Goal: Information Seeking & Learning: Learn about a topic

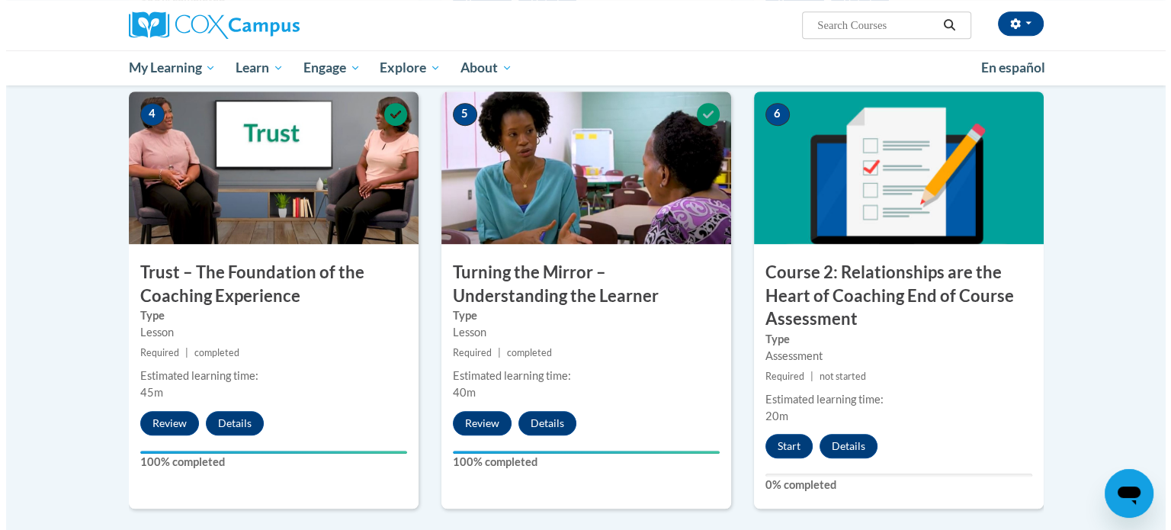
scroll to position [915, 0]
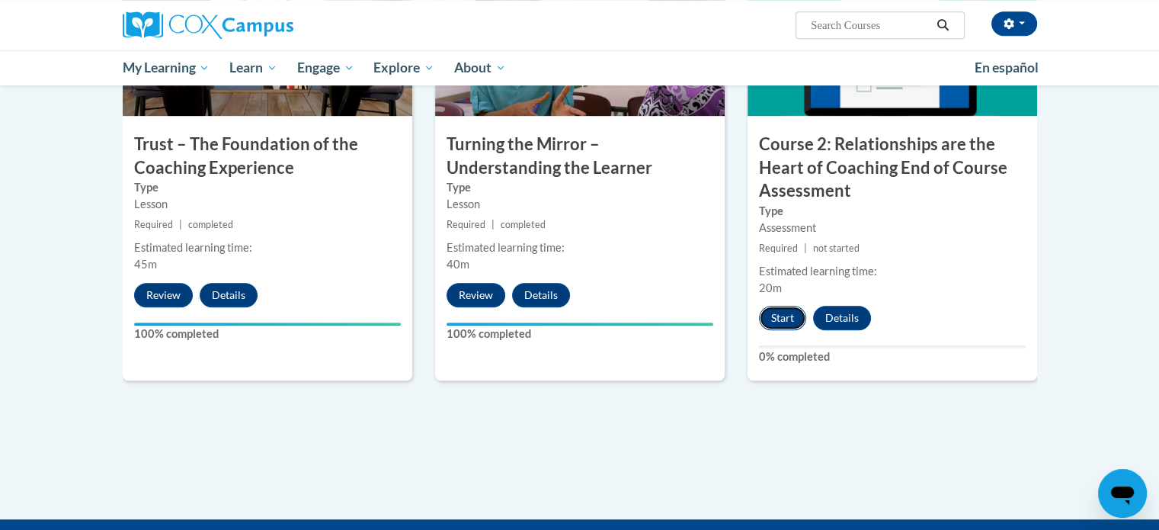
click at [777, 311] on button "Start" at bounding box center [782, 318] width 47 height 24
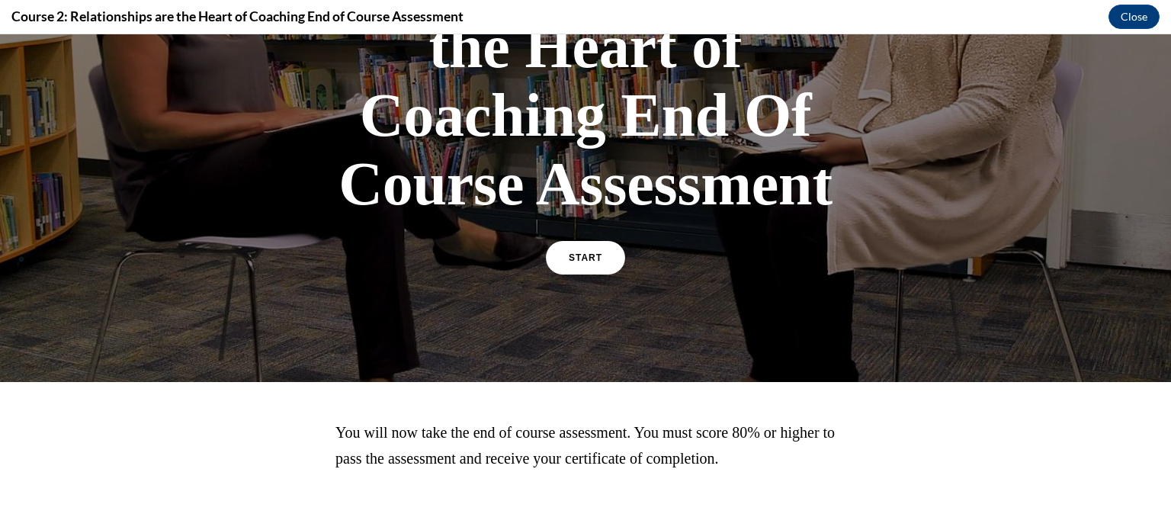
scroll to position [203, 0]
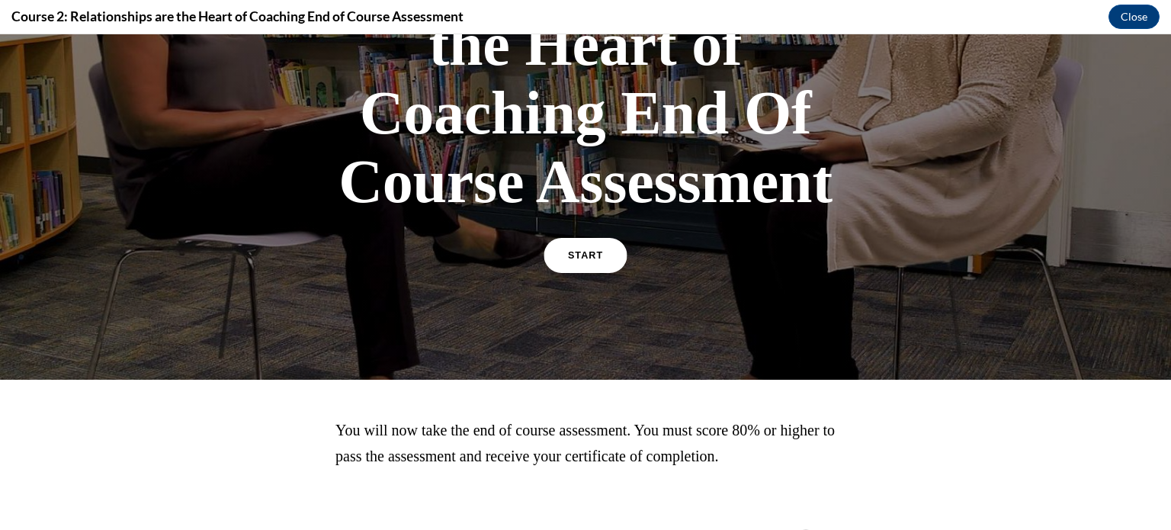
click at [561, 247] on link "START" at bounding box center [585, 255] width 83 height 35
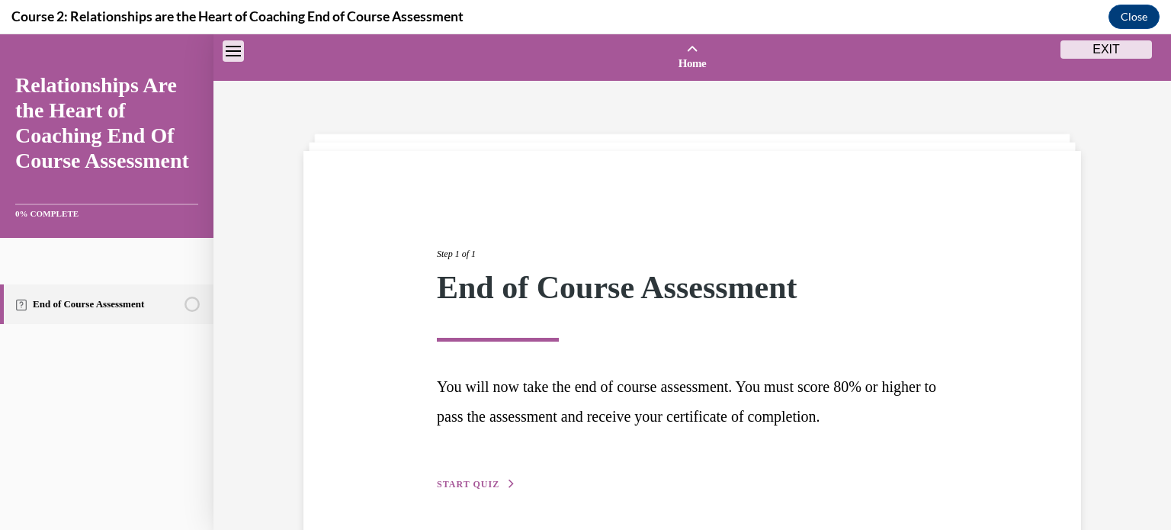
scroll to position [47, 0]
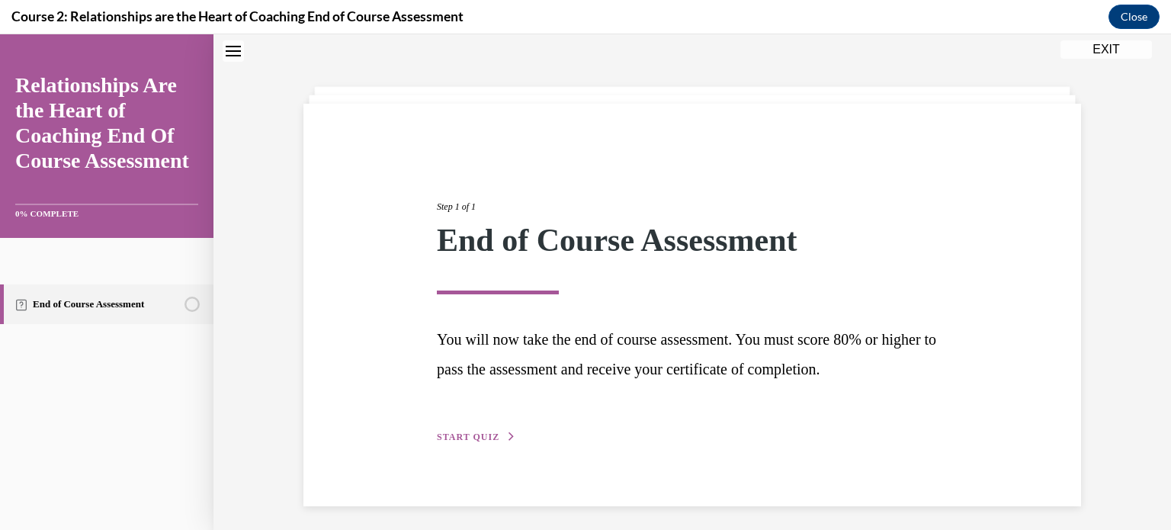
click at [455, 430] on button "START QUIZ" at bounding box center [476, 437] width 79 height 14
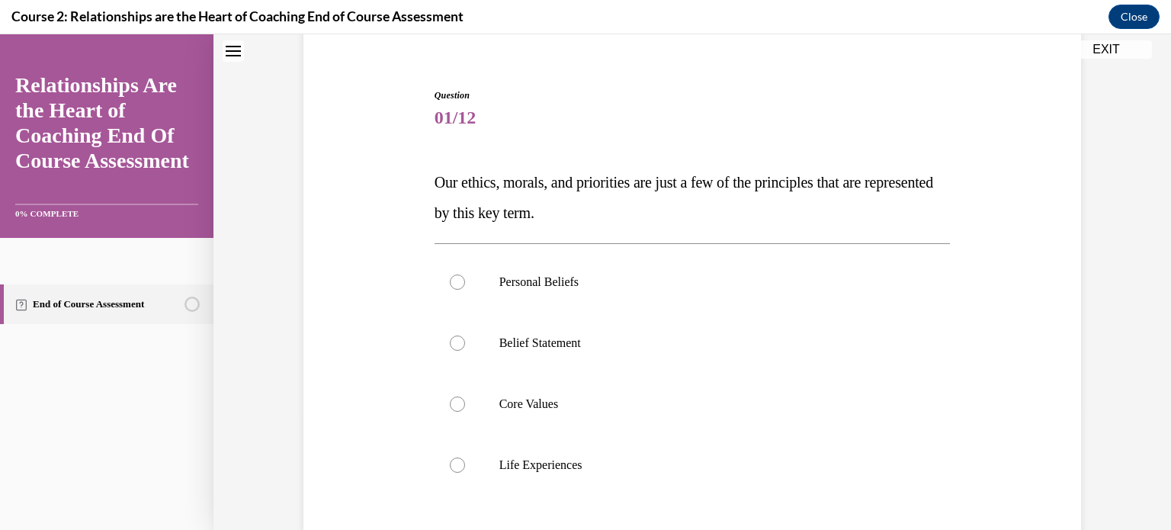
scroll to position [149, 0]
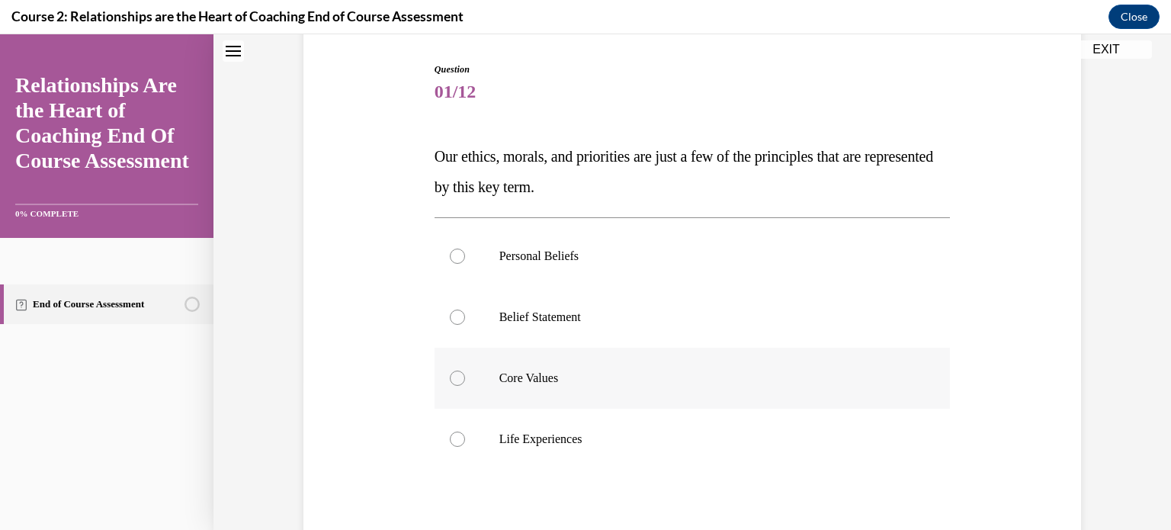
click at [450, 377] on div at bounding box center [457, 377] width 15 height 15
click at [450, 377] on input "Core Values" at bounding box center [457, 377] width 15 height 15
radio input "true"
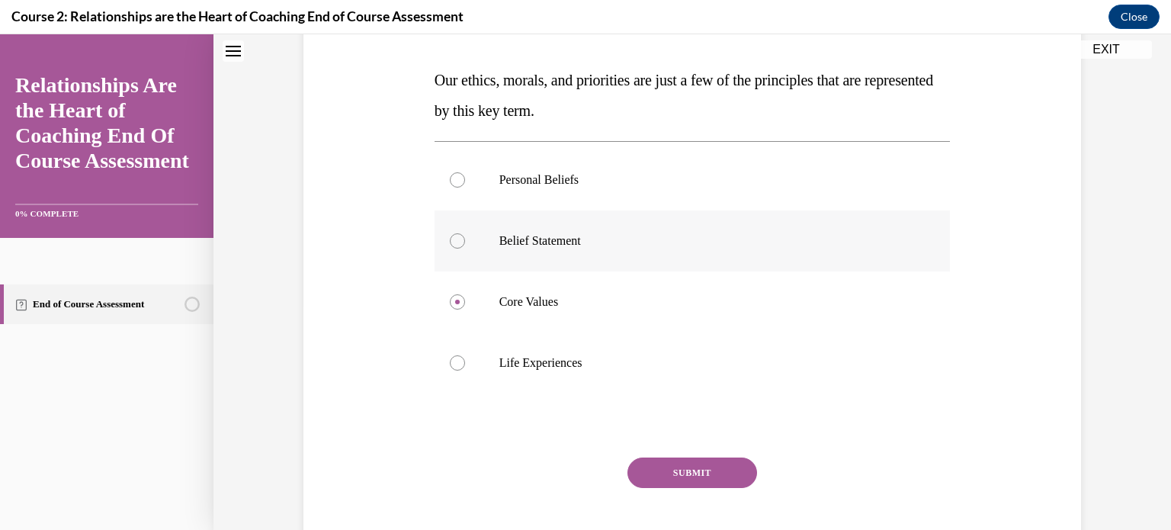
scroll to position [250, 0]
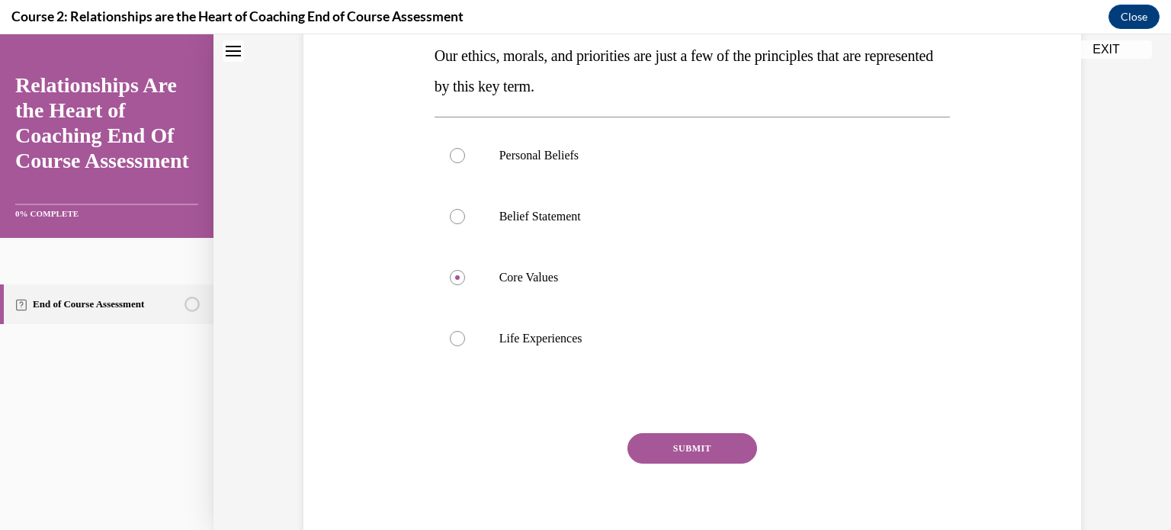
click at [684, 429] on div "Question 01/12 Our ethics, morals, and priorities are just a few of the princip…" at bounding box center [693, 260] width 516 height 596
click at [682, 441] on button "SUBMIT" at bounding box center [692, 448] width 130 height 30
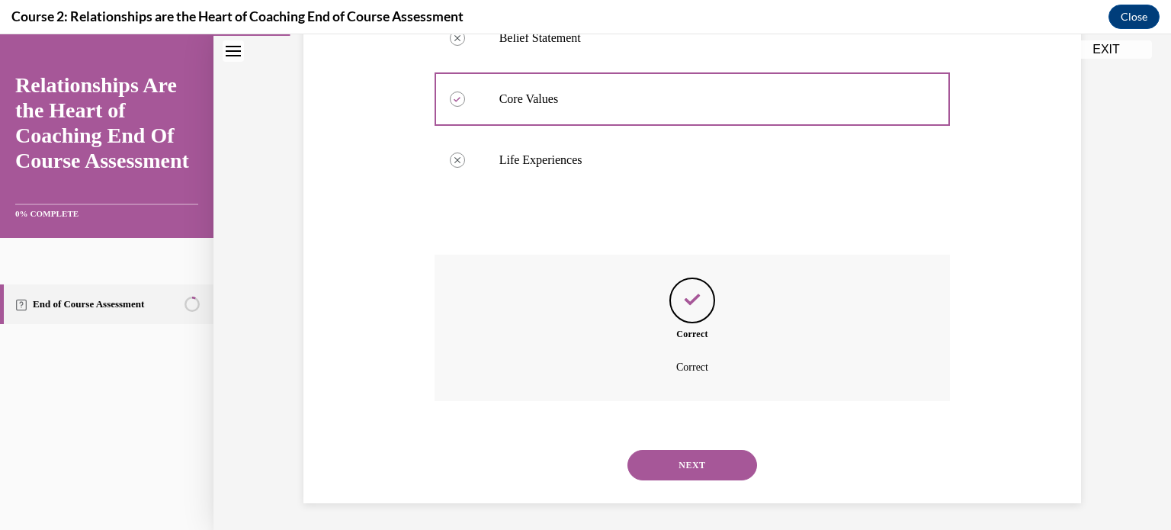
scroll to position [431, 0]
click at [673, 457] on button "NEXT" at bounding box center [692, 462] width 130 height 30
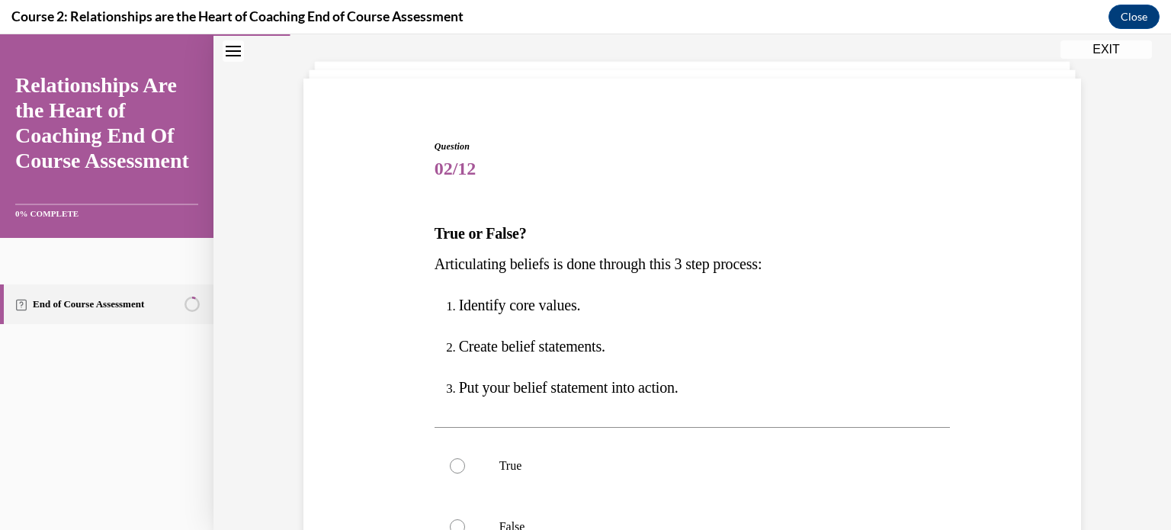
scroll to position [101, 0]
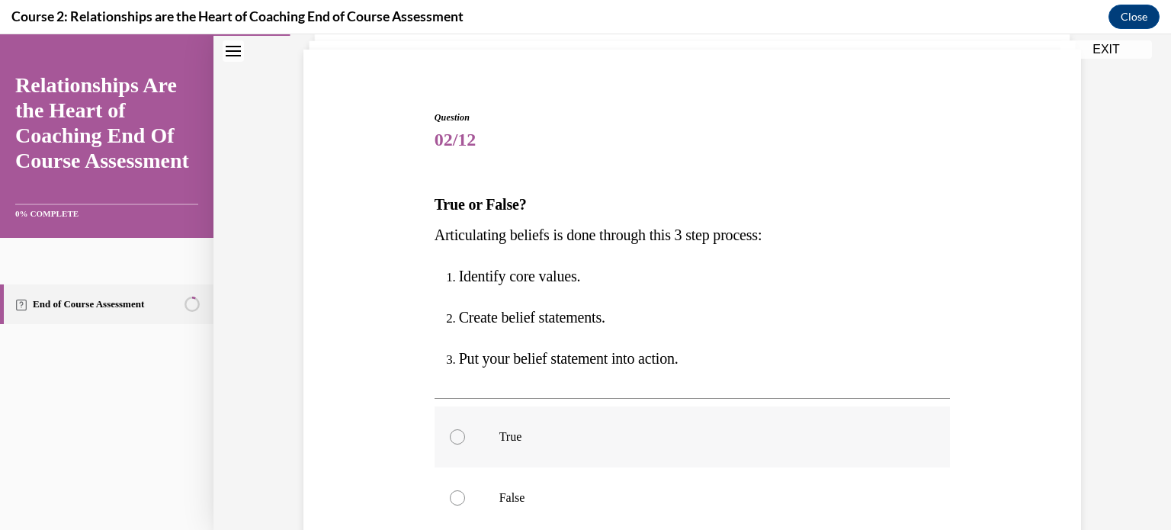
click at [450, 432] on div at bounding box center [457, 436] width 15 height 15
click at [450, 432] on input "True" at bounding box center [457, 436] width 15 height 15
radio input "true"
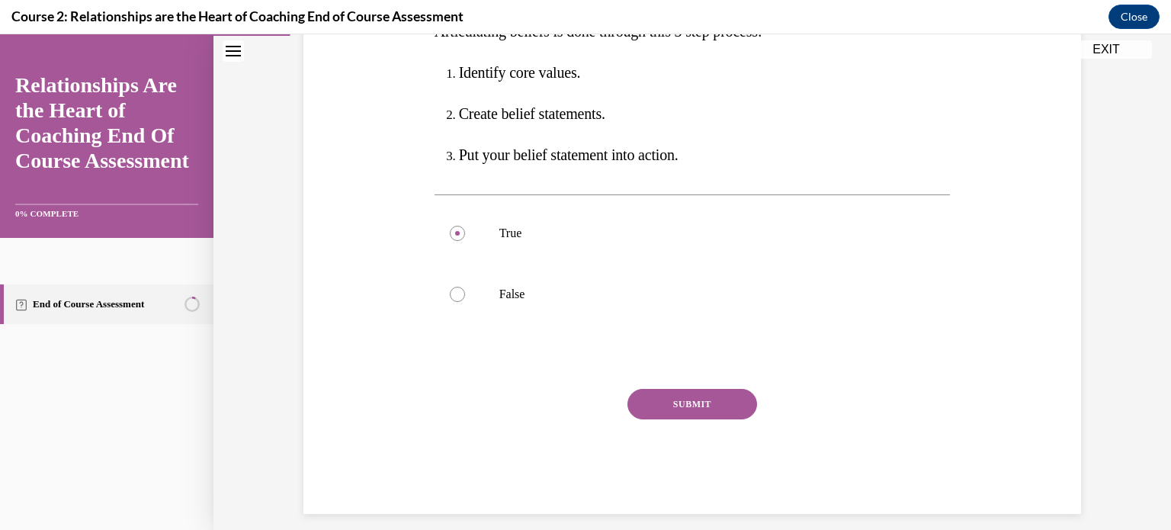
click at [692, 409] on button "SUBMIT" at bounding box center [692, 404] width 130 height 30
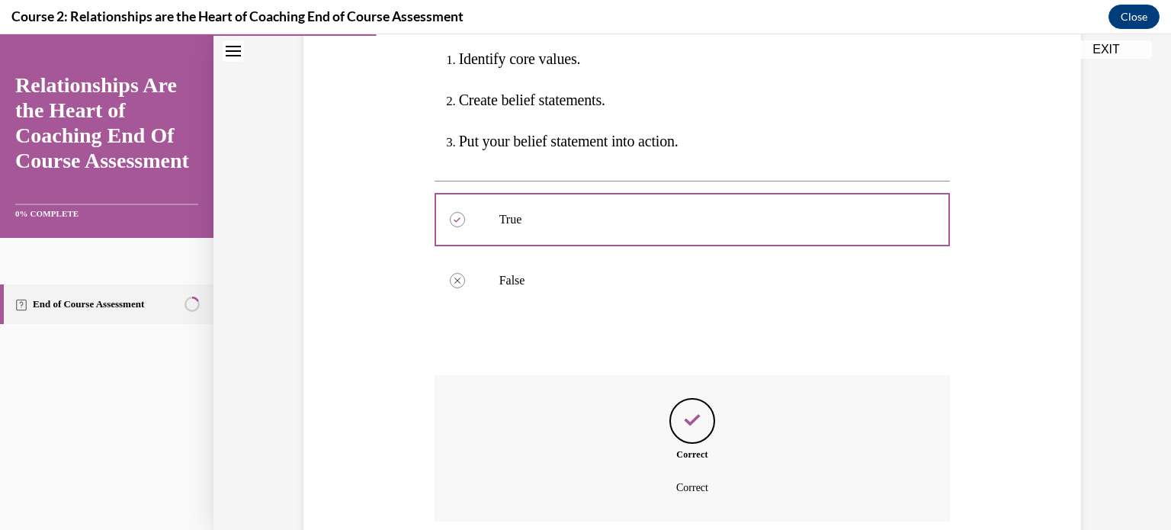
scroll to position [442, 0]
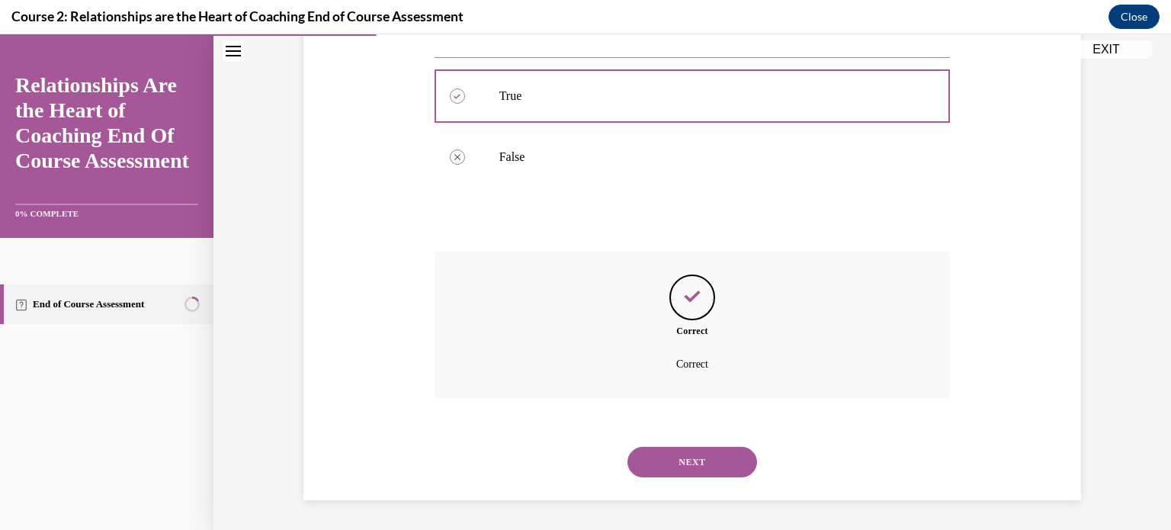
click at [677, 473] on button "NEXT" at bounding box center [692, 462] width 130 height 30
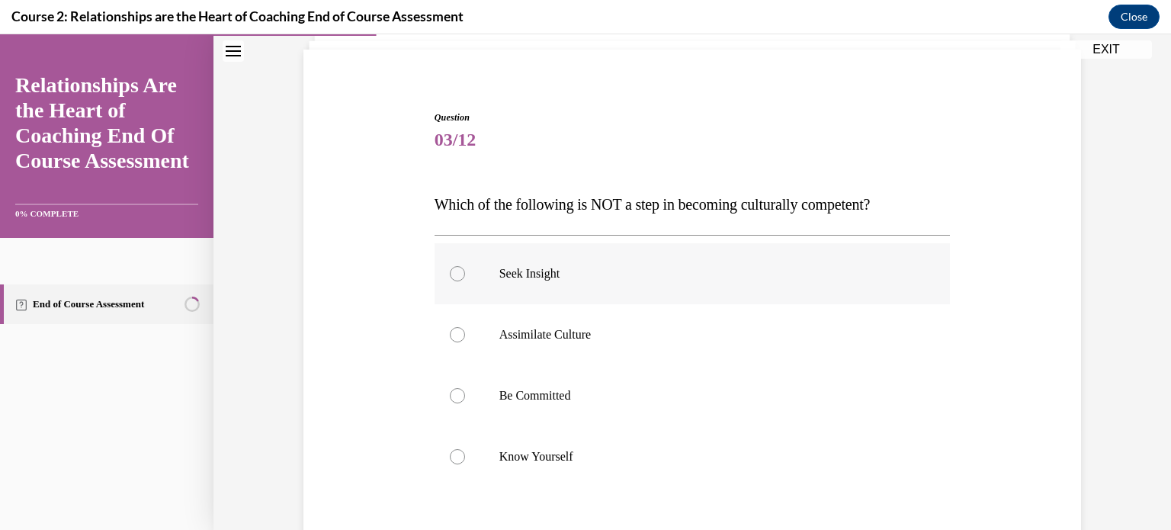
scroll to position [203, 0]
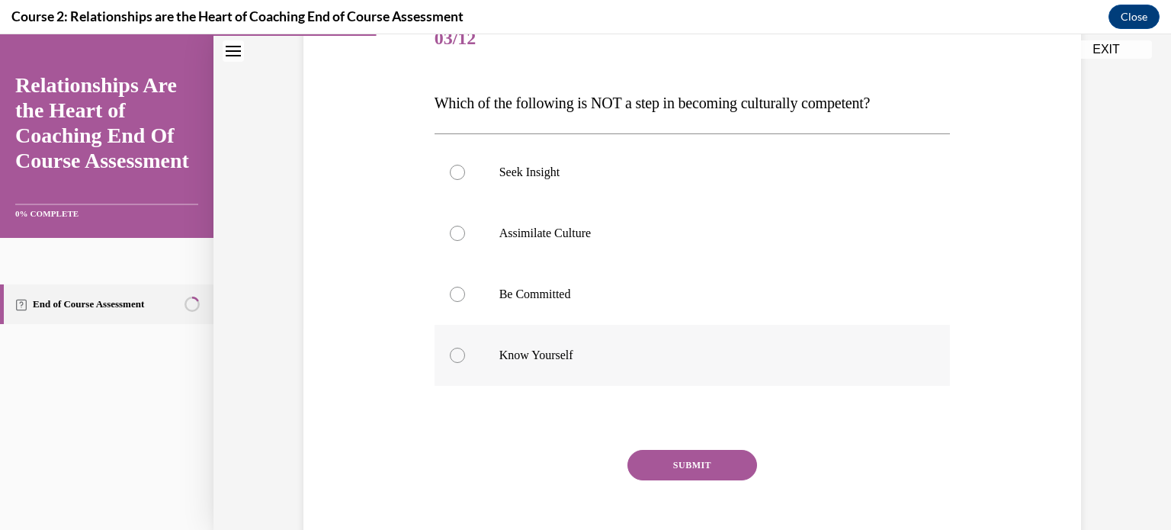
click at [450, 356] on div at bounding box center [457, 355] width 15 height 15
click at [450, 356] on input "Know Yourself" at bounding box center [457, 355] width 15 height 15
radio input "true"
click at [719, 475] on button "SUBMIT" at bounding box center [692, 465] width 130 height 30
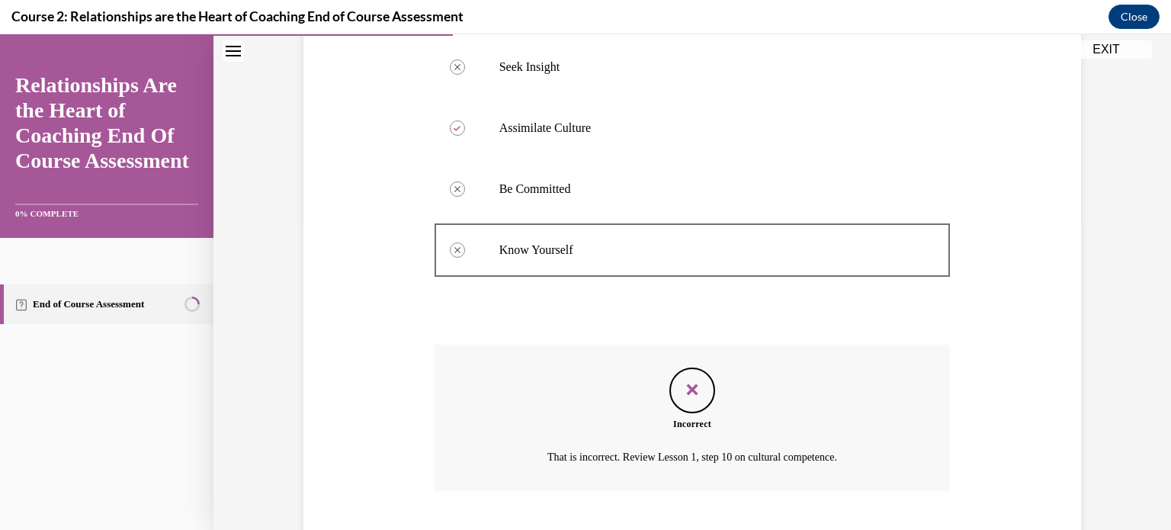
scroll to position [401, 0]
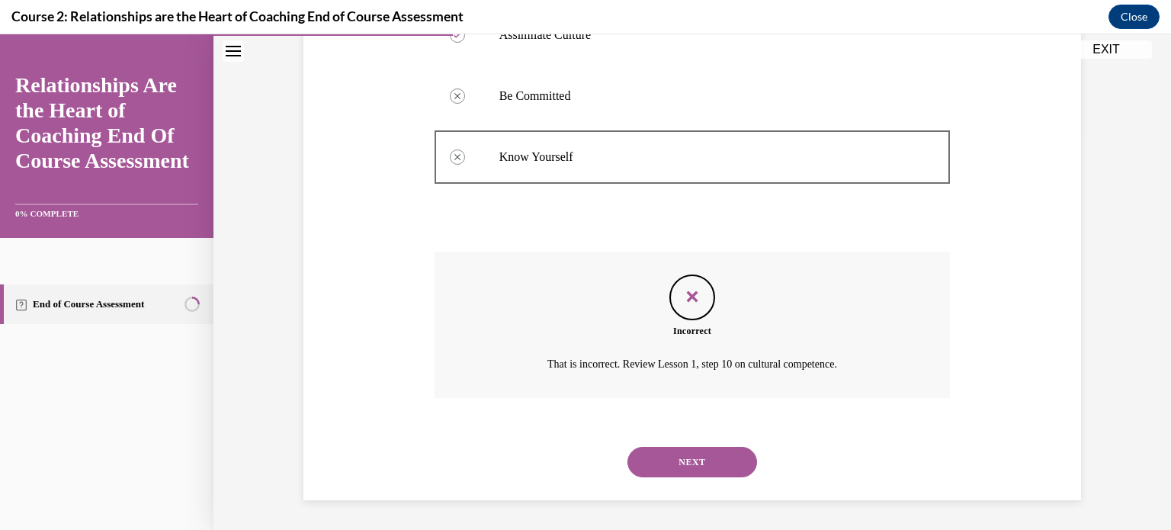
click at [681, 297] on icon "Feedback" at bounding box center [692, 296] width 23 height 23
click at [678, 466] on button "NEXT" at bounding box center [692, 462] width 130 height 30
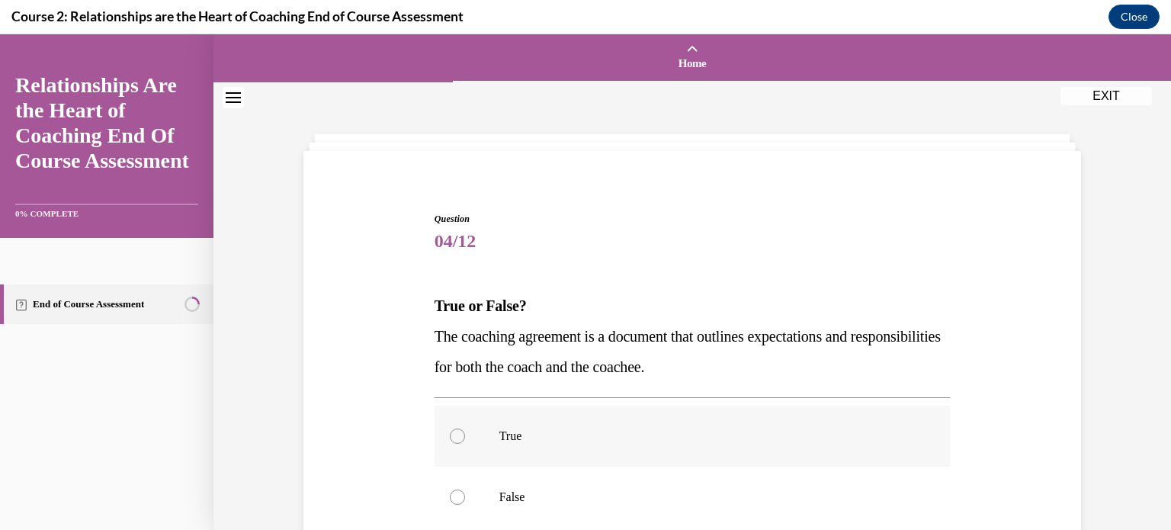
click at [450, 432] on div at bounding box center [457, 435] width 15 height 15
click at [450, 432] on input "True" at bounding box center [457, 435] width 15 height 15
radio input "true"
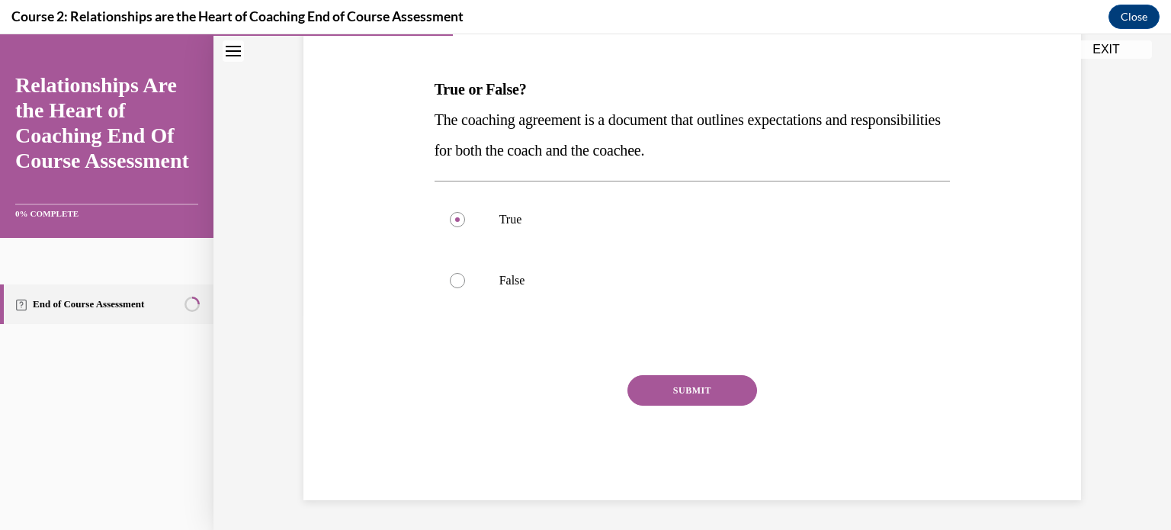
click at [682, 385] on button "SUBMIT" at bounding box center [692, 390] width 130 height 30
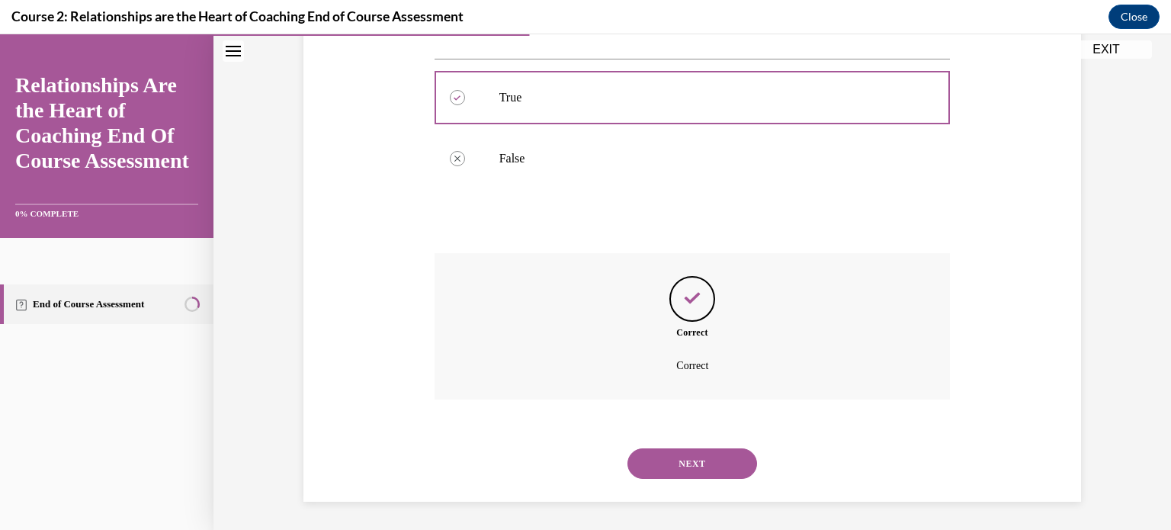
scroll to position [340, 0]
click at [680, 447] on button "NEXT" at bounding box center [692, 462] width 130 height 30
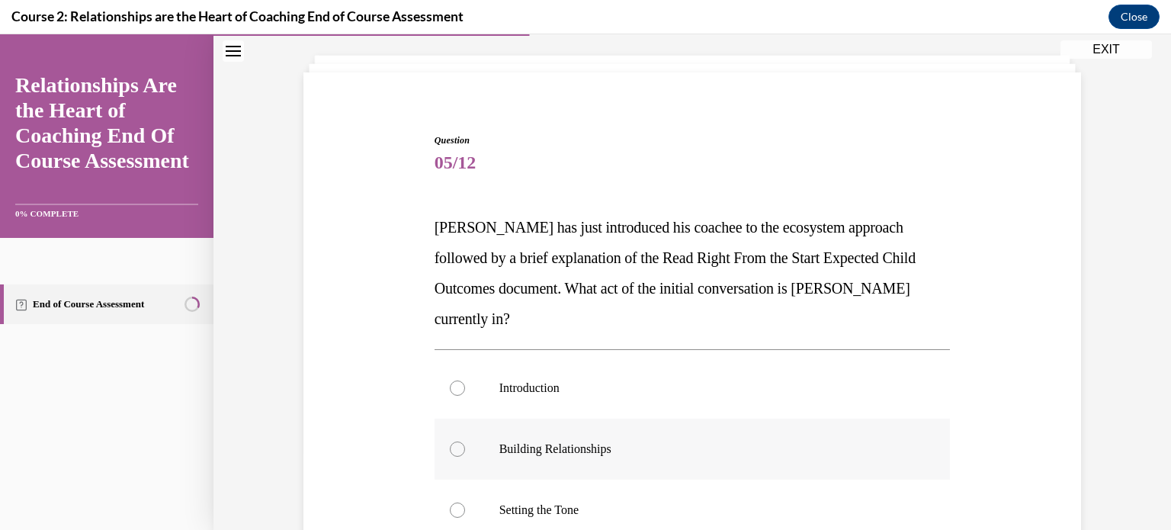
scroll to position [203, 0]
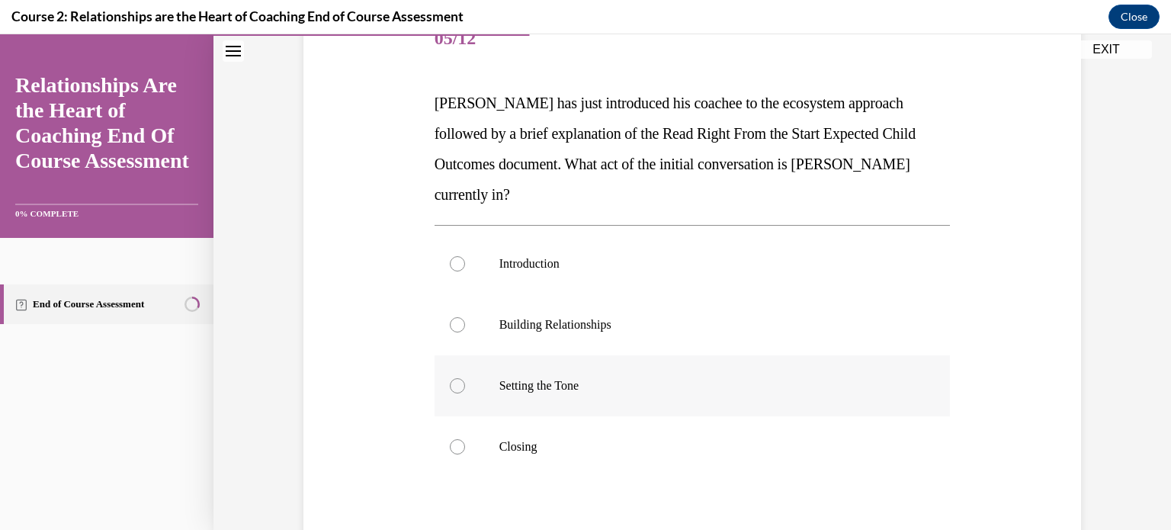
click at [456, 361] on label "Setting the Tone" at bounding box center [693, 385] width 516 height 61
click at [456, 378] on input "Setting the Tone" at bounding box center [457, 385] width 15 height 15
radio input "true"
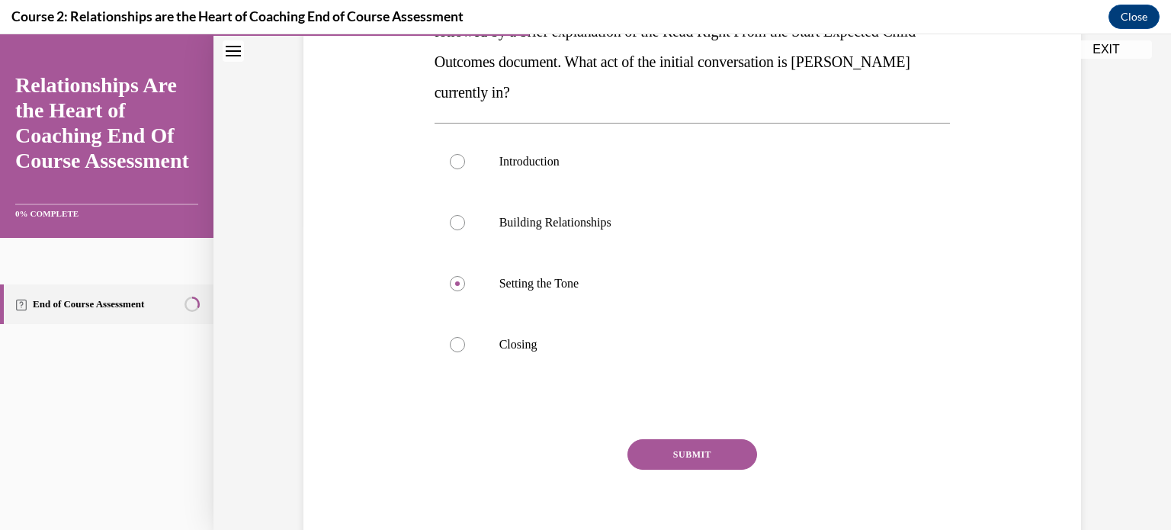
click at [662, 439] on button "SUBMIT" at bounding box center [692, 454] width 130 height 30
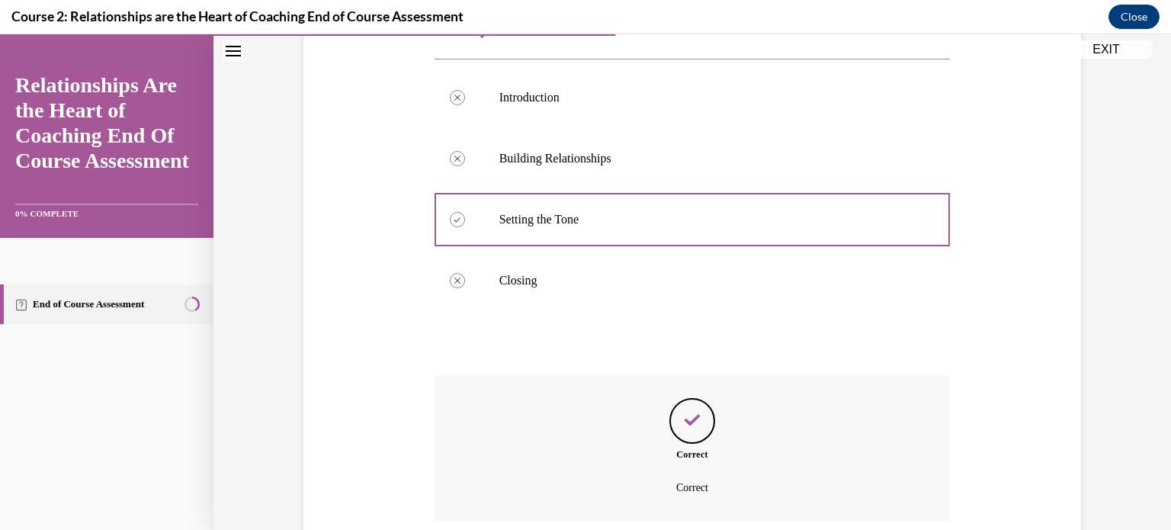
scroll to position [462, 0]
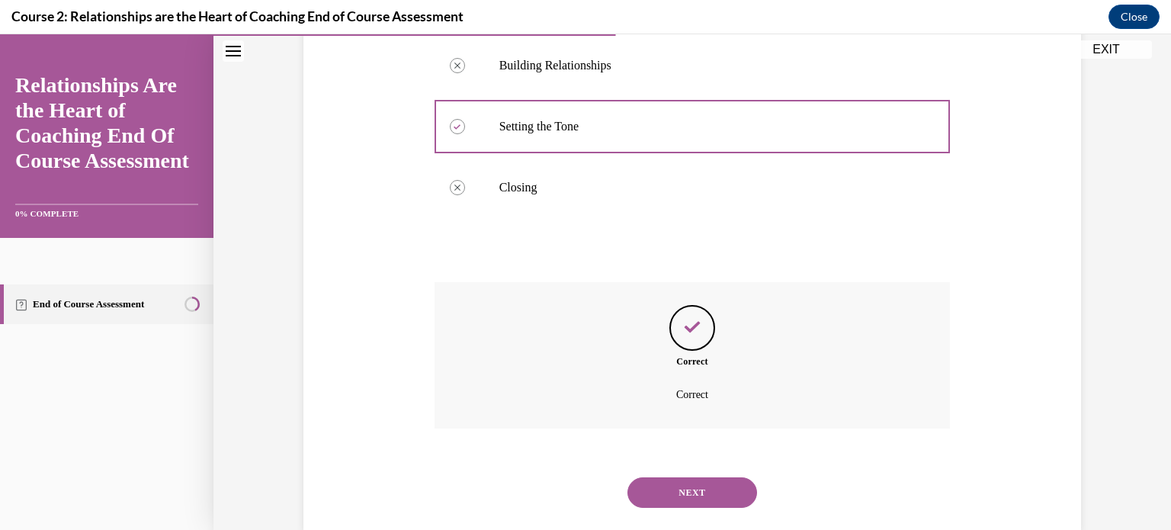
click at [666, 477] on button "NEXT" at bounding box center [692, 492] width 130 height 30
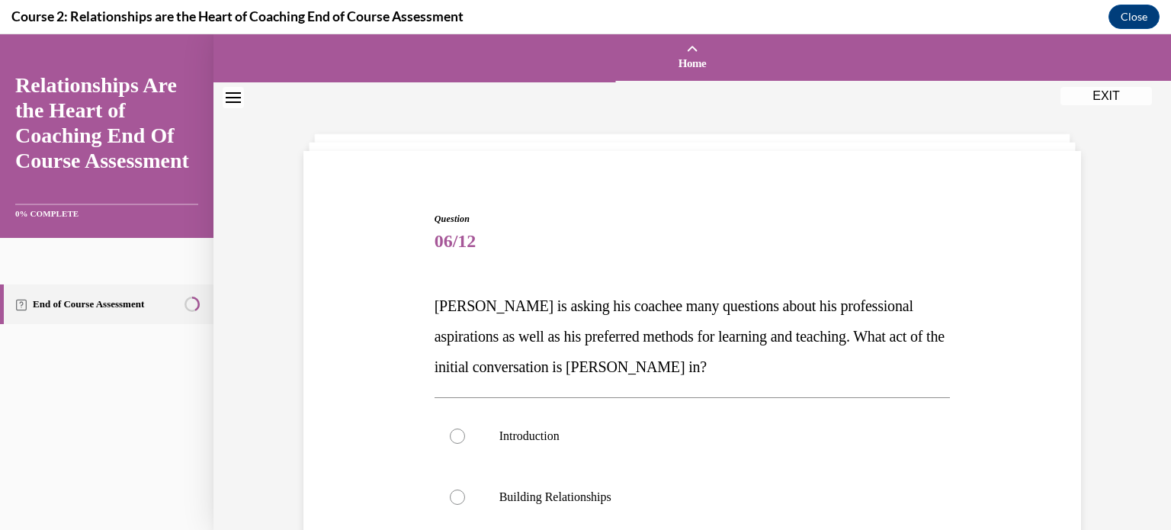
scroll to position [203, 0]
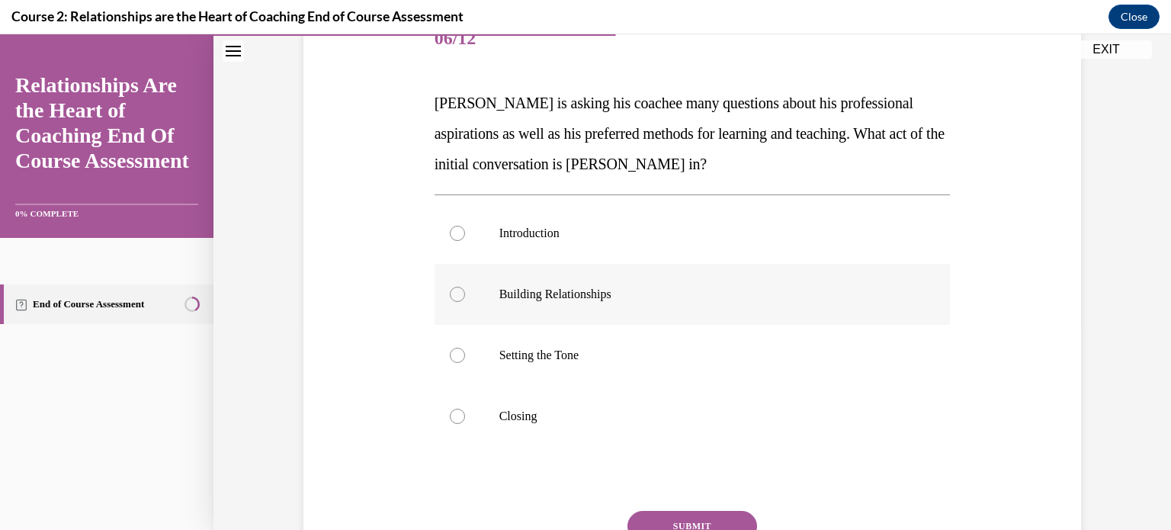
click at [453, 293] on div at bounding box center [457, 294] width 15 height 15
click at [453, 293] on input "Building Relationships" at bounding box center [457, 294] width 15 height 15
radio input "true"
click at [650, 521] on button "SUBMIT" at bounding box center [692, 526] width 130 height 30
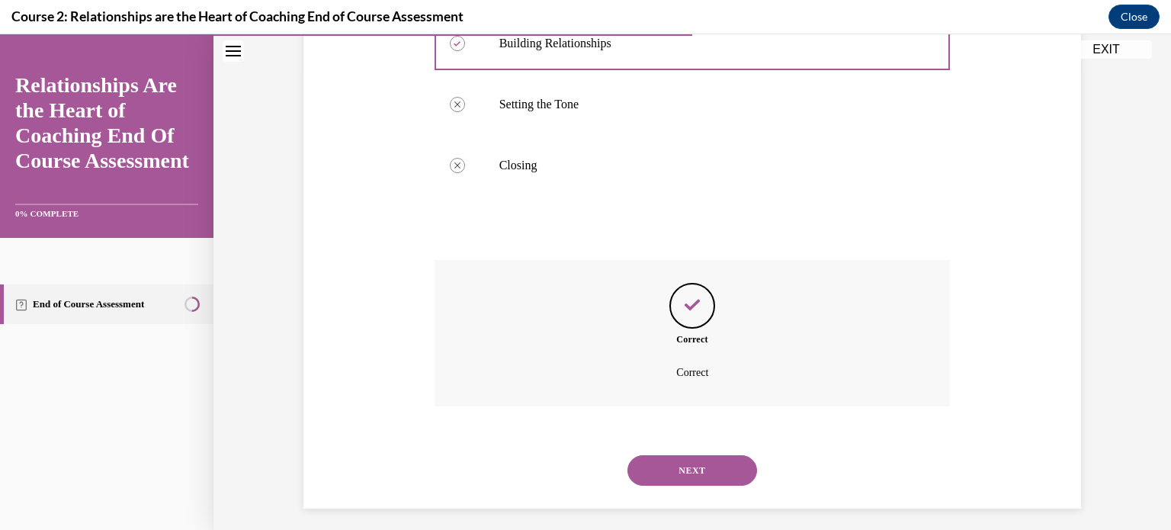
scroll to position [462, 0]
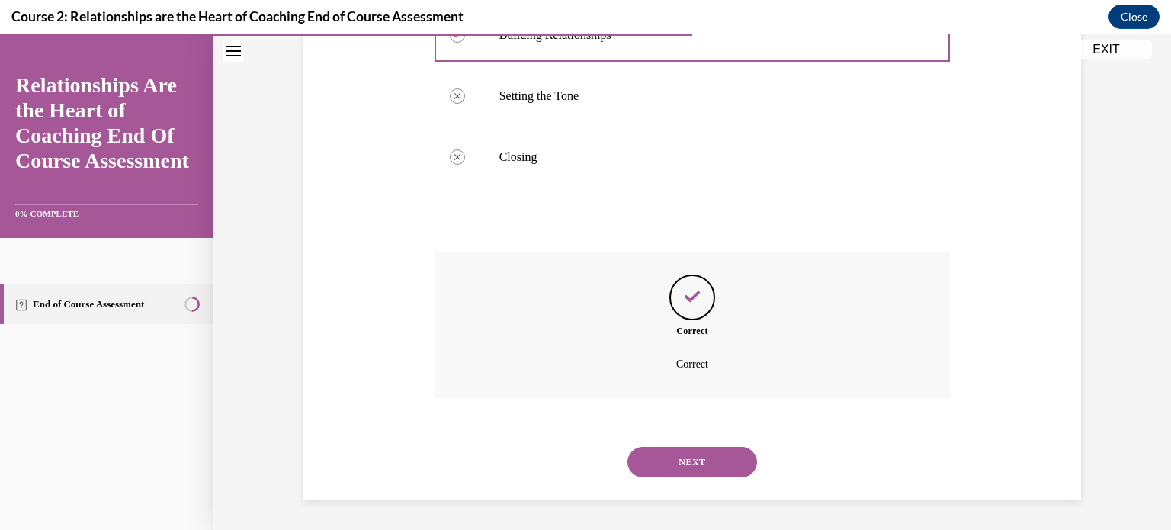
click at [669, 463] on button "NEXT" at bounding box center [692, 462] width 130 height 30
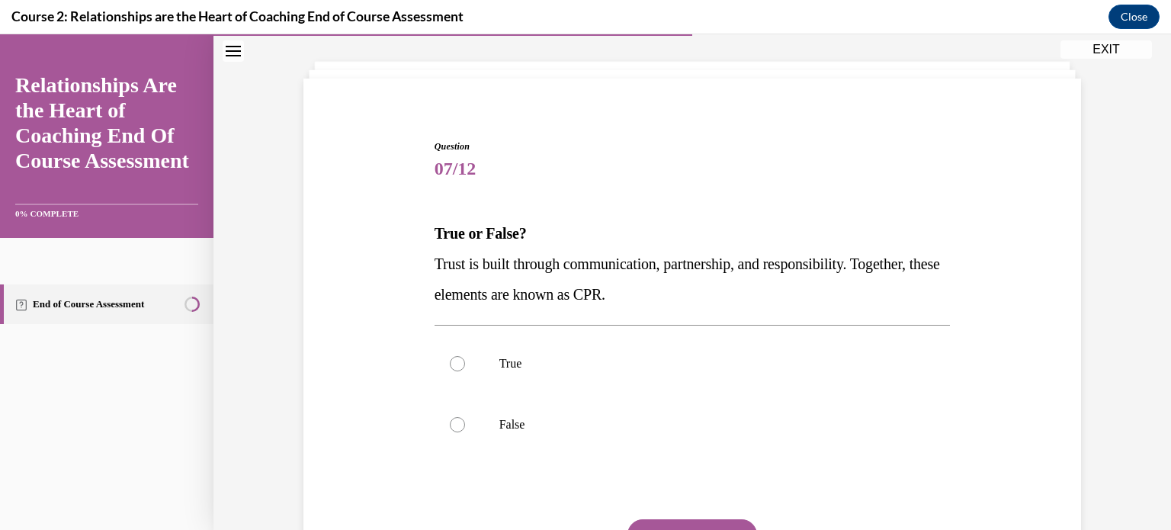
scroll to position [101, 0]
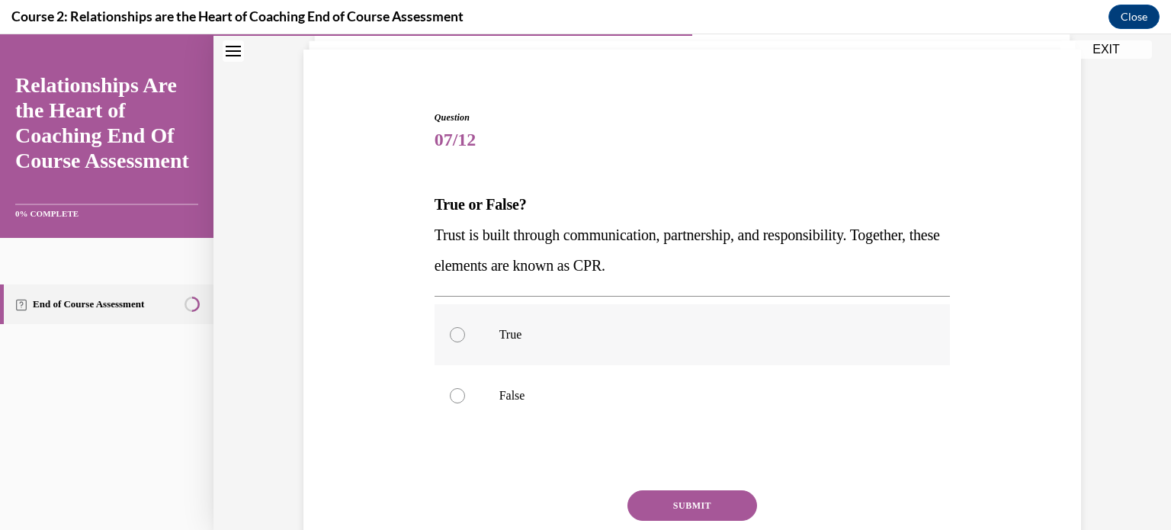
click at [454, 333] on div at bounding box center [457, 334] width 15 height 15
click at [454, 333] on input "True" at bounding box center [457, 334] width 15 height 15
radio input "true"
click at [700, 494] on button "SUBMIT" at bounding box center [692, 505] width 130 height 30
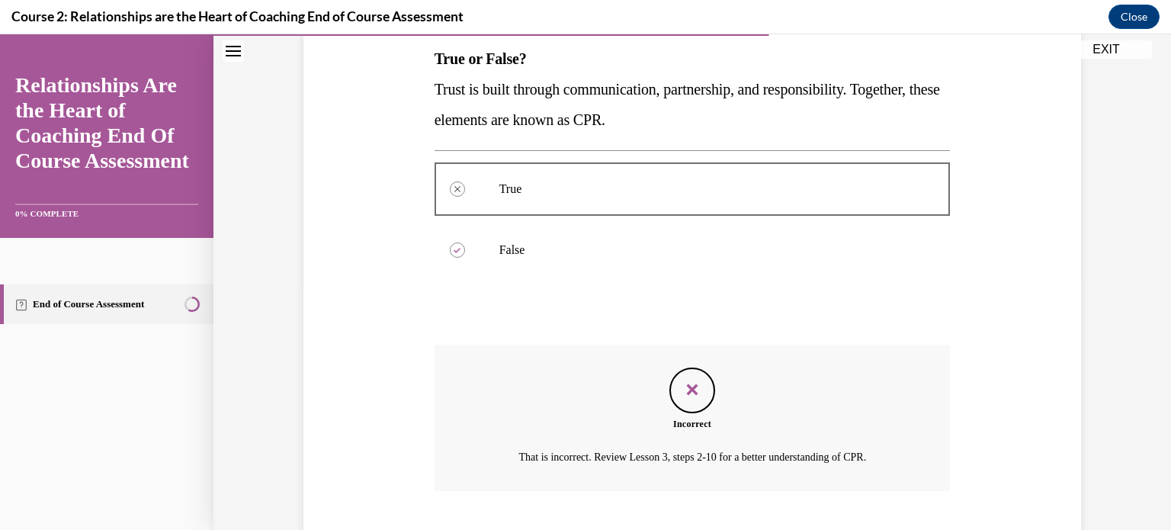
scroll to position [340, 0]
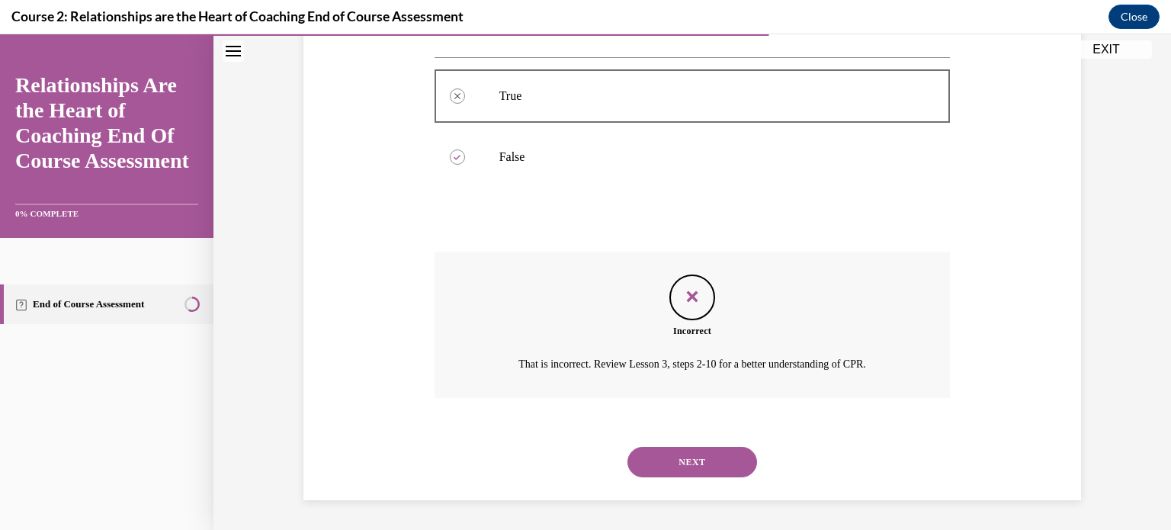
click at [698, 460] on button "NEXT" at bounding box center [692, 462] width 130 height 30
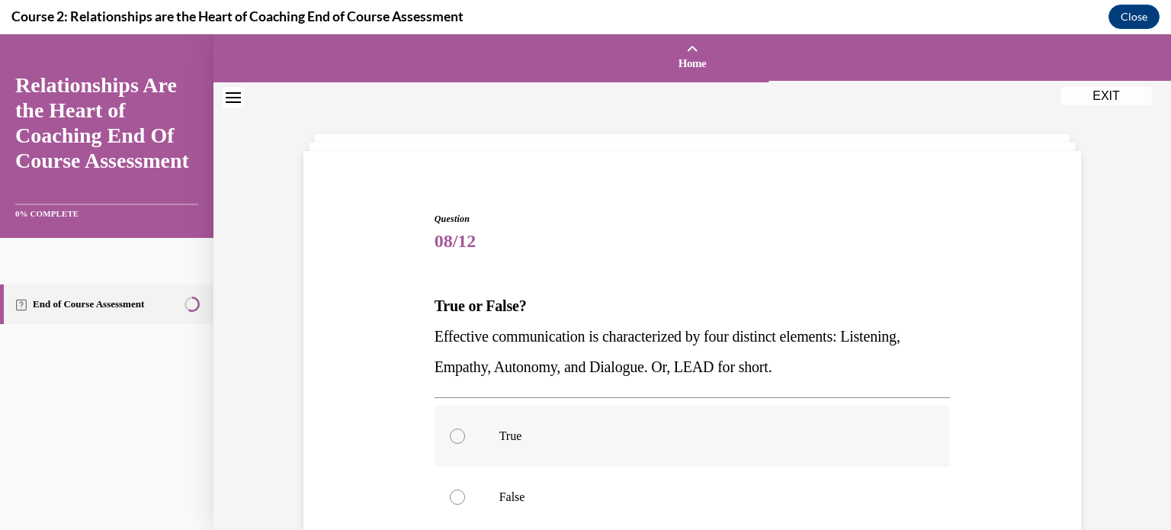
drag, startPoint x: 452, startPoint y: 435, endPoint x: 476, endPoint y: 429, distance: 25.1
click at [452, 437] on div at bounding box center [457, 435] width 15 height 15
click at [452, 437] on input "True" at bounding box center [457, 435] width 15 height 15
radio input "true"
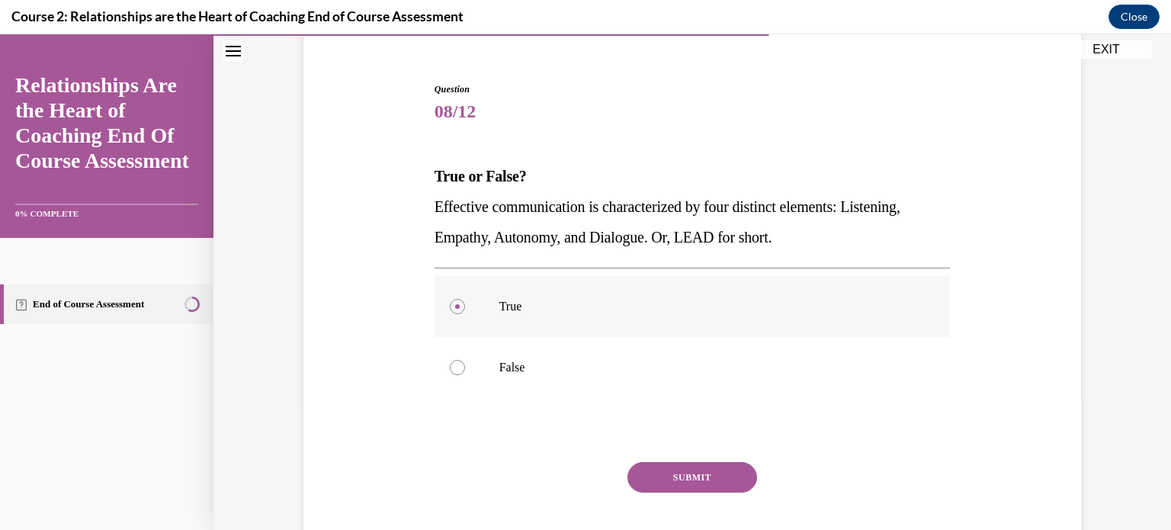
scroll to position [216, 0]
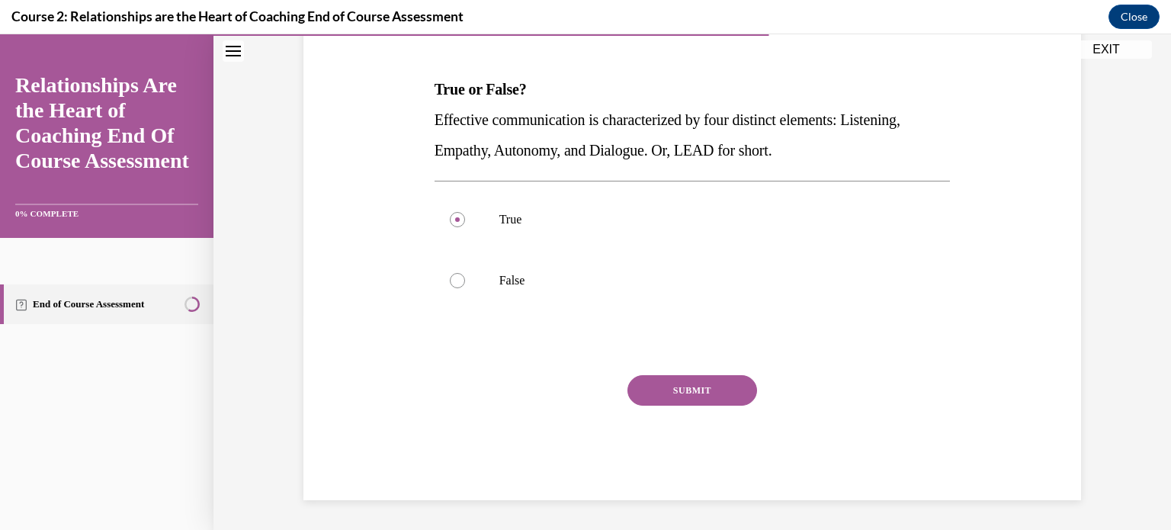
click at [659, 373] on div "Question 08/12 True or False? Effective communication is characterized by four …" at bounding box center [693, 247] width 516 height 505
click at [656, 391] on button "SUBMIT" at bounding box center [692, 390] width 130 height 30
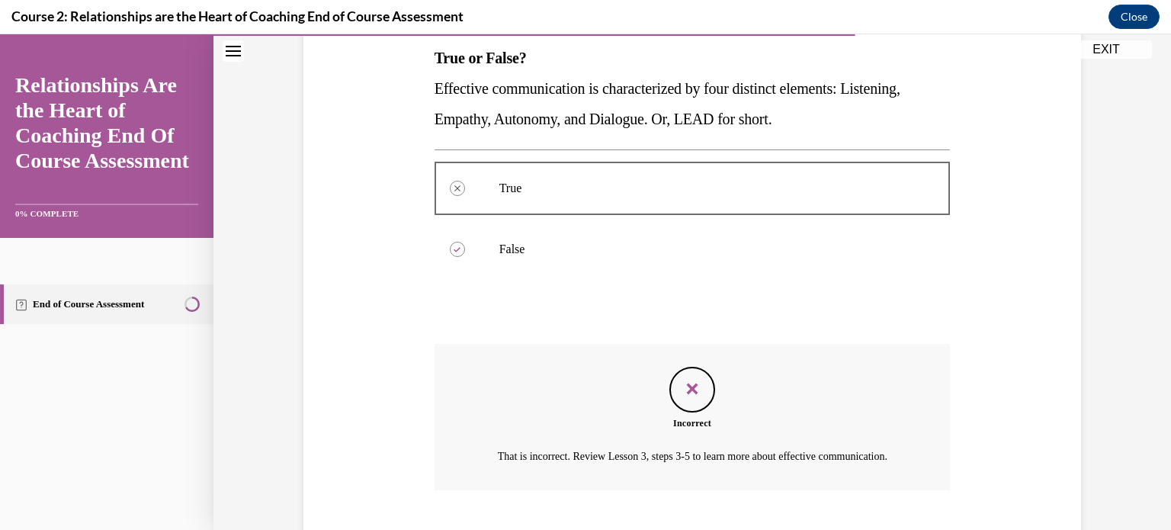
scroll to position [358, 0]
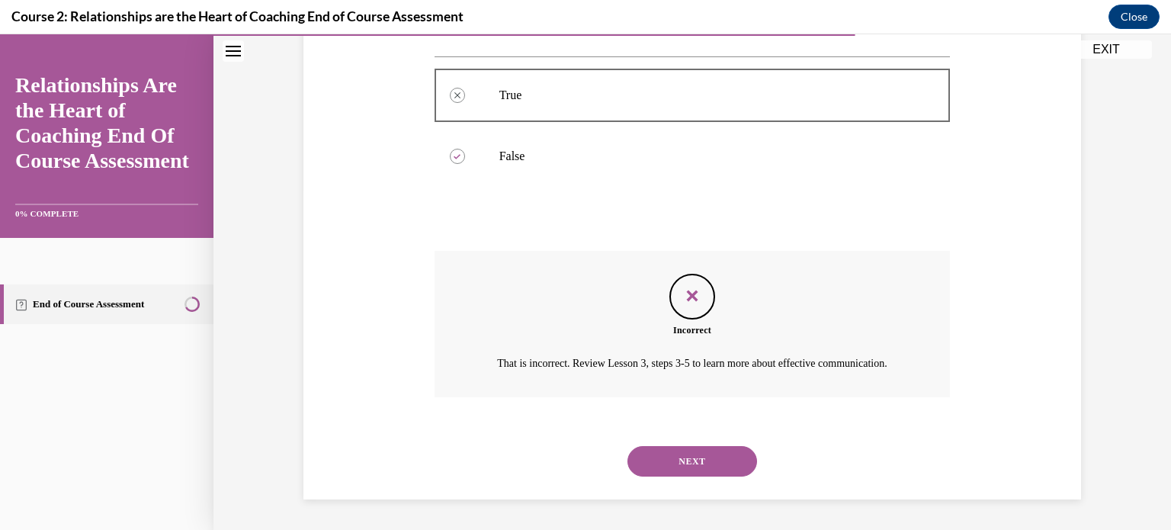
click at [674, 461] on button "NEXT" at bounding box center [692, 461] width 130 height 30
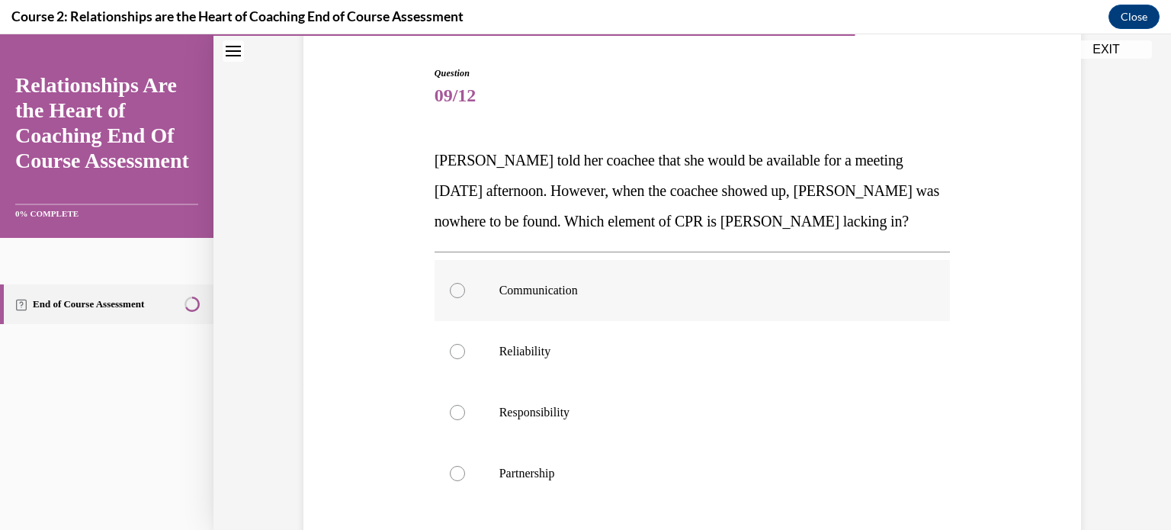
scroll to position [203, 0]
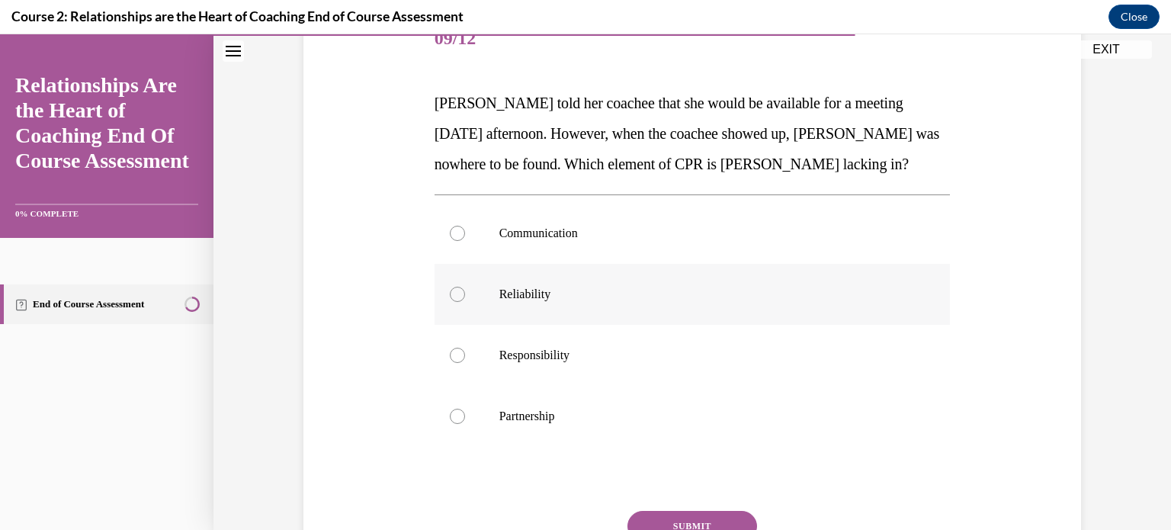
click at [450, 292] on div at bounding box center [457, 294] width 15 height 15
click at [450, 292] on input "Reliability" at bounding box center [457, 294] width 15 height 15
radio input "true"
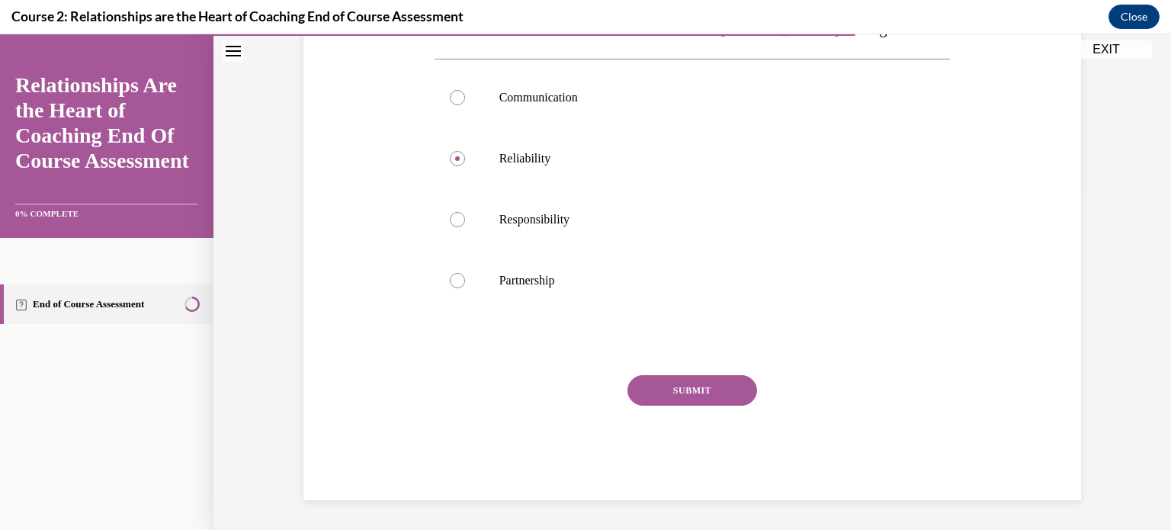
click at [694, 382] on button "SUBMIT" at bounding box center [692, 390] width 130 height 30
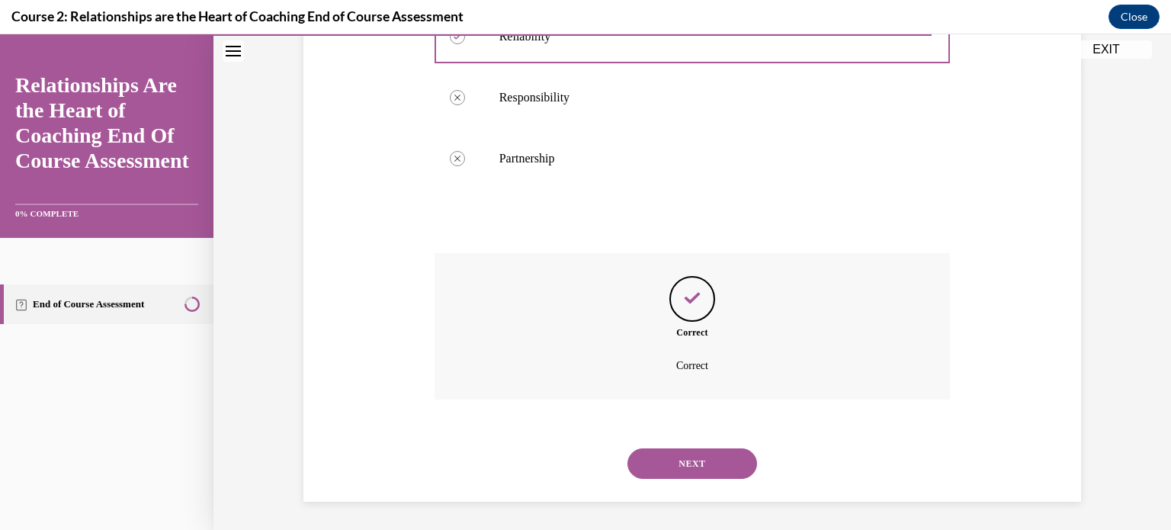
scroll to position [462, 0]
drag, startPoint x: 683, startPoint y: 478, endPoint x: 683, endPoint y: 464, distance: 13.7
click at [683, 477] on div "NEXT" at bounding box center [693, 461] width 516 height 61
click at [683, 464] on button "NEXT" at bounding box center [692, 462] width 130 height 30
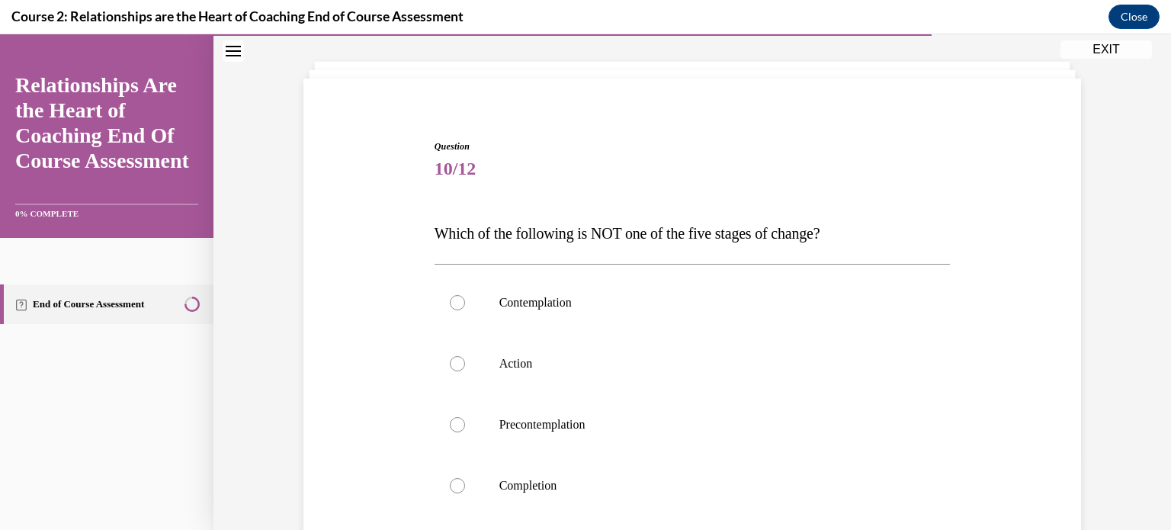
scroll to position [101, 0]
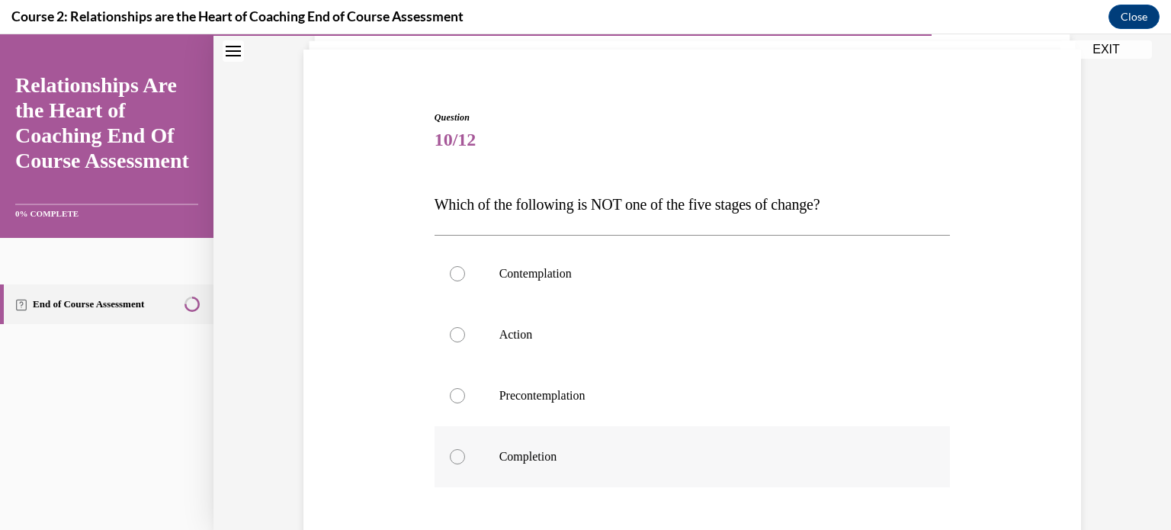
click at [456, 452] on div at bounding box center [457, 456] width 15 height 15
click at [456, 452] on input "Completion" at bounding box center [457, 456] width 15 height 15
radio input "true"
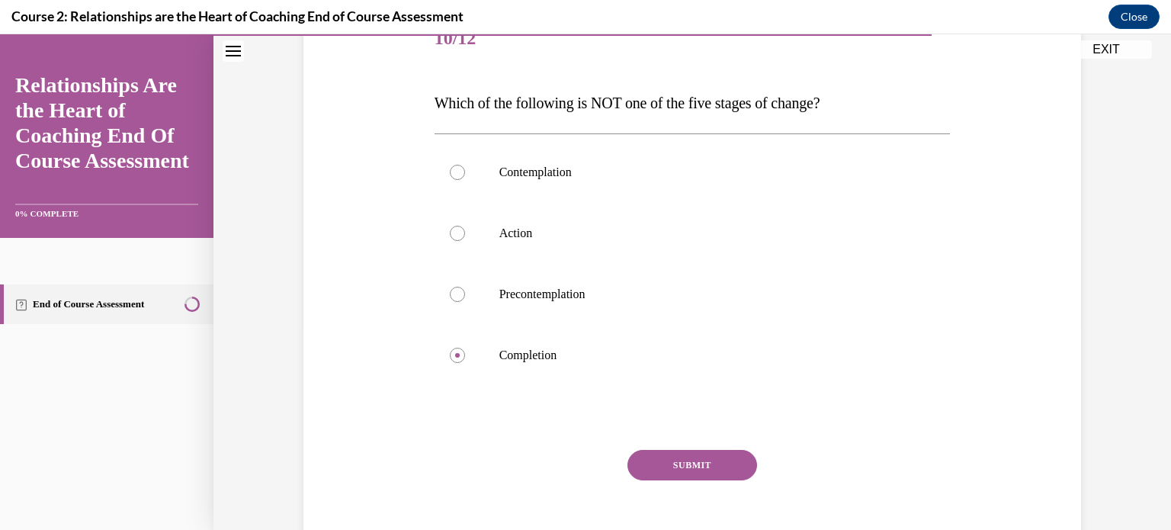
click at [701, 451] on button "SUBMIT" at bounding box center [692, 465] width 130 height 30
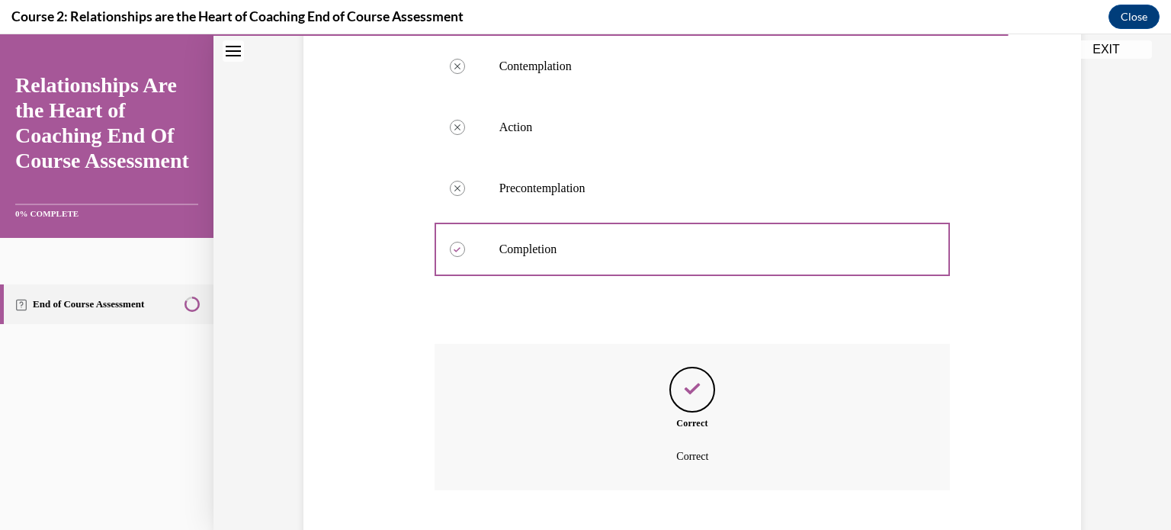
scroll to position [401, 0]
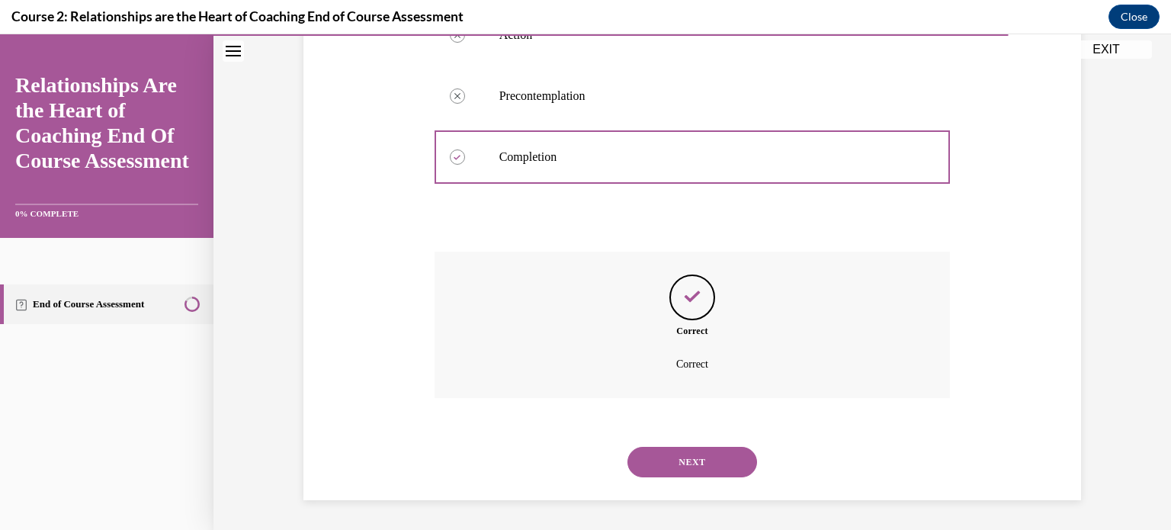
click at [701, 451] on button "NEXT" at bounding box center [692, 462] width 130 height 30
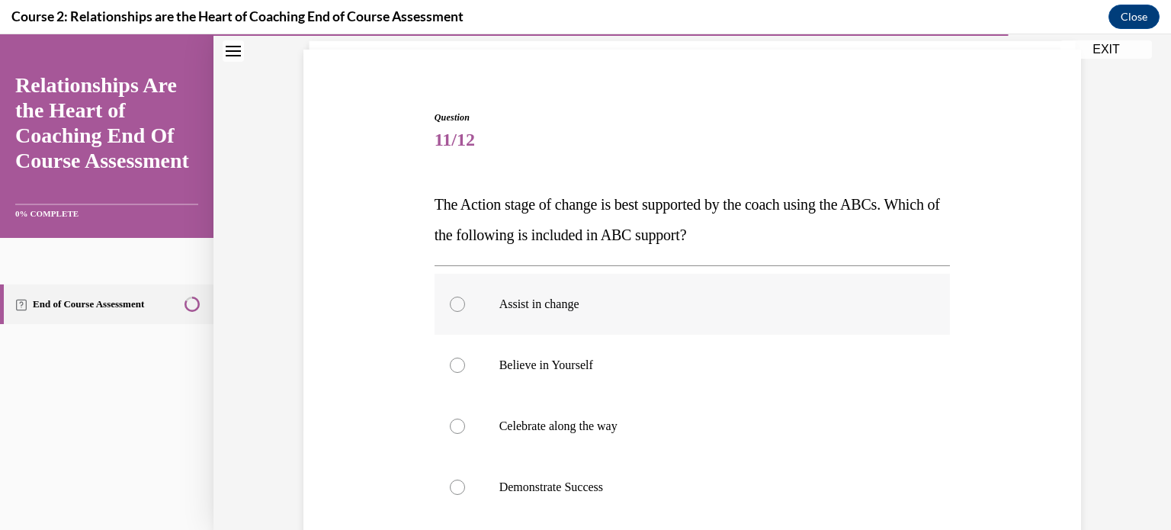
scroll to position [203, 0]
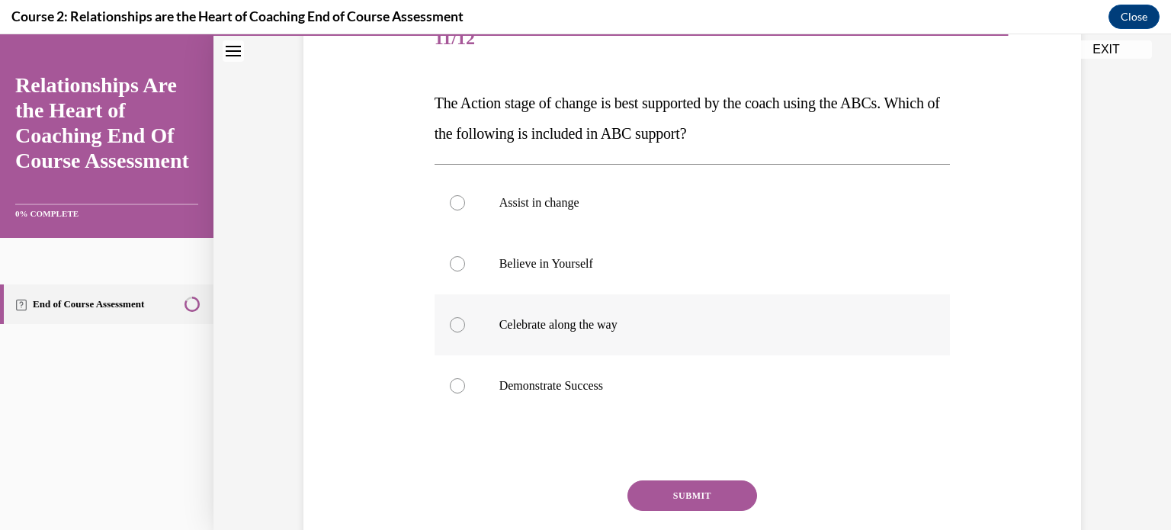
click at [450, 322] on div at bounding box center [457, 324] width 15 height 15
click at [450, 322] on input "Celebrate along the way" at bounding box center [457, 324] width 15 height 15
radio input "true"
click at [646, 481] on button "SUBMIT" at bounding box center [692, 495] width 130 height 30
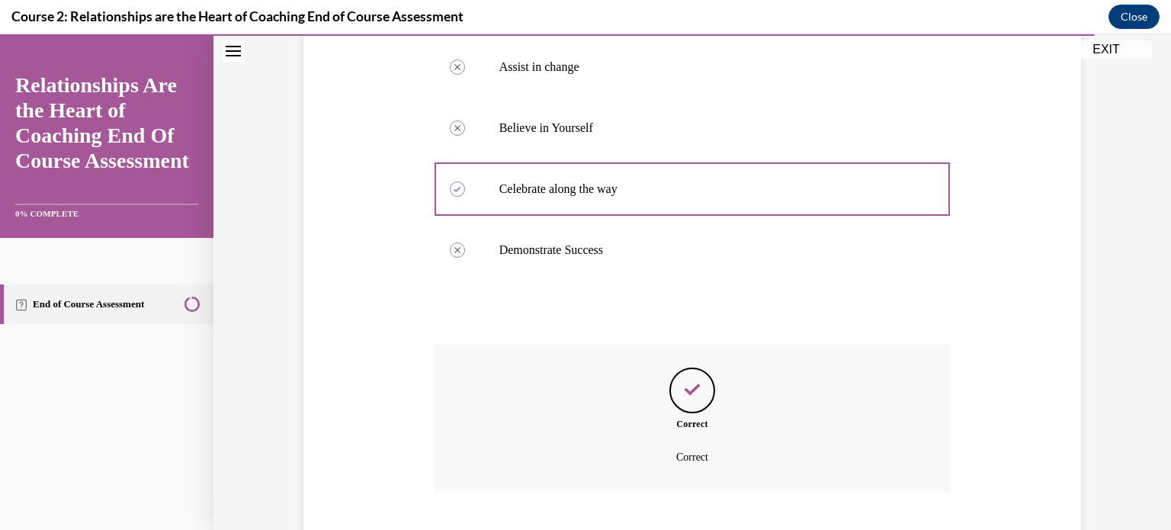
scroll to position [431, 0]
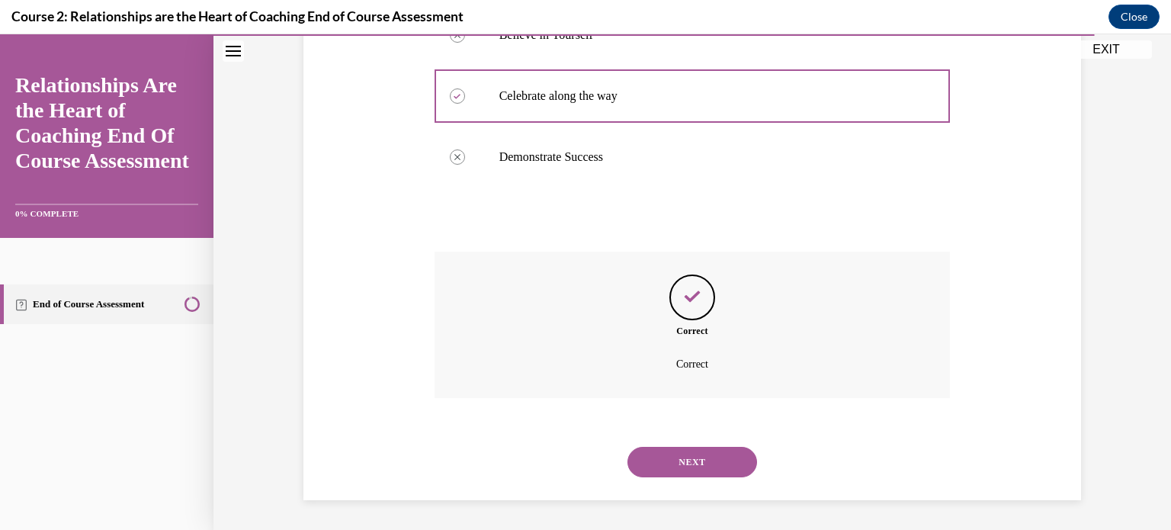
click at [650, 470] on button "NEXT" at bounding box center [692, 462] width 130 height 30
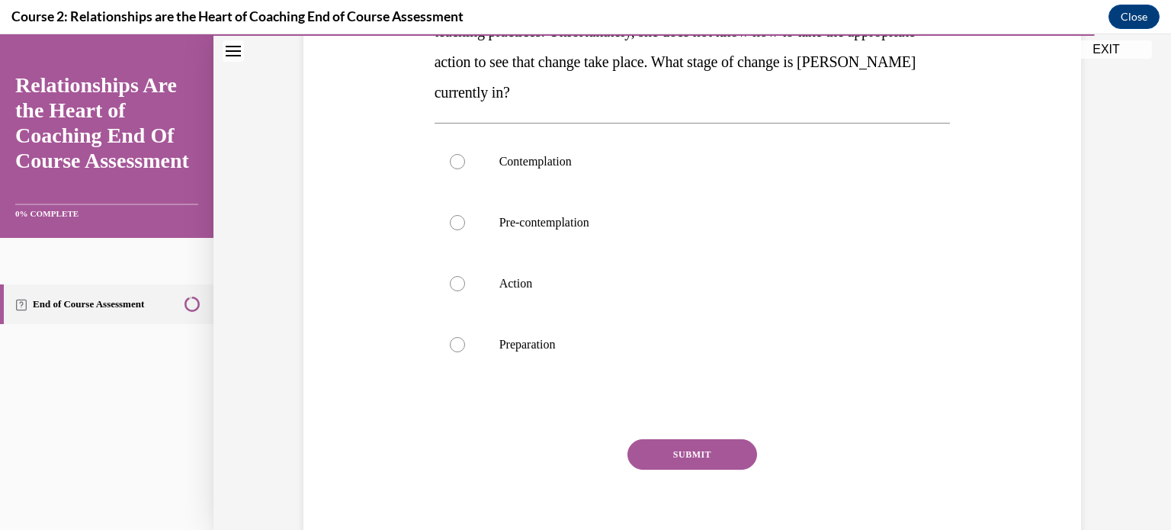
scroll to position [101, 0]
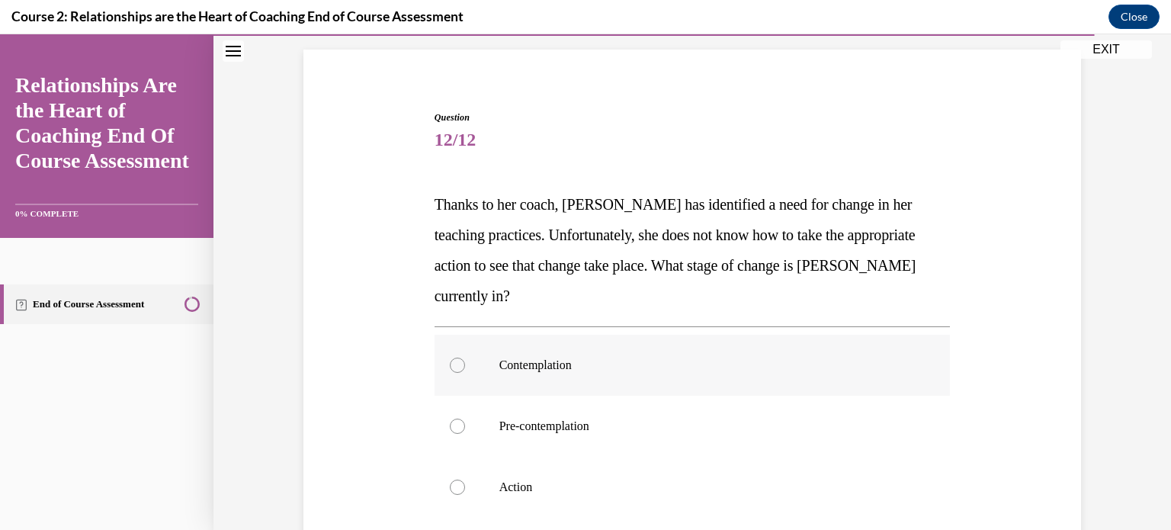
click at [454, 359] on label "Contemplation" at bounding box center [693, 365] width 516 height 61
click at [454, 359] on input "Contemplation" at bounding box center [457, 365] width 15 height 15
radio input "true"
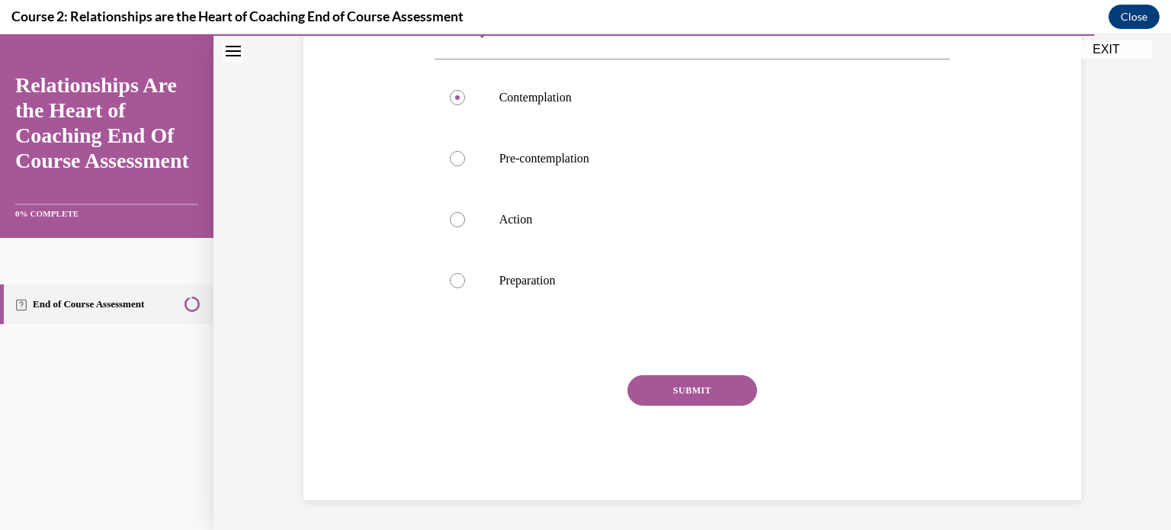
click at [701, 385] on button "SUBMIT" at bounding box center [692, 390] width 130 height 30
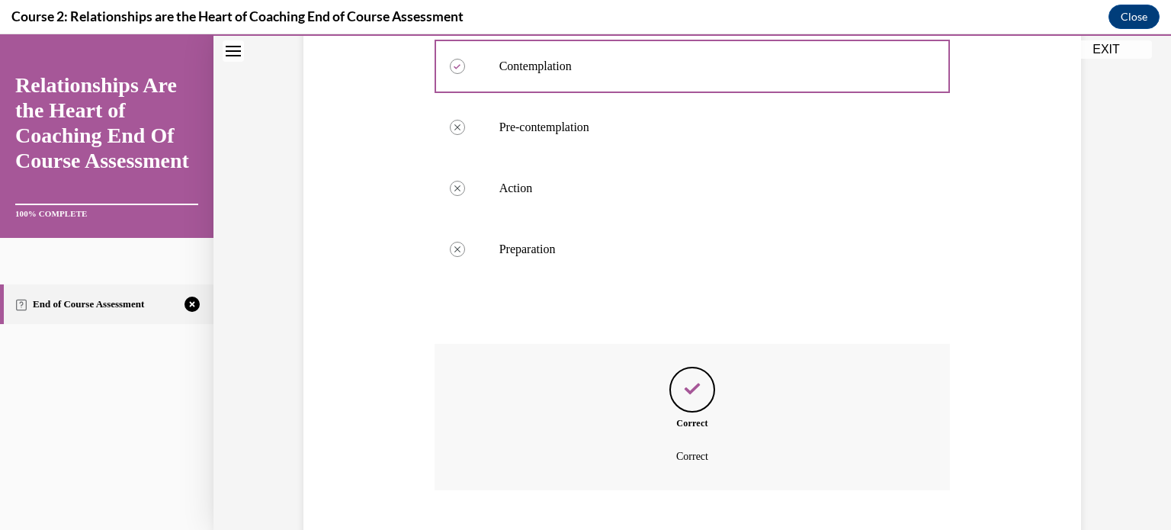
scroll to position [492, 0]
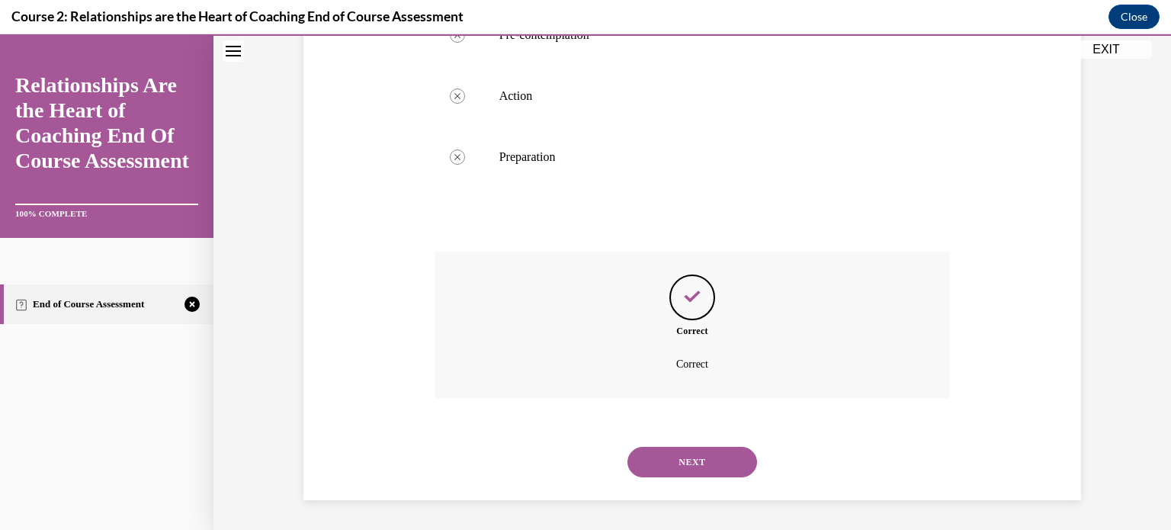
click at [695, 456] on button "NEXT" at bounding box center [692, 462] width 130 height 30
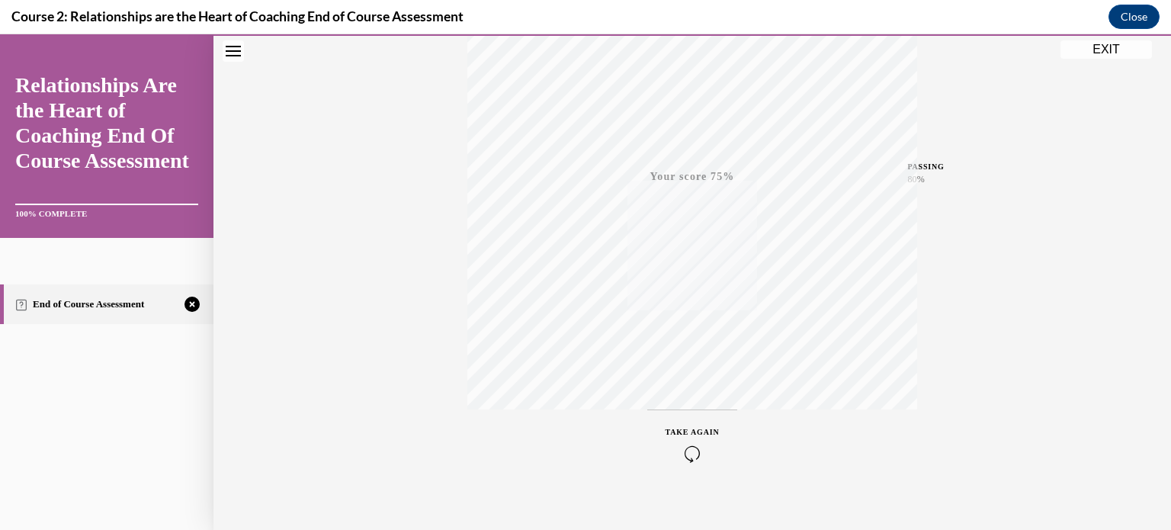
scroll to position [285, 0]
click at [692, 432] on icon "button" at bounding box center [693, 437] width 54 height 17
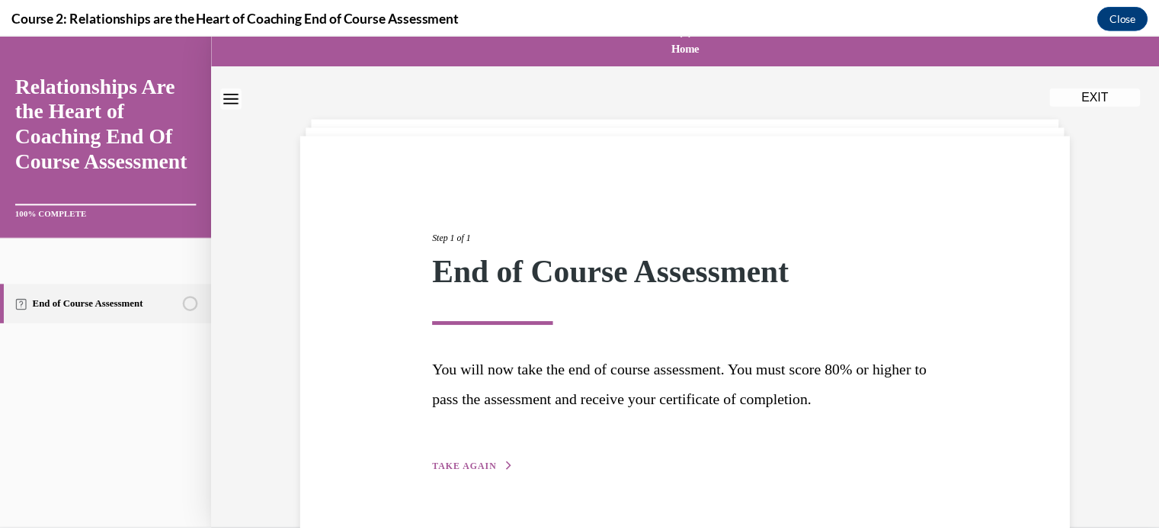
scroll to position [0, 0]
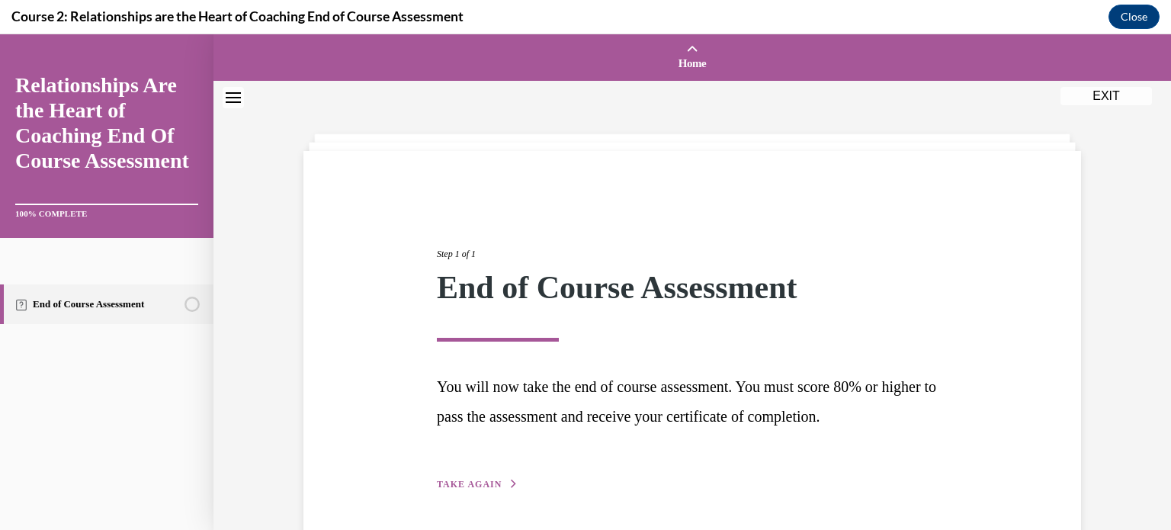
click at [234, 95] on icon "Close navigation menu" at bounding box center [233, 97] width 15 height 11
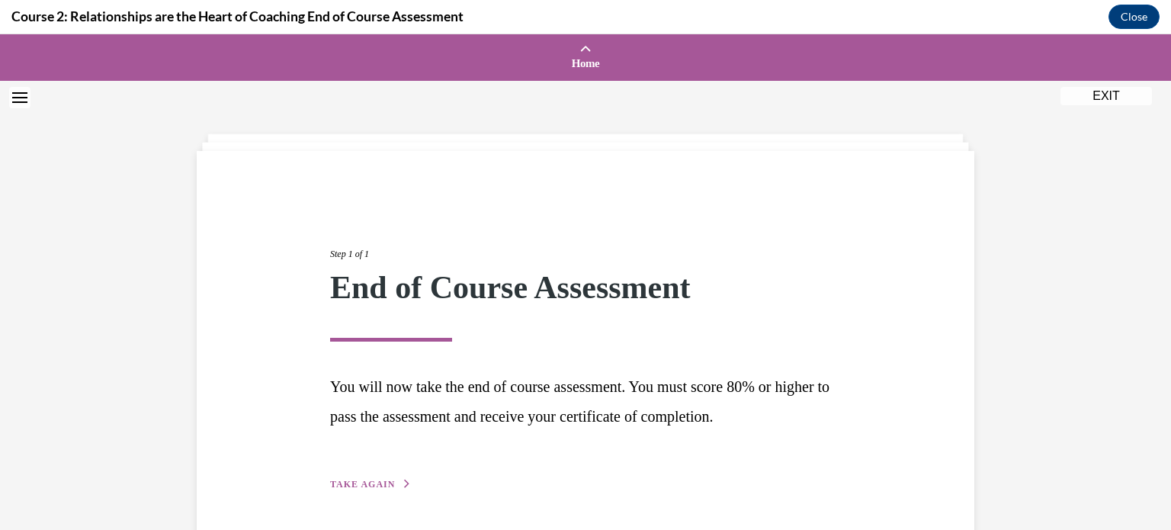
click at [1095, 93] on button "EXIT" at bounding box center [1105, 96] width 91 height 18
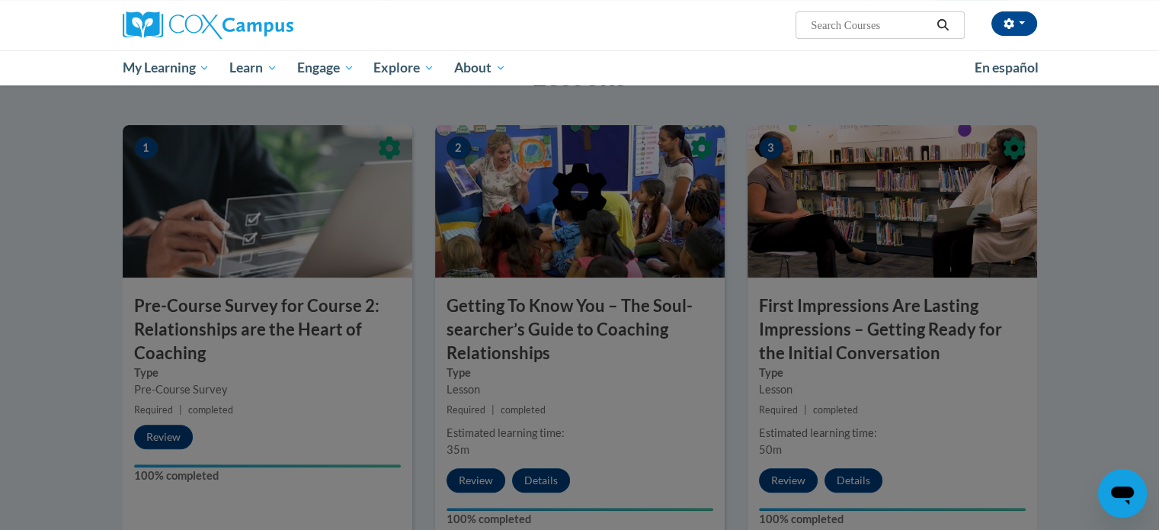
scroll to position [305, 0]
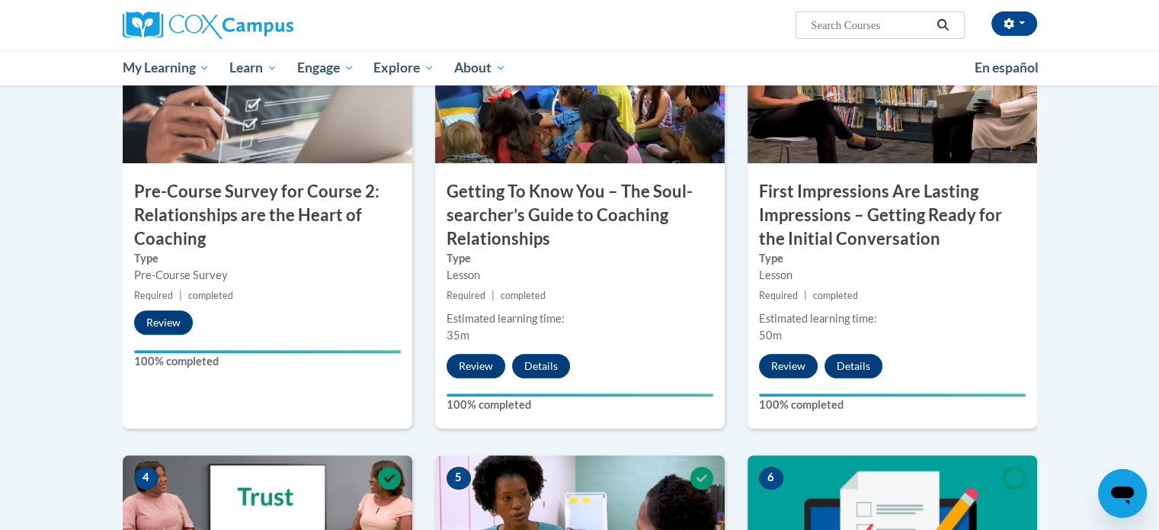
scroll to position [508, 0]
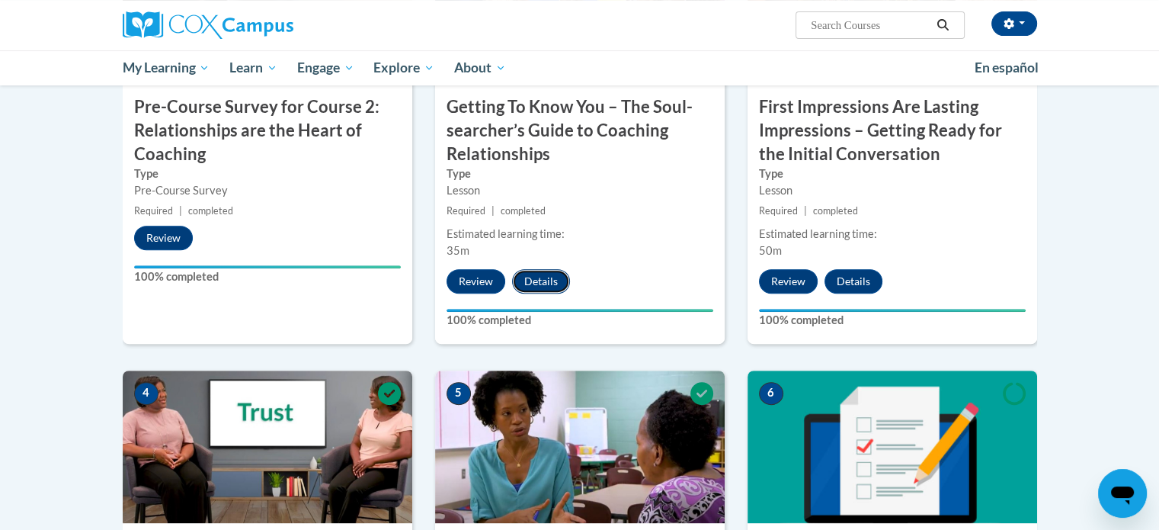
click at [534, 281] on button "Details" at bounding box center [541, 281] width 58 height 24
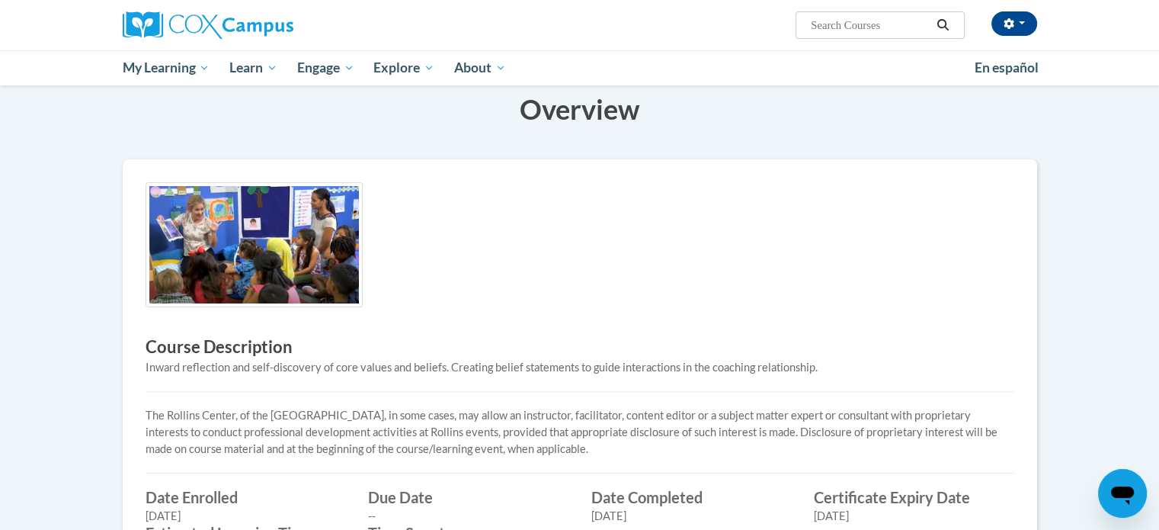
scroll to position [101, 0]
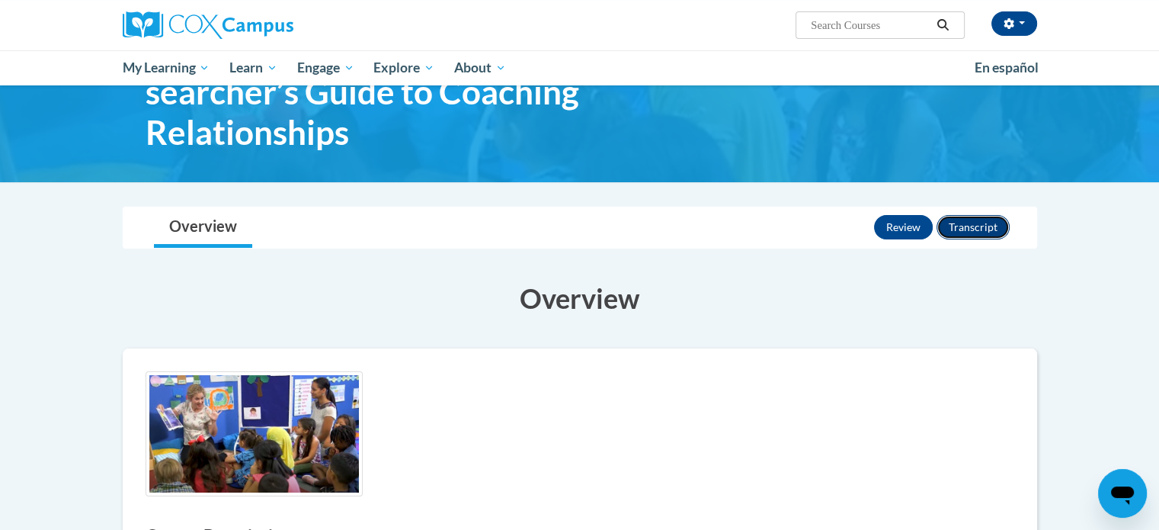
click at [957, 225] on button "Transcript" at bounding box center [973, 227] width 73 height 24
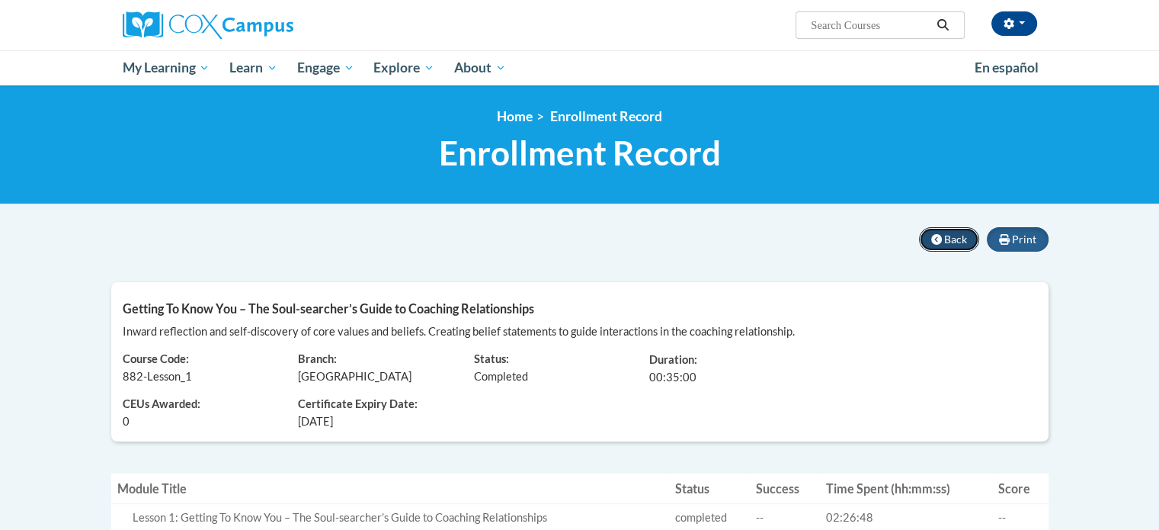
click at [936, 240] on icon at bounding box center [937, 239] width 11 height 11
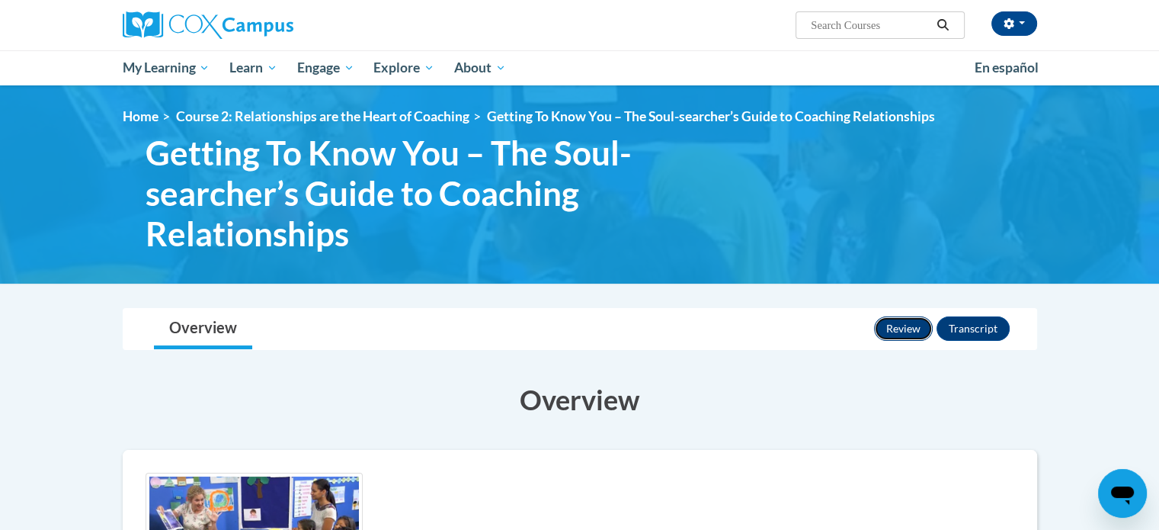
click at [896, 319] on button "Review" at bounding box center [903, 328] width 59 height 24
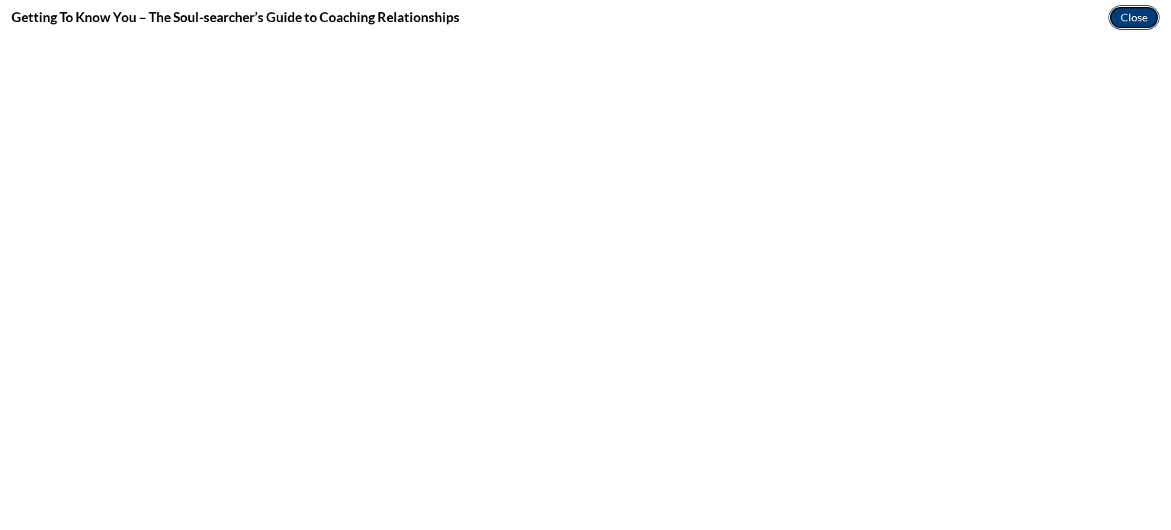
click at [1140, 11] on button "Close" at bounding box center [1133, 17] width 51 height 24
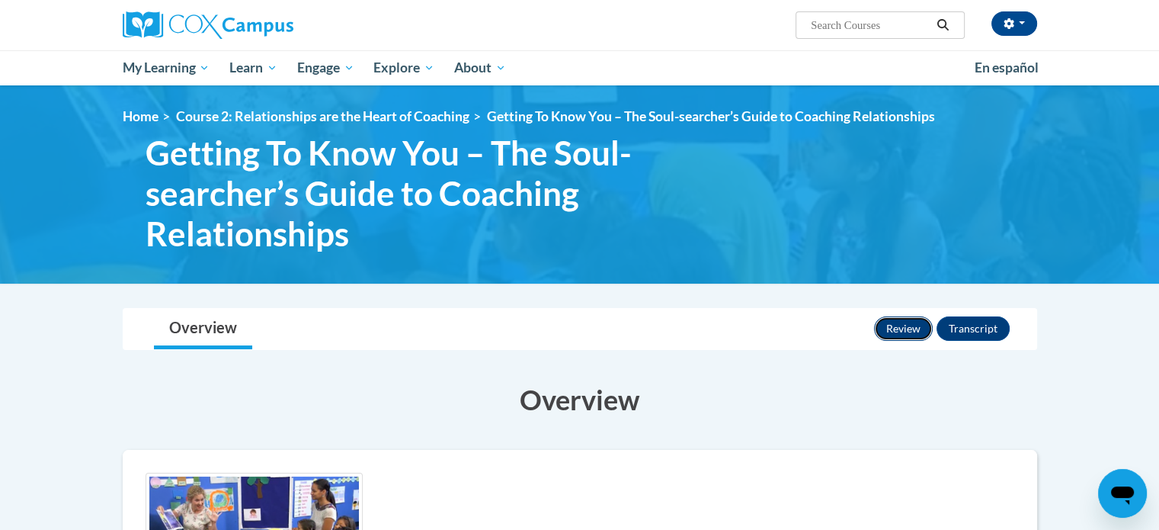
click at [906, 328] on button "Review" at bounding box center [903, 328] width 59 height 24
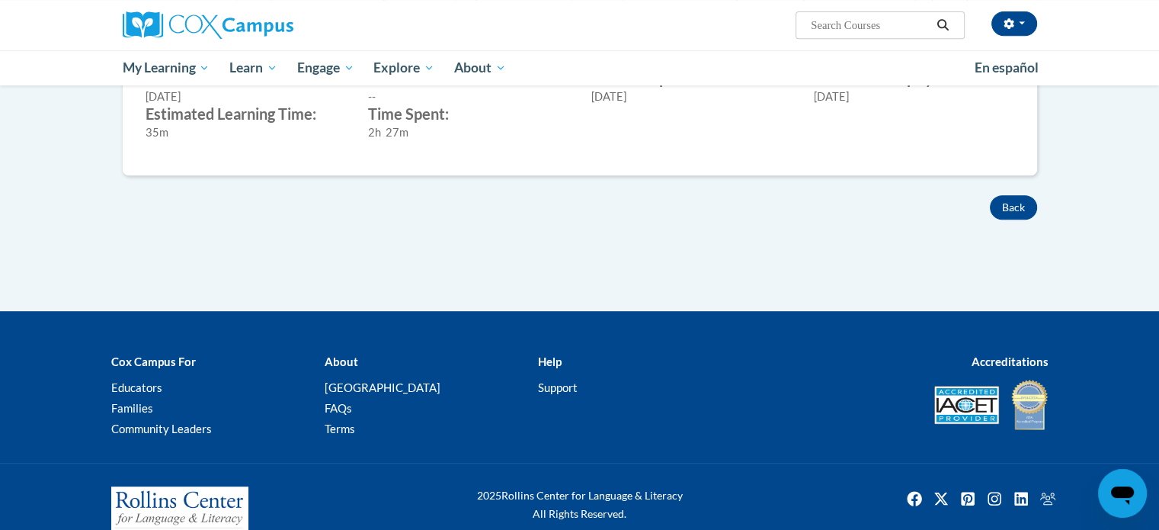
scroll to position [711, 0]
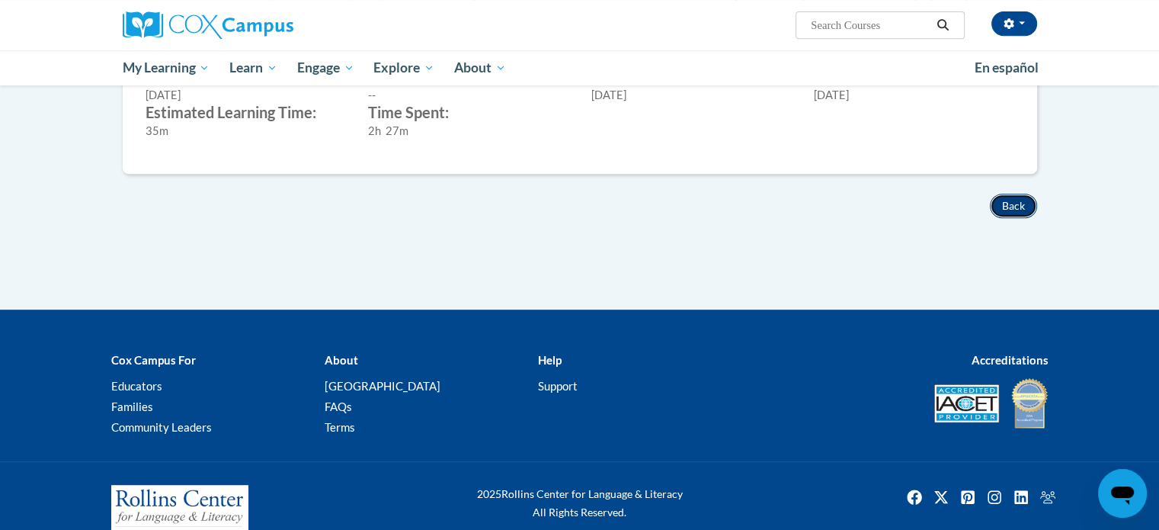
click at [1017, 201] on button "Back" at bounding box center [1013, 206] width 47 height 24
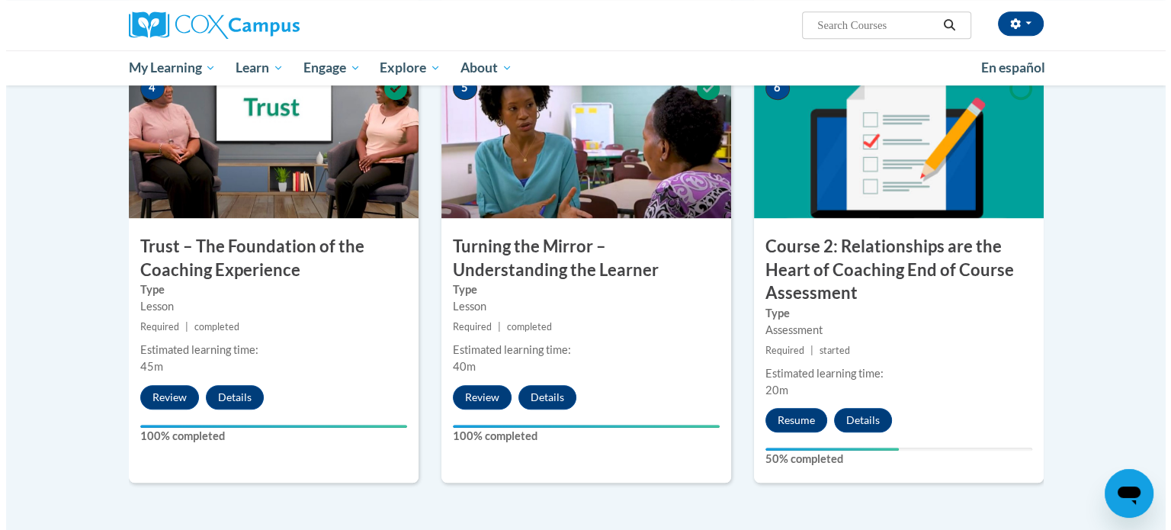
scroll to position [508, 0]
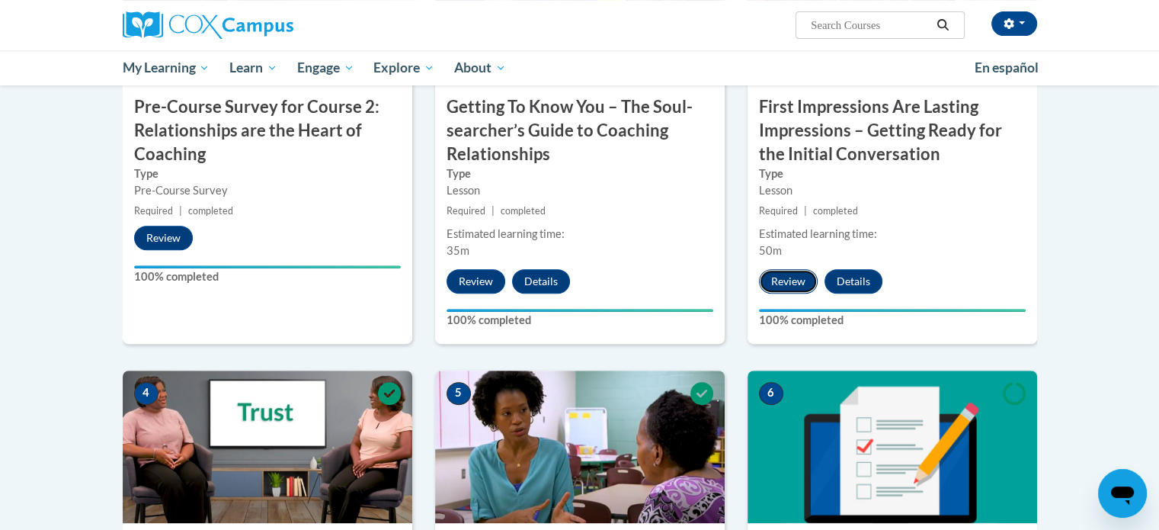
click at [776, 277] on button "Review" at bounding box center [788, 281] width 59 height 24
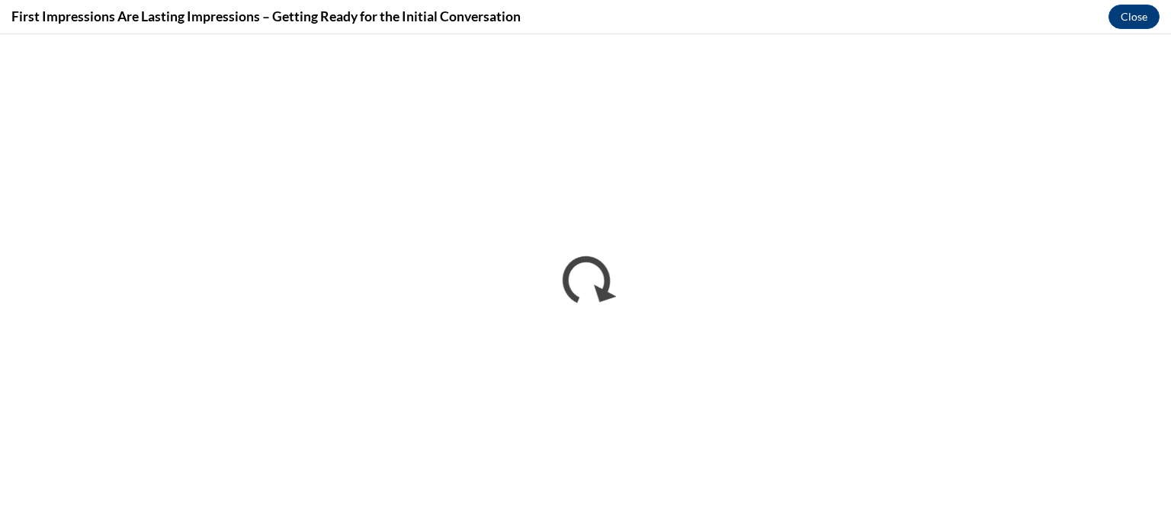
scroll to position [0, 0]
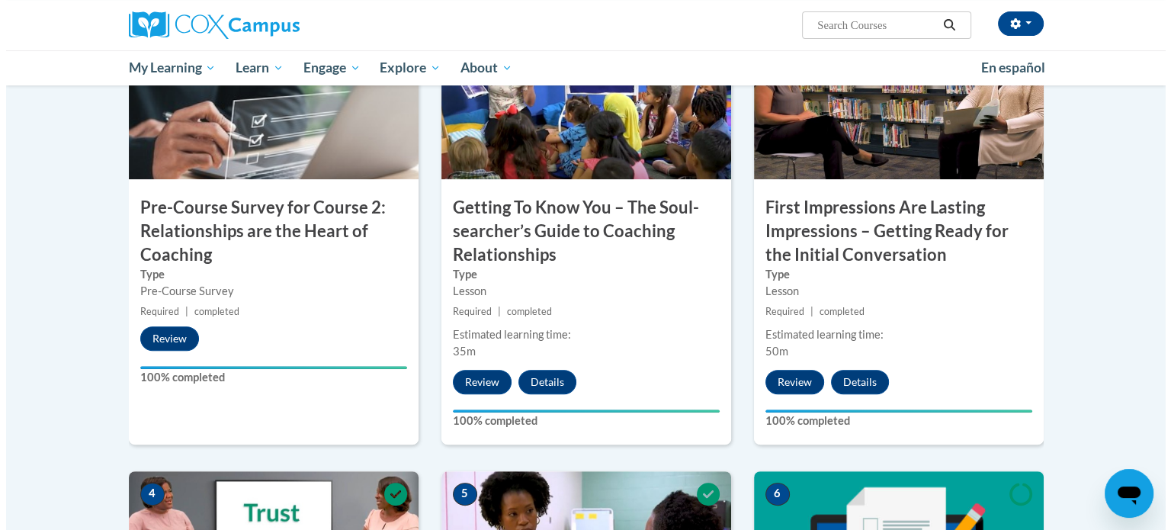
scroll to position [406, 0]
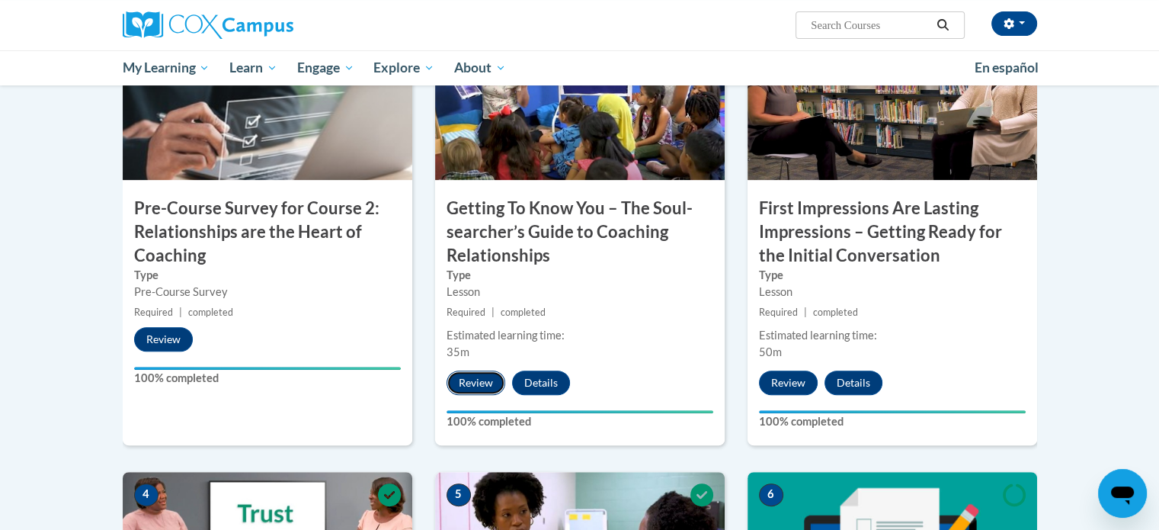
click at [477, 375] on button "Review" at bounding box center [476, 382] width 59 height 24
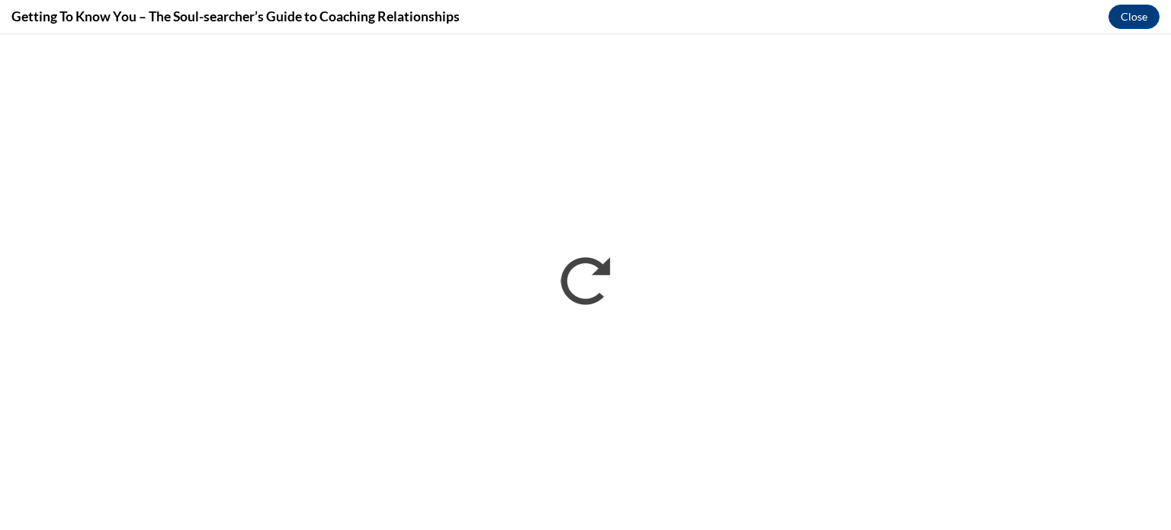
scroll to position [0, 0]
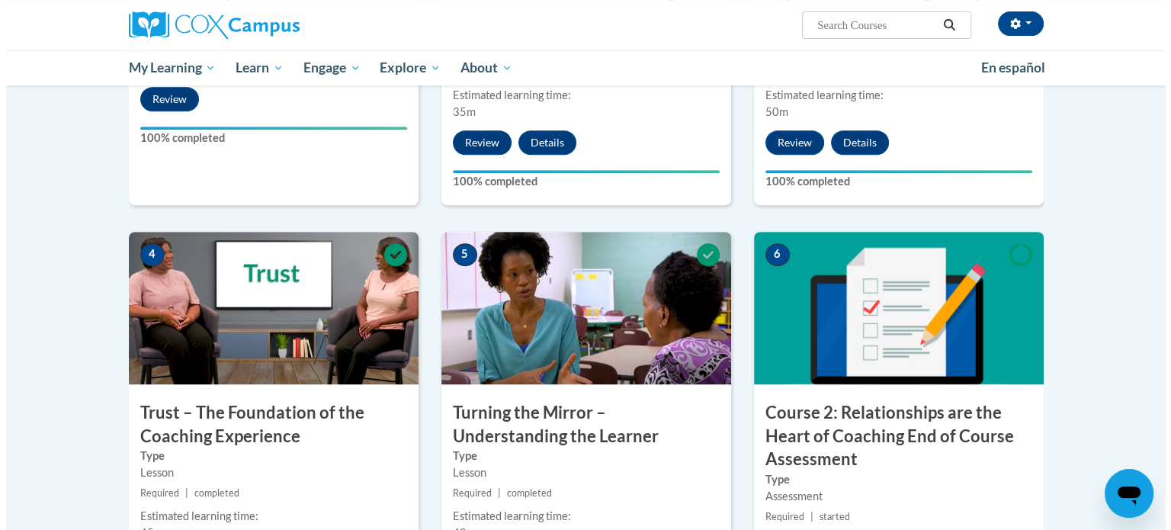
scroll to position [951, 0]
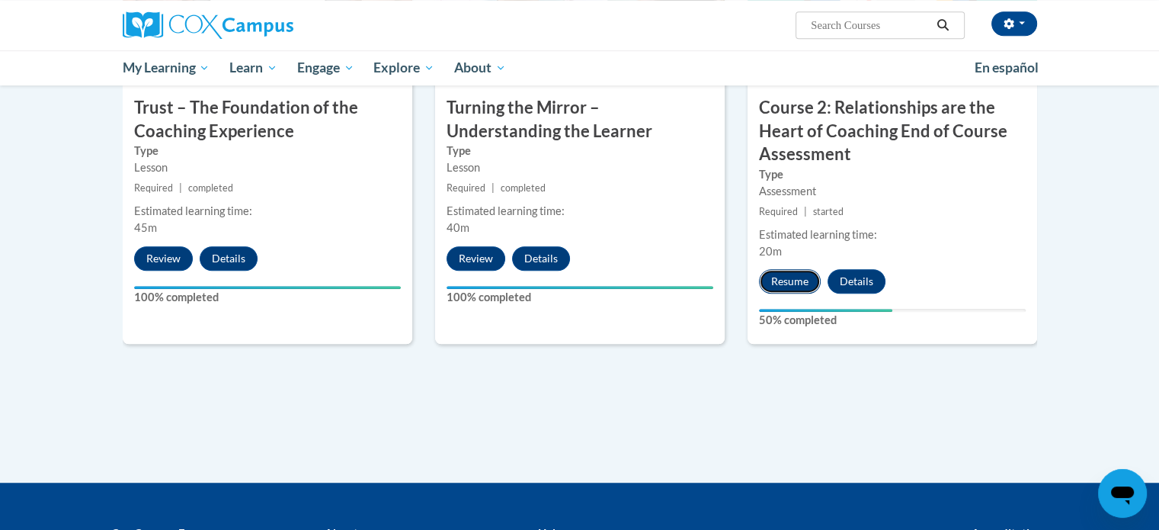
click at [784, 280] on button "Resume" at bounding box center [790, 281] width 62 height 24
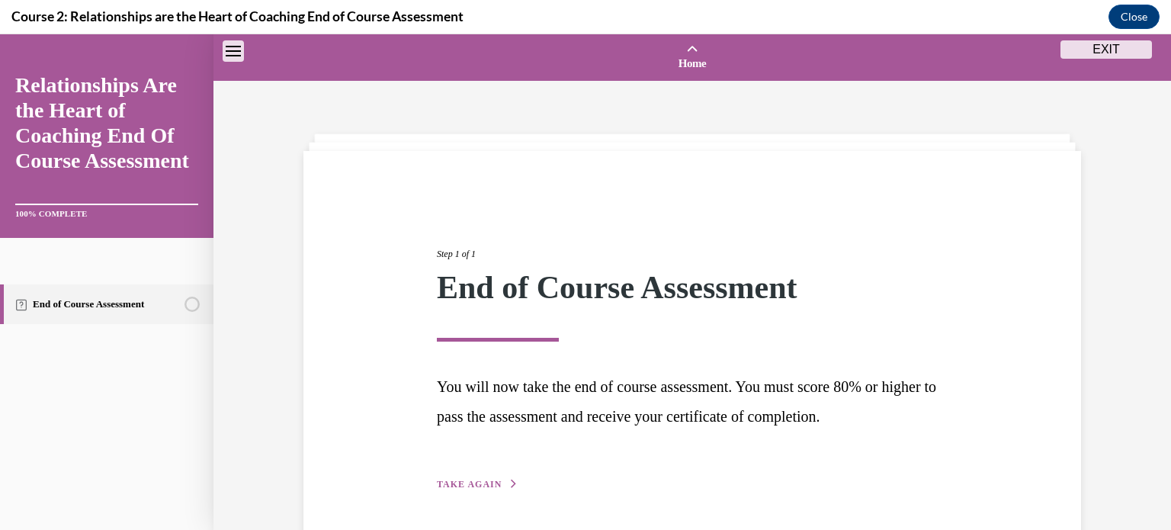
scroll to position [47, 0]
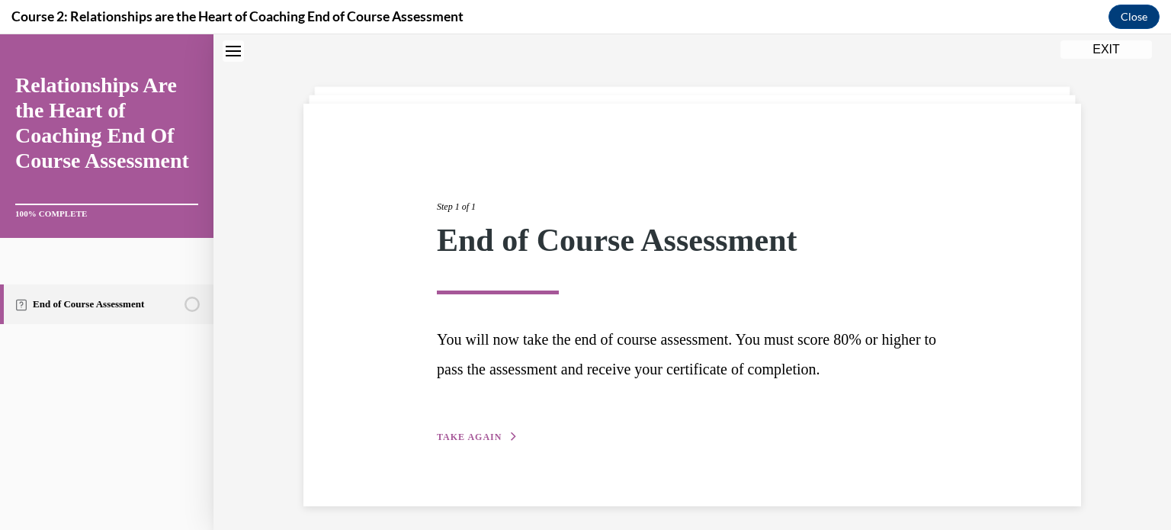
click at [460, 430] on button "TAKE AGAIN" at bounding box center [478, 437] width 82 height 14
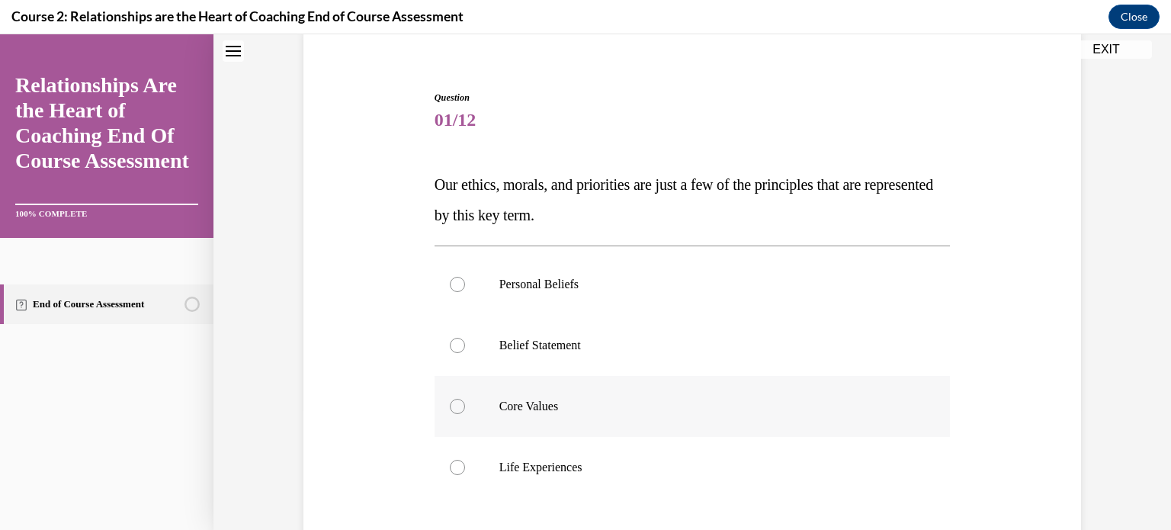
scroll to position [149, 0]
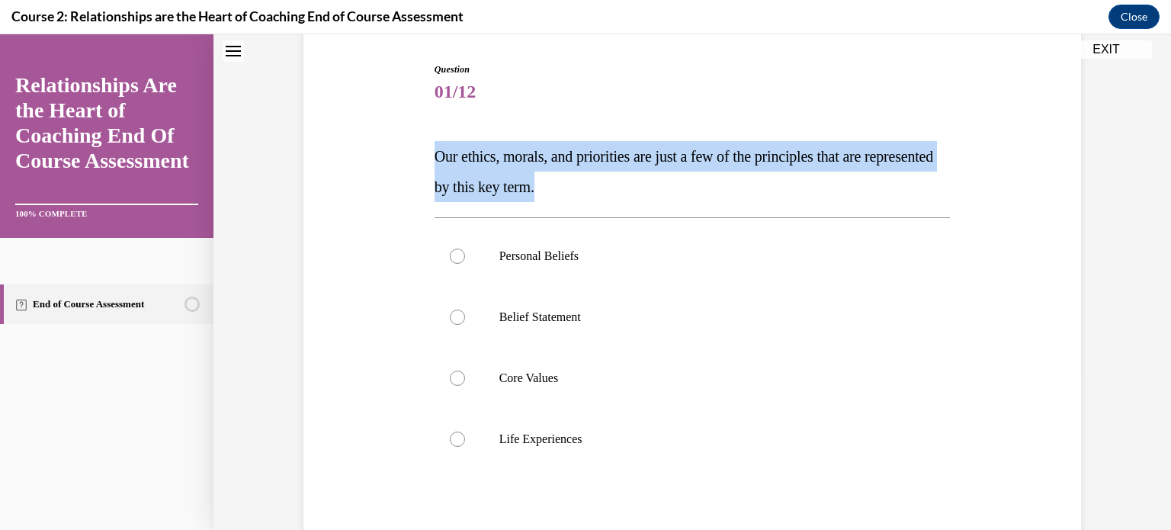
drag, startPoint x: 426, startPoint y: 151, endPoint x: 628, endPoint y: 189, distance: 205.6
click at [628, 189] on div "Question 01/12 Our ethics, morals, and priorities are just a few of the princip…" at bounding box center [693, 349] width 524 height 619
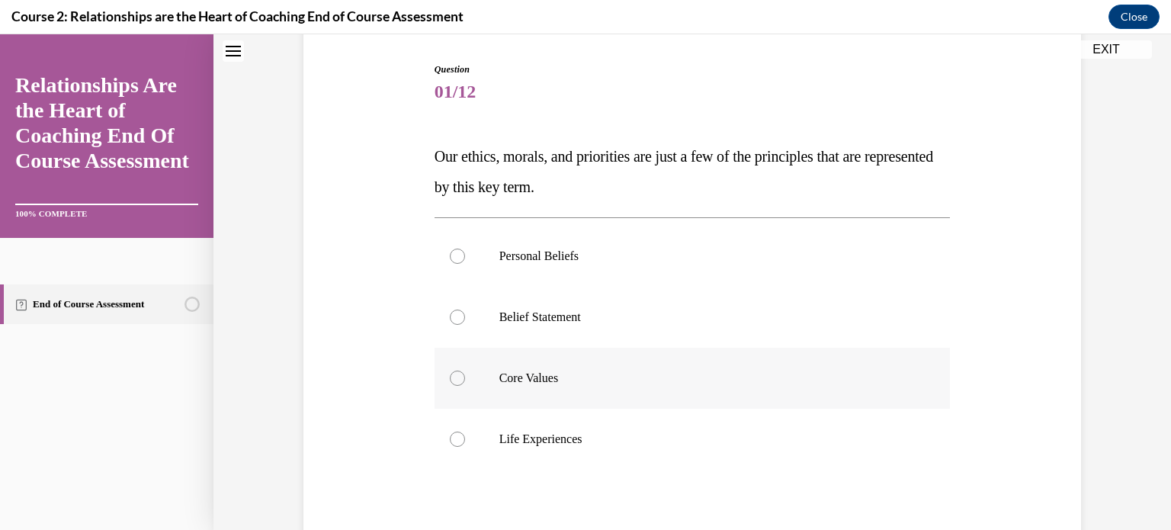
click at [455, 374] on div at bounding box center [457, 377] width 15 height 15
click at [455, 374] on input "Core Values" at bounding box center [457, 377] width 15 height 15
radio input "true"
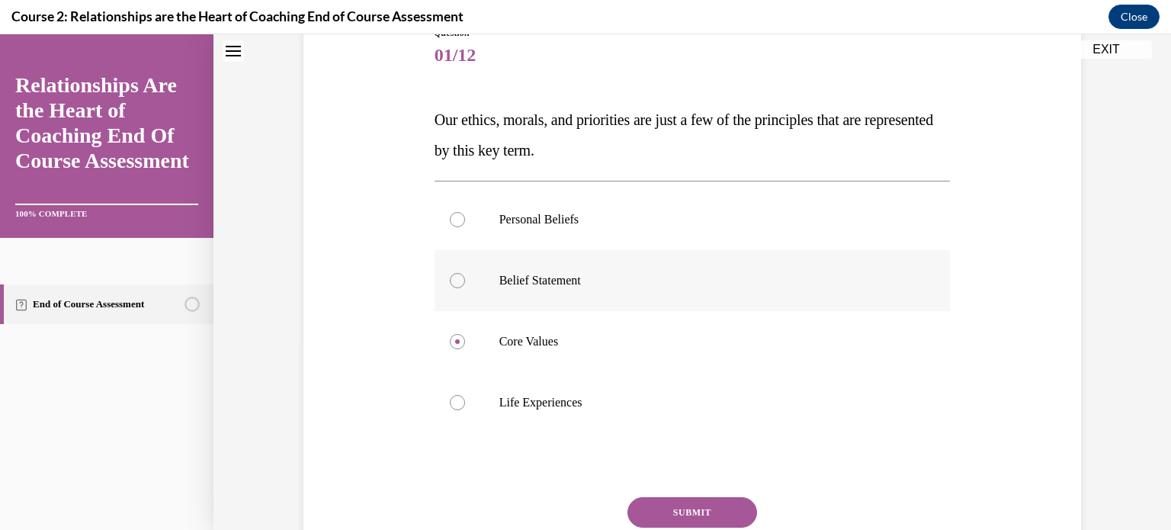
scroll to position [308, 0]
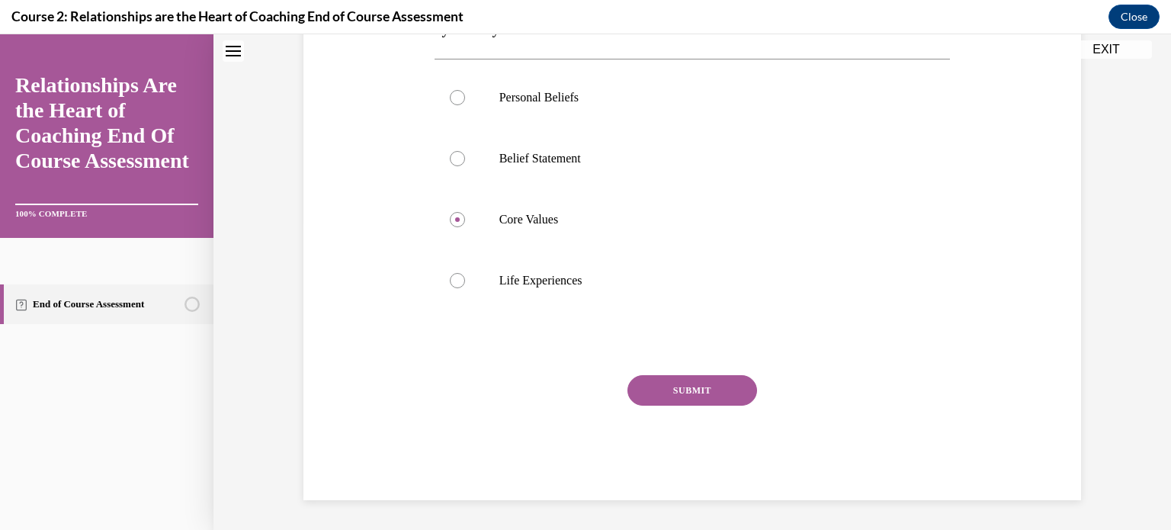
click at [680, 394] on button "SUBMIT" at bounding box center [692, 390] width 130 height 30
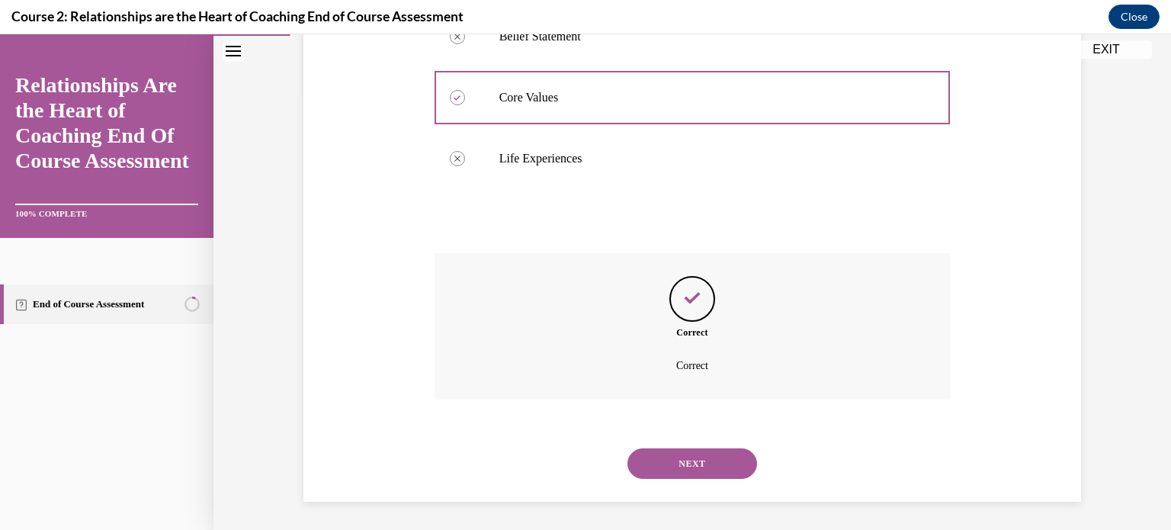
scroll to position [431, 0]
click at [659, 467] on button "NEXT" at bounding box center [692, 462] width 130 height 30
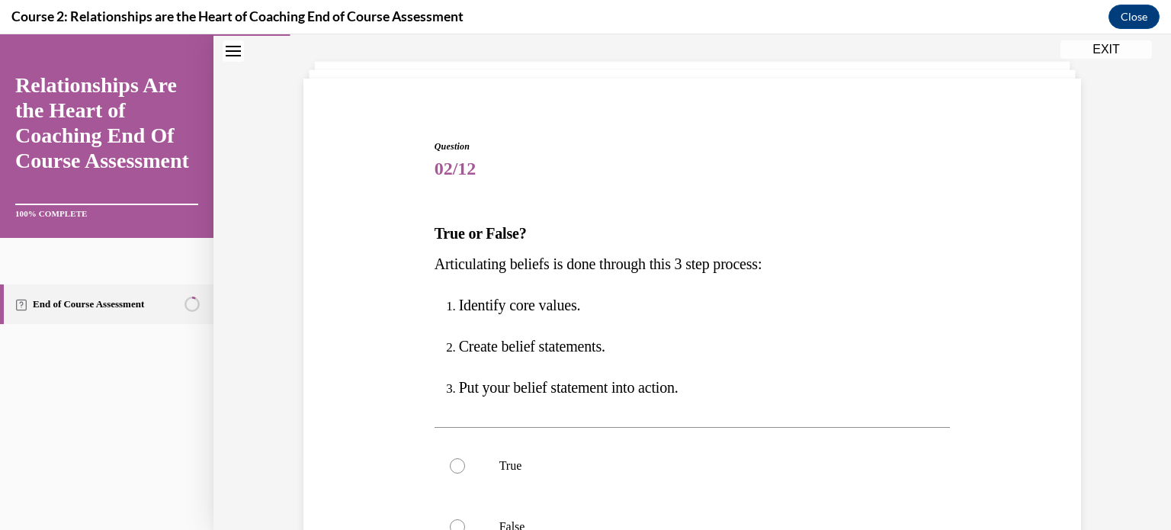
scroll to position [101, 0]
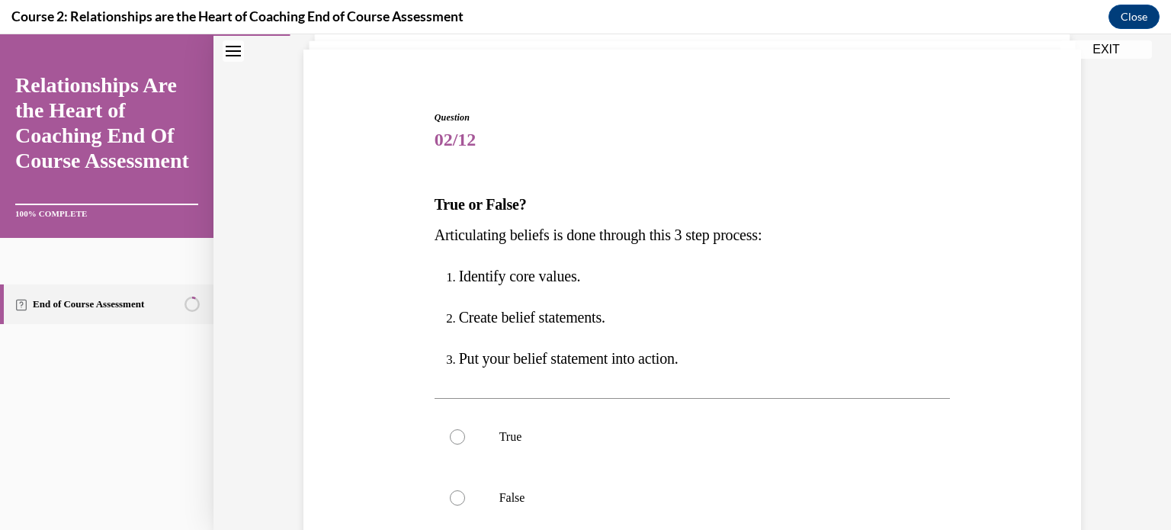
drag, startPoint x: 428, startPoint y: 233, endPoint x: 794, endPoint y: 231, distance: 365.9
click at [794, 231] on p "Articulating beliefs is done through this 3 step process:" at bounding box center [693, 235] width 516 height 30
click at [450, 434] on div at bounding box center [457, 436] width 15 height 15
click at [450, 434] on input "True" at bounding box center [457, 436] width 15 height 15
radio input "true"
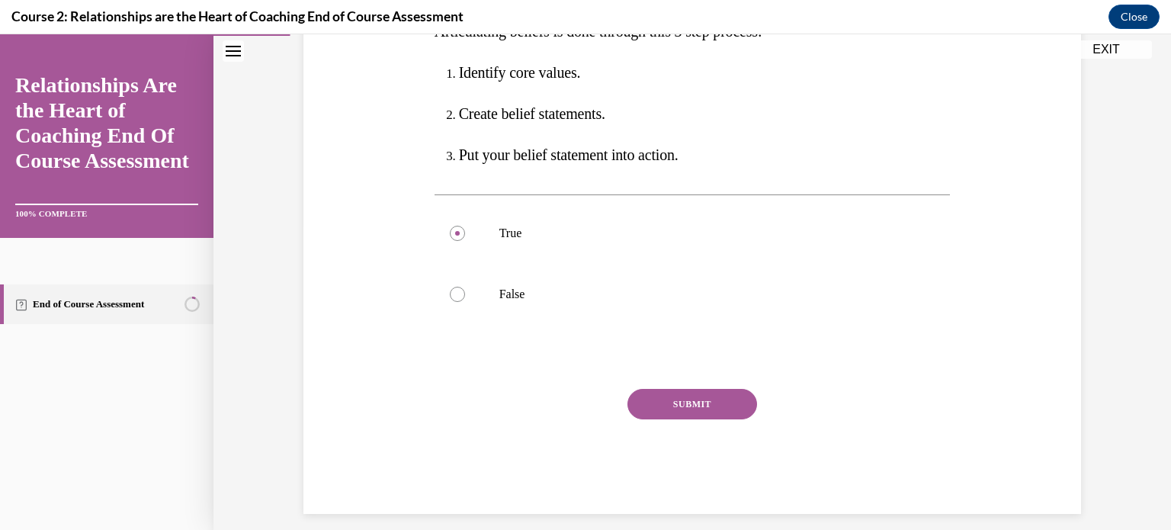
click at [685, 395] on button "SUBMIT" at bounding box center [692, 404] width 130 height 30
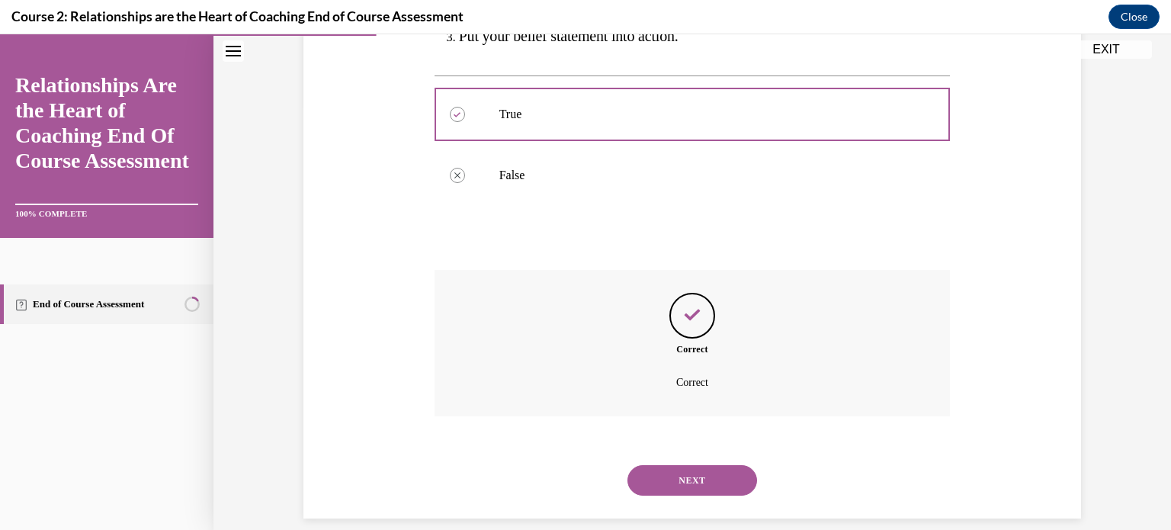
scroll to position [442, 0]
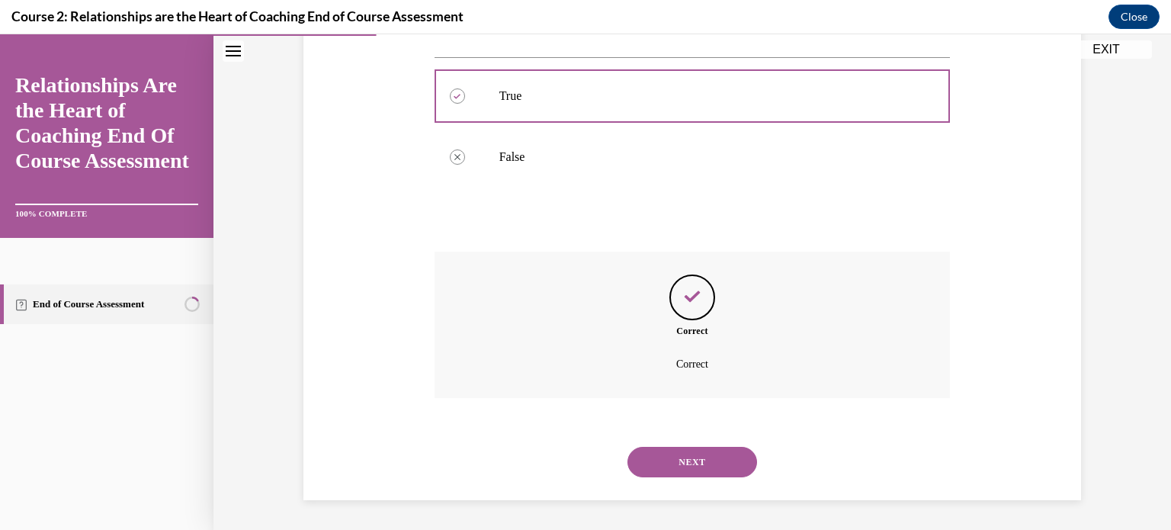
click at [679, 459] on button "NEXT" at bounding box center [692, 462] width 130 height 30
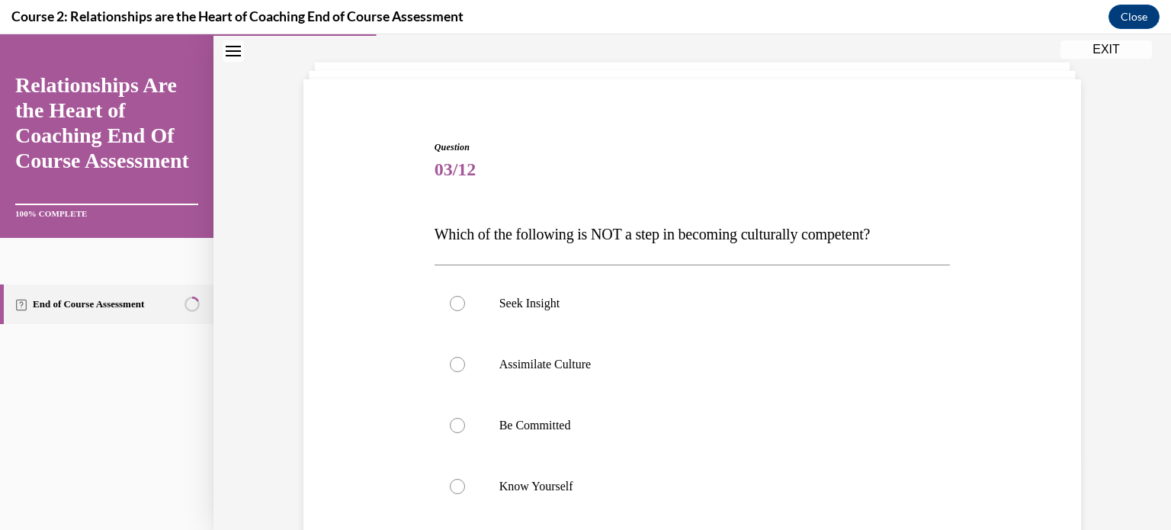
scroll to position [101, 0]
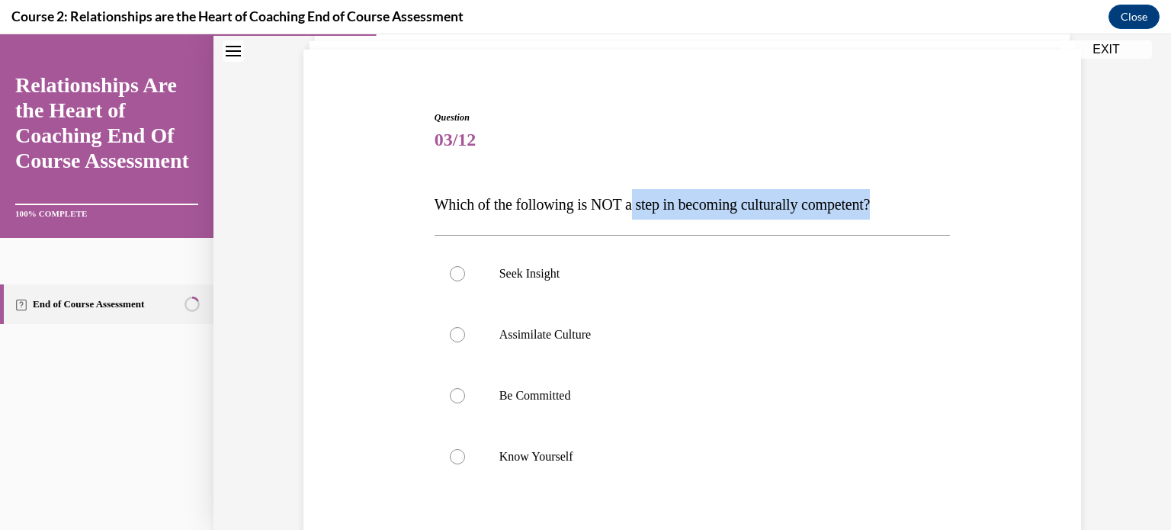
drag, startPoint x: 636, startPoint y: 201, endPoint x: 967, endPoint y: 200, distance: 331.6
click at [967, 200] on div "Question 03/12 Which of the following is NOT a step in becoming culturally comp…" at bounding box center [692, 370] width 785 height 611
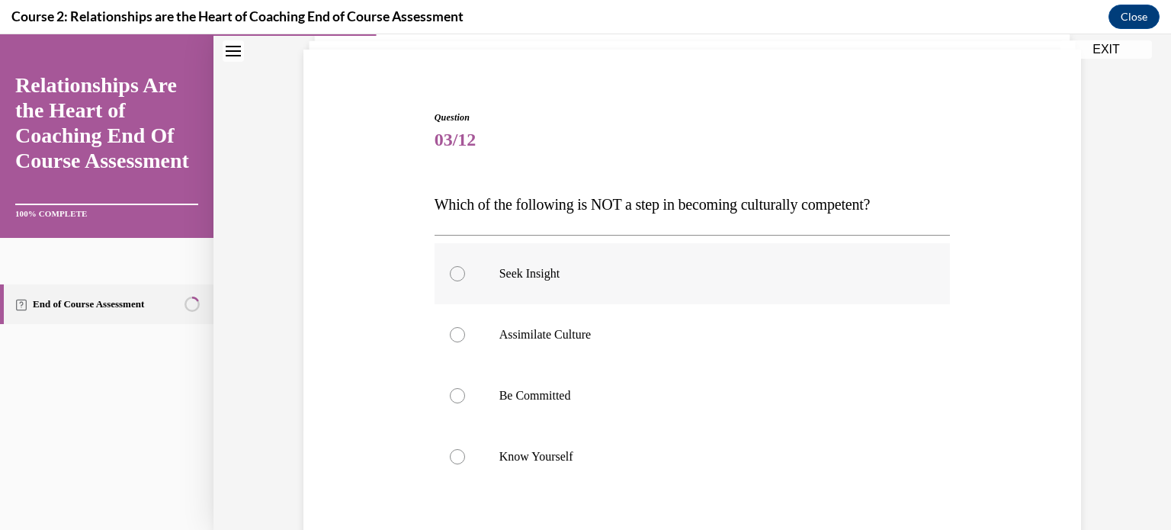
click at [452, 268] on div at bounding box center [457, 273] width 15 height 15
click at [452, 268] on input "Seek Insight" at bounding box center [457, 273] width 15 height 15
radio input "true"
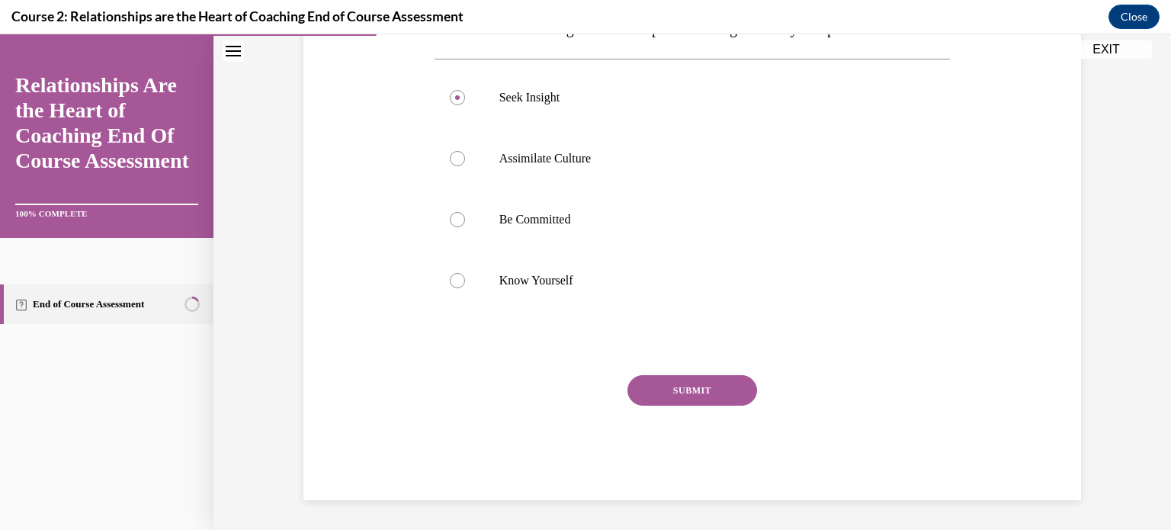
click at [698, 386] on button "SUBMIT" at bounding box center [692, 390] width 130 height 30
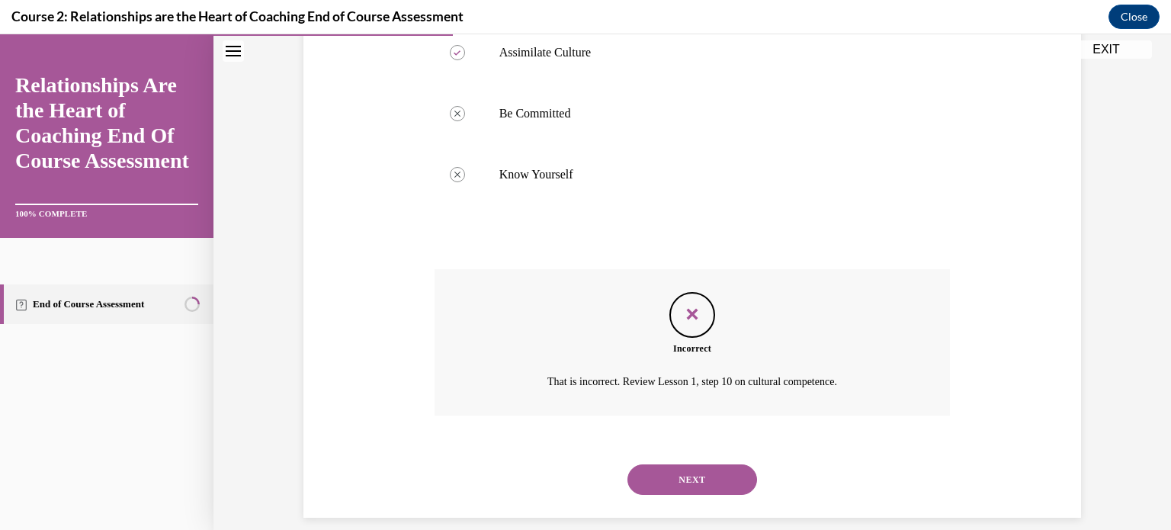
scroll to position [401, 0]
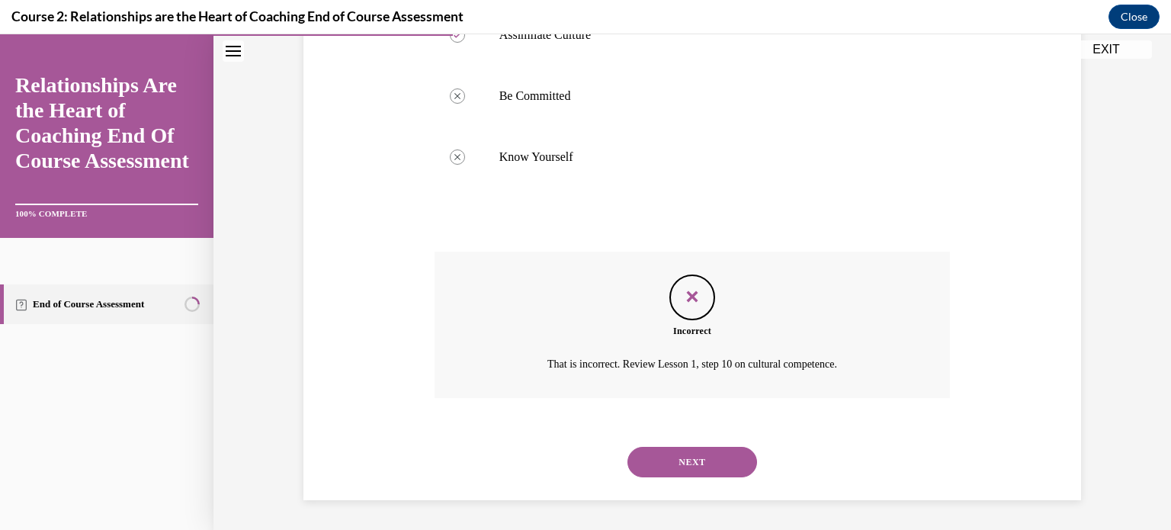
click at [689, 290] on icon "Feedback" at bounding box center [692, 296] width 23 height 23
click at [701, 465] on button "NEXT" at bounding box center [692, 462] width 130 height 30
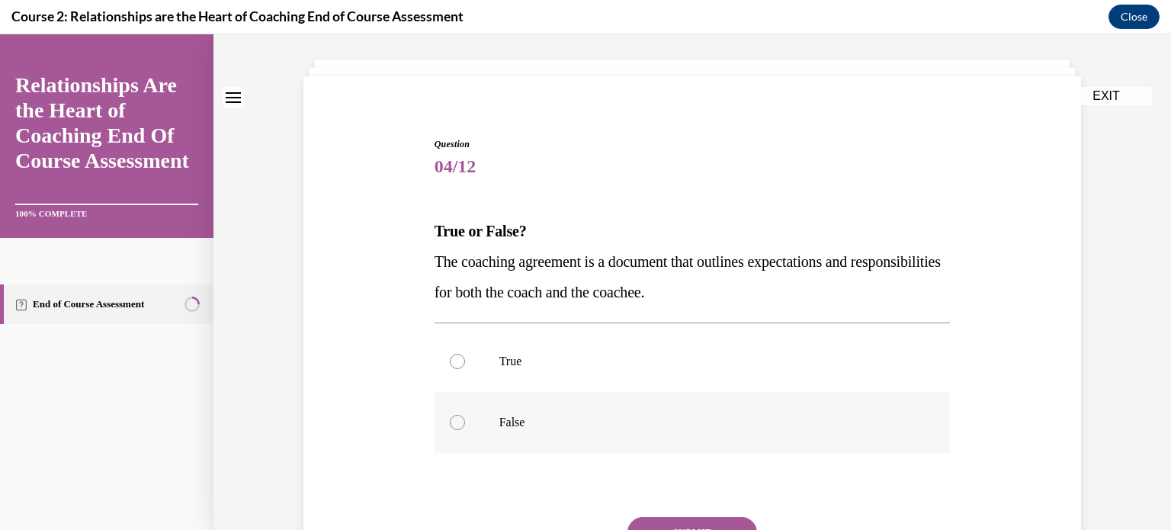
scroll to position [101, 0]
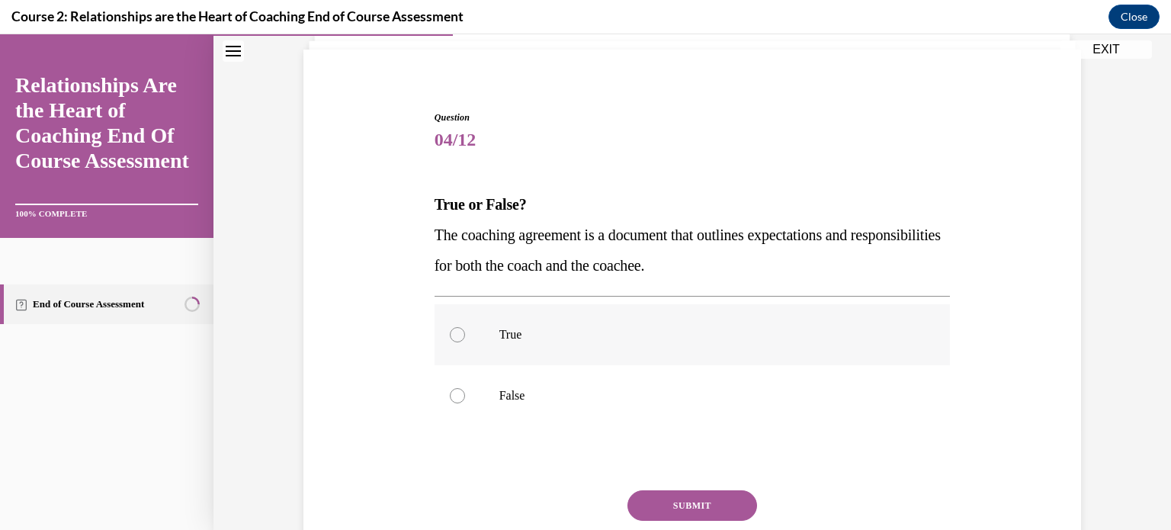
click at [457, 331] on div at bounding box center [457, 334] width 15 height 15
click at [457, 331] on input "True" at bounding box center [457, 334] width 15 height 15
radio input "true"
click at [700, 505] on button "SUBMIT" at bounding box center [692, 505] width 130 height 30
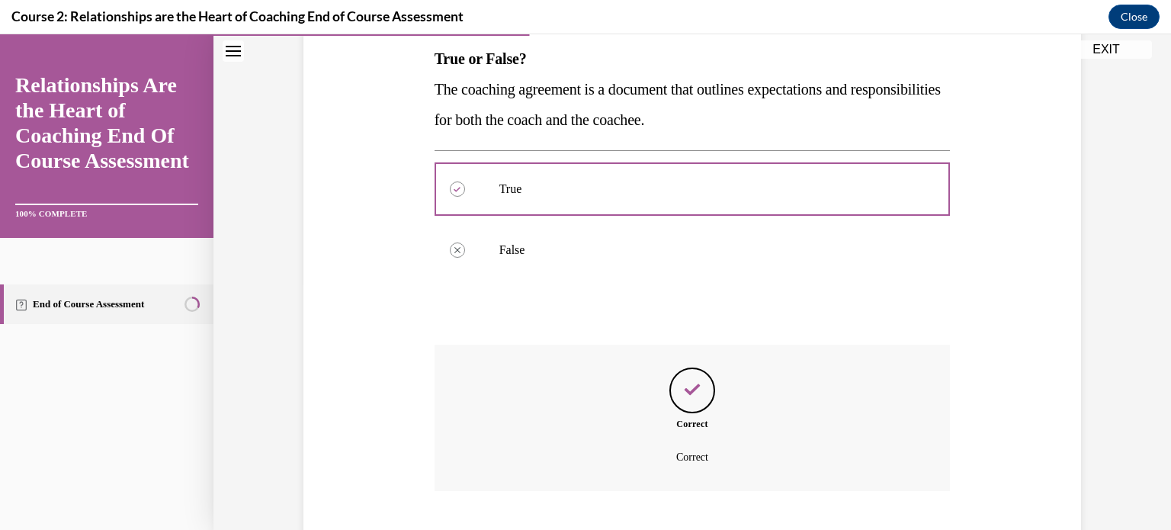
scroll to position [340, 0]
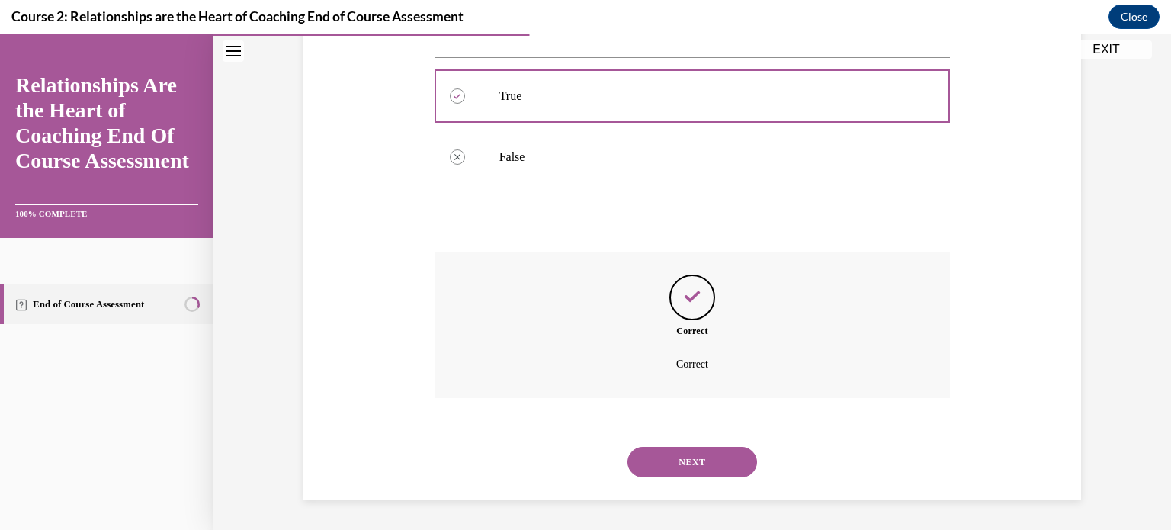
click at [697, 470] on button "NEXT" at bounding box center [692, 462] width 130 height 30
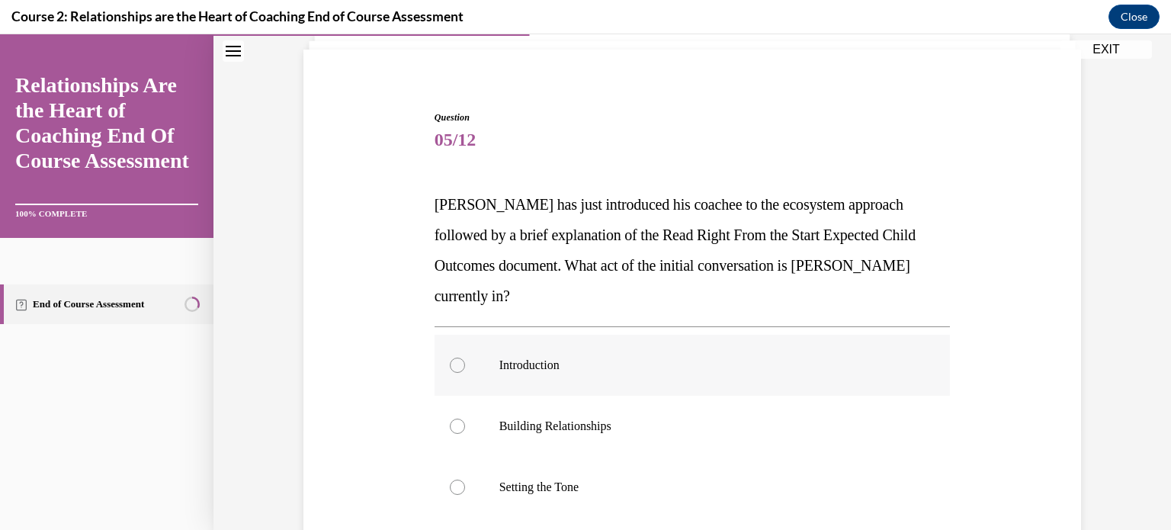
scroll to position [203, 0]
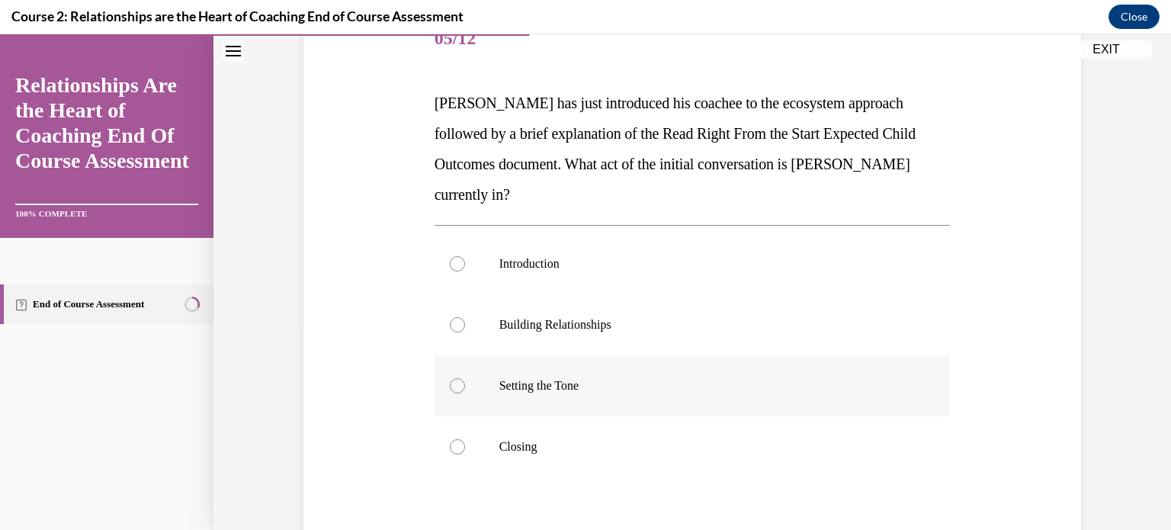
click at [457, 378] on div at bounding box center [457, 385] width 15 height 15
click at [457, 378] on input "Setting the Tone" at bounding box center [457, 385] width 15 height 15
radio input "true"
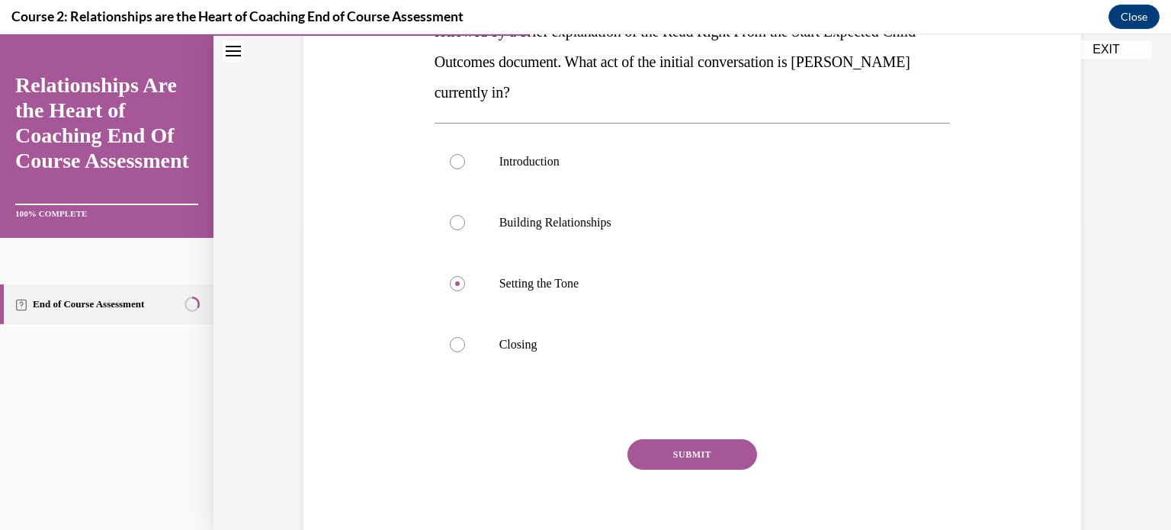
drag, startPoint x: 696, startPoint y: 435, endPoint x: 696, endPoint y: 422, distance: 12.2
click at [696, 439] on button "SUBMIT" at bounding box center [692, 454] width 130 height 30
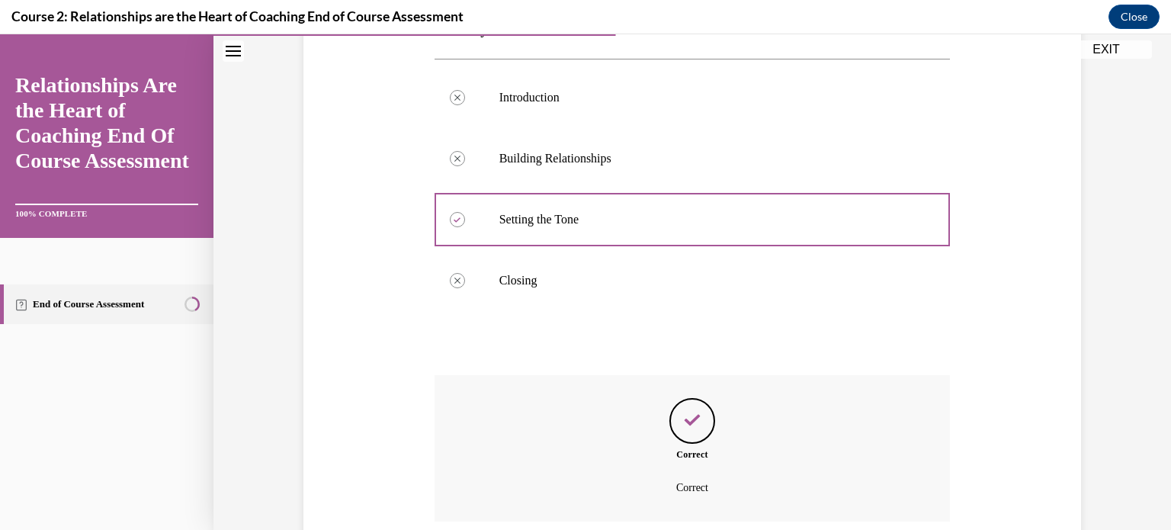
scroll to position [462, 0]
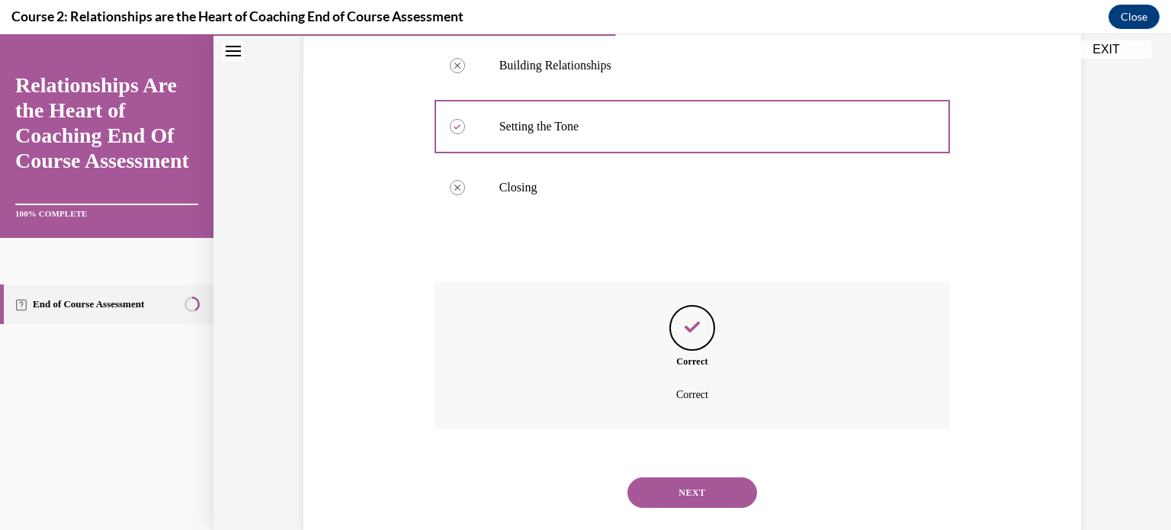
click at [694, 477] on button "NEXT" at bounding box center [692, 492] width 130 height 30
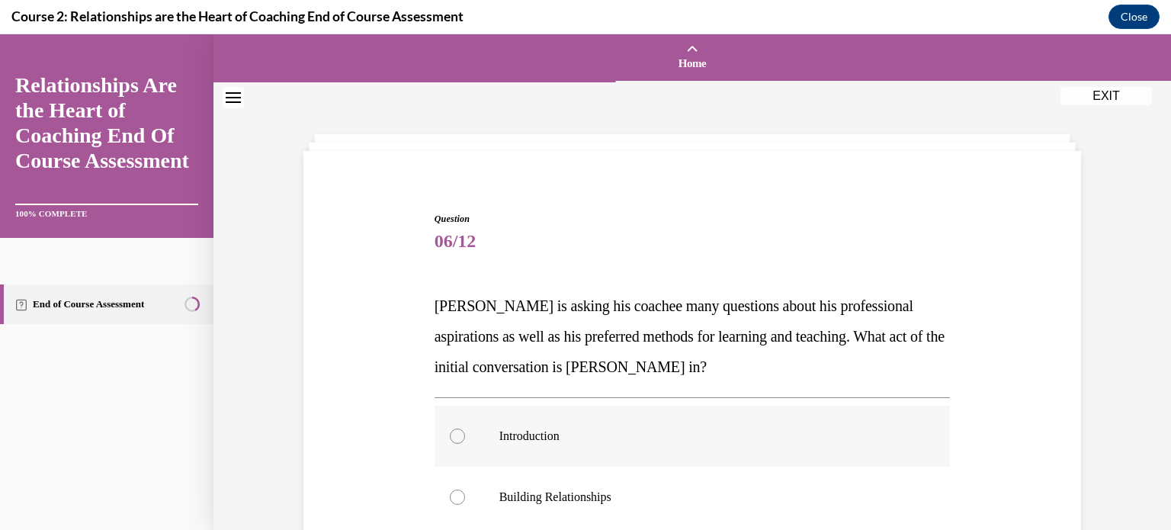
click at [451, 435] on div at bounding box center [457, 435] width 15 height 15
click at [451, 435] on input "Introduction" at bounding box center [457, 435] width 15 height 15
radio input "true"
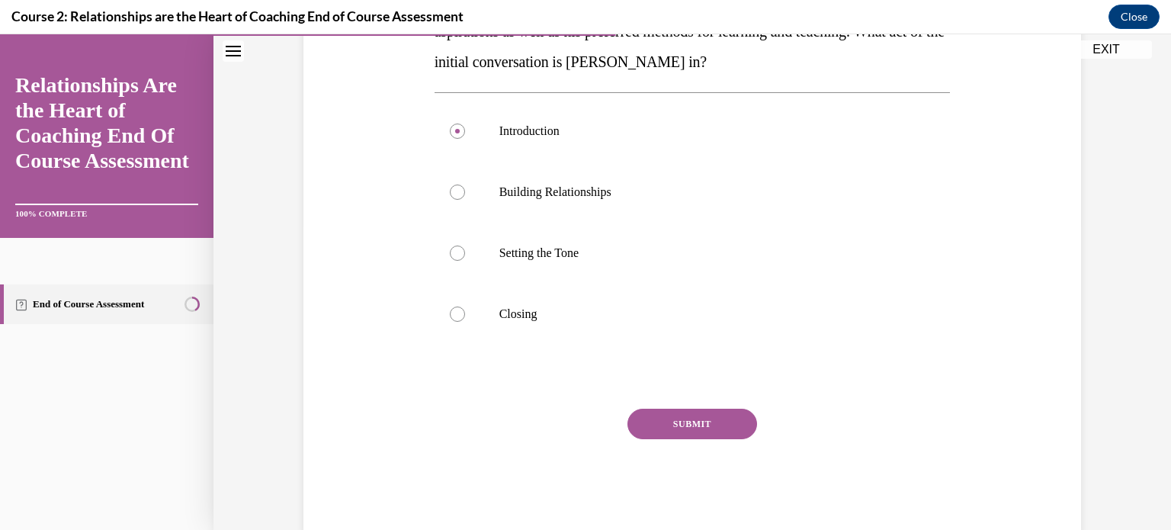
click at [714, 421] on button "SUBMIT" at bounding box center [692, 424] width 130 height 30
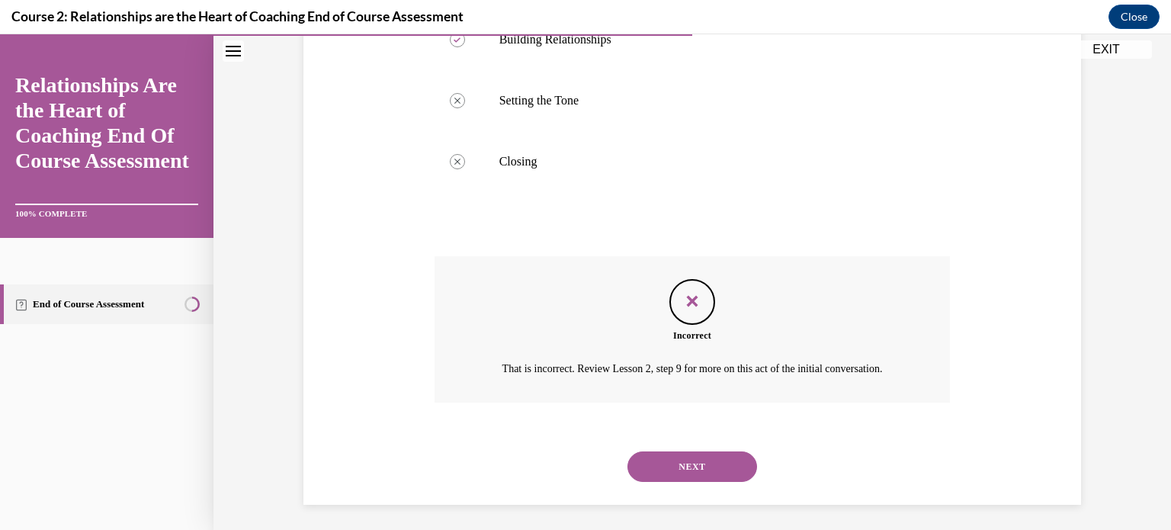
scroll to position [480, 0]
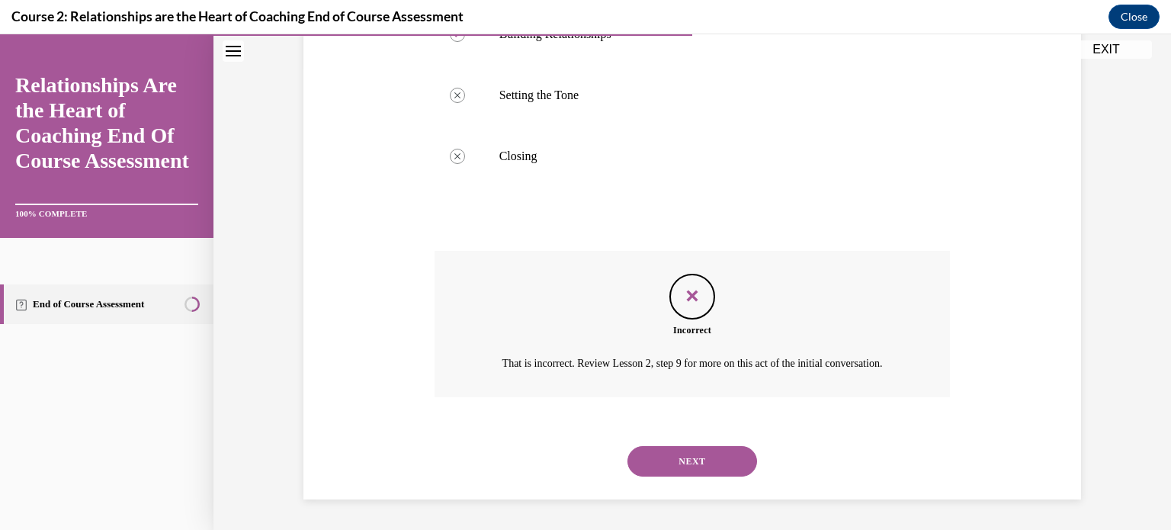
click at [701, 459] on button "NEXT" at bounding box center [692, 461] width 130 height 30
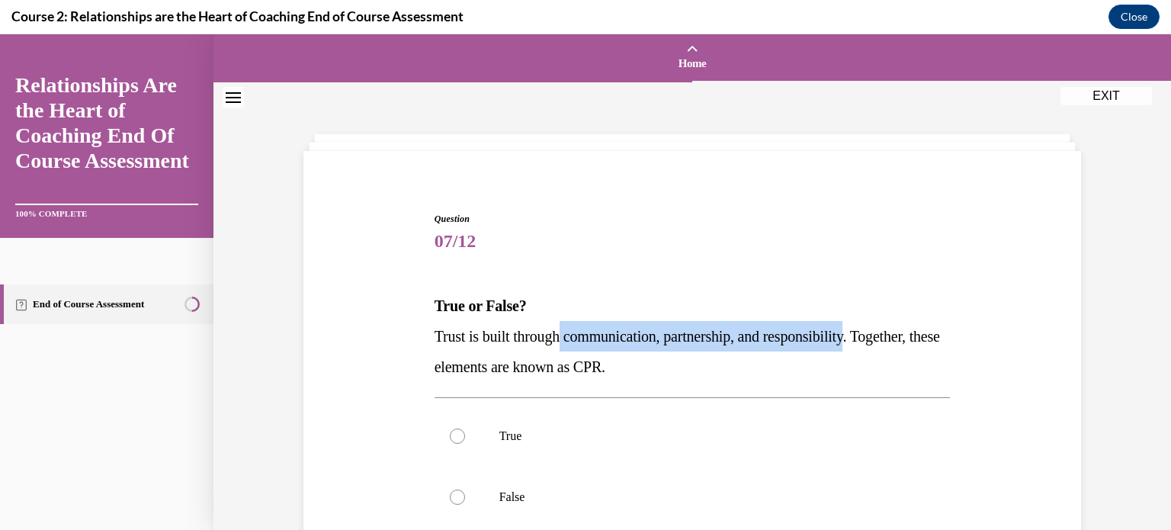
drag, startPoint x: 560, startPoint y: 333, endPoint x: 871, endPoint y: 335, distance: 311.0
click at [871, 335] on span "Trust is built through communication, partnership, and responsibility. Together…" at bounding box center [687, 351] width 505 height 47
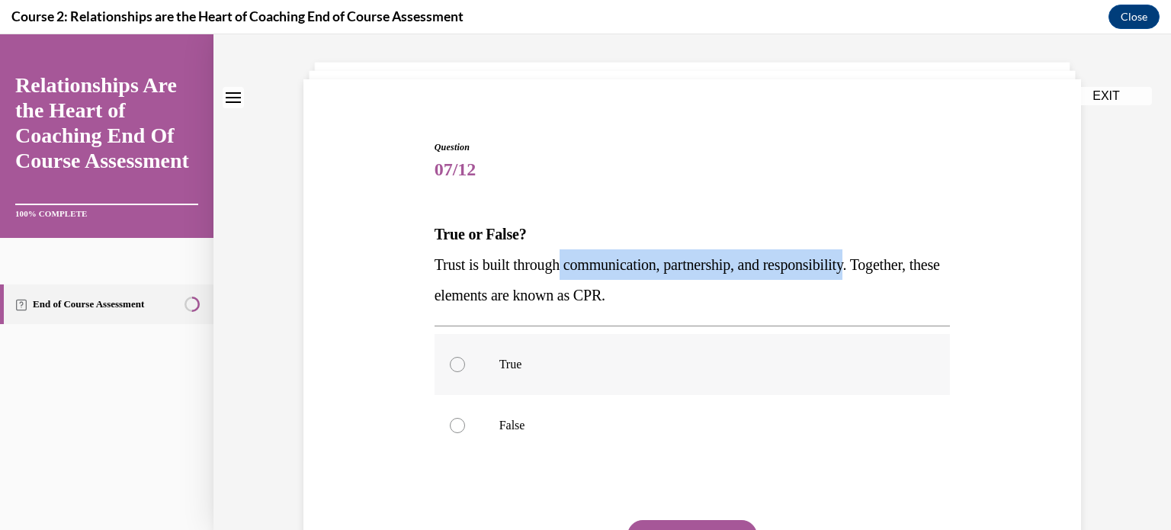
scroll to position [101, 0]
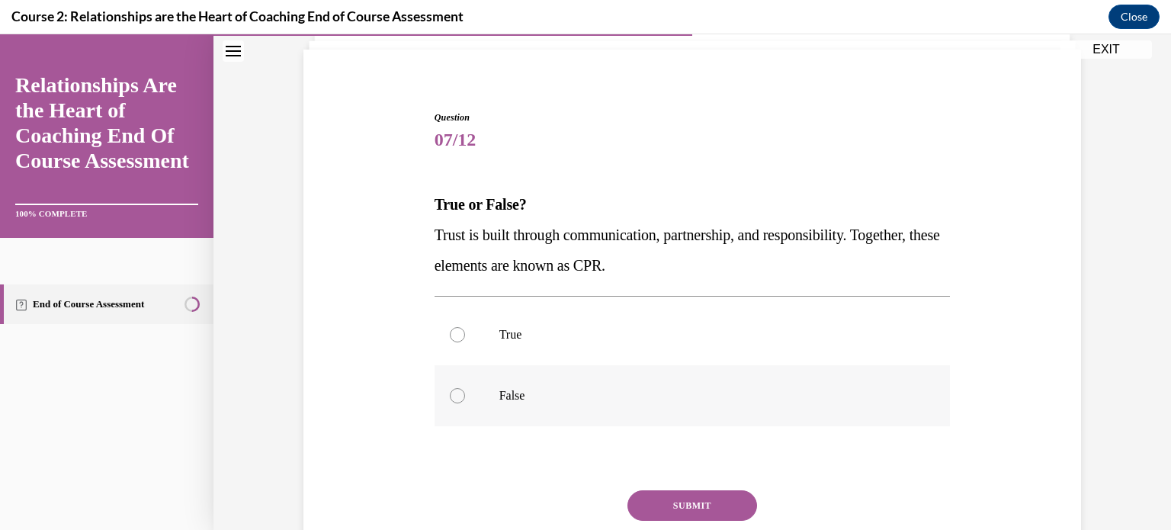
click at [451, 391] on div at bounding box center [457, 395] width 15 height 15
click at [451, 391] on input "False" at bounding box center [457, 395] width 15 height 15
radio input "true"
click at [648, 493] on button "SUBMIT" at bounding box center [692, 505] width 130 height 30
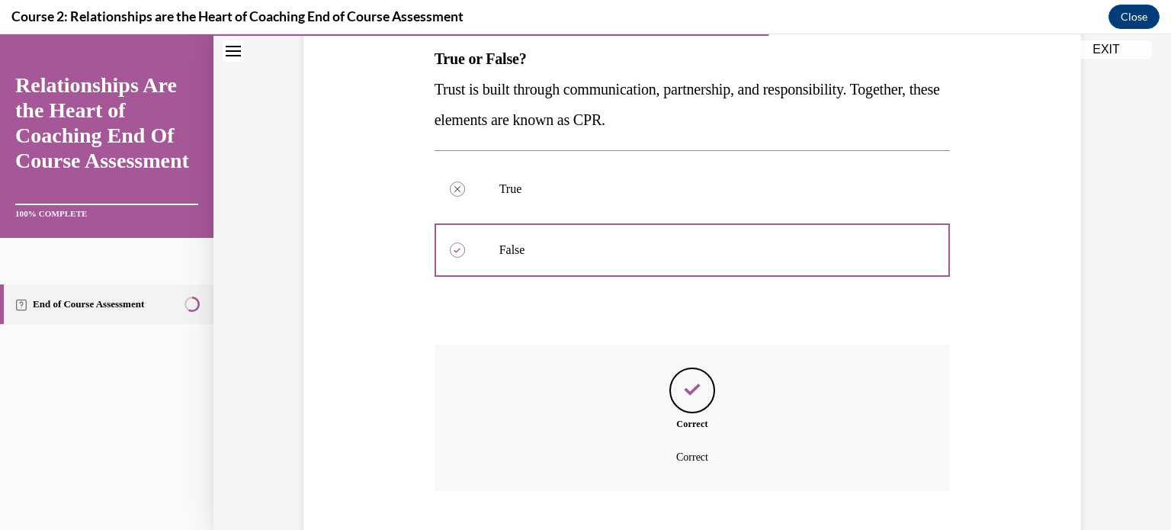
scroll to position [340, 0]
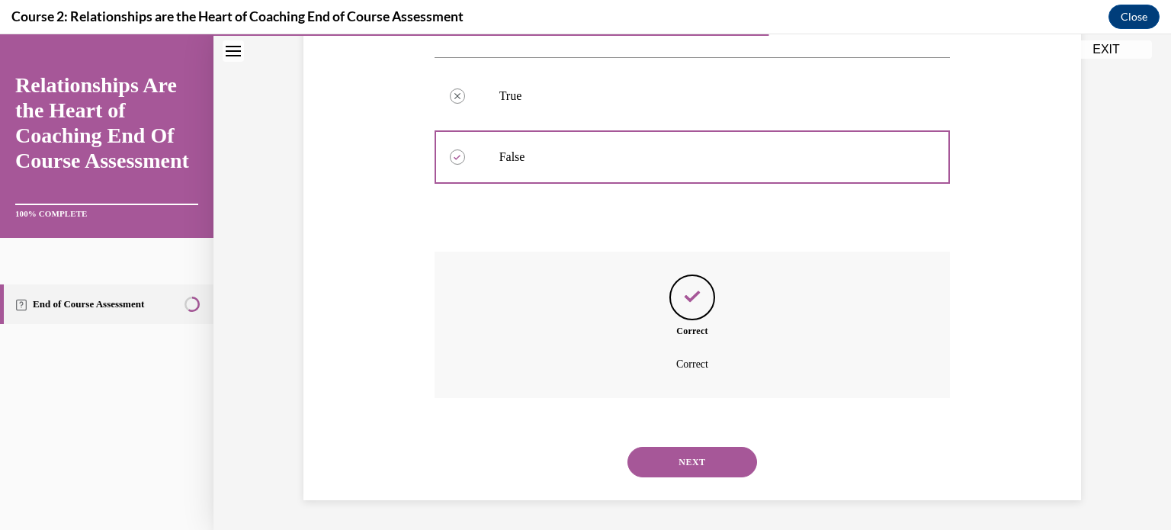
click at [666, 469] on button "NEXT" at bounding box center [692, 462] width 130 height 30
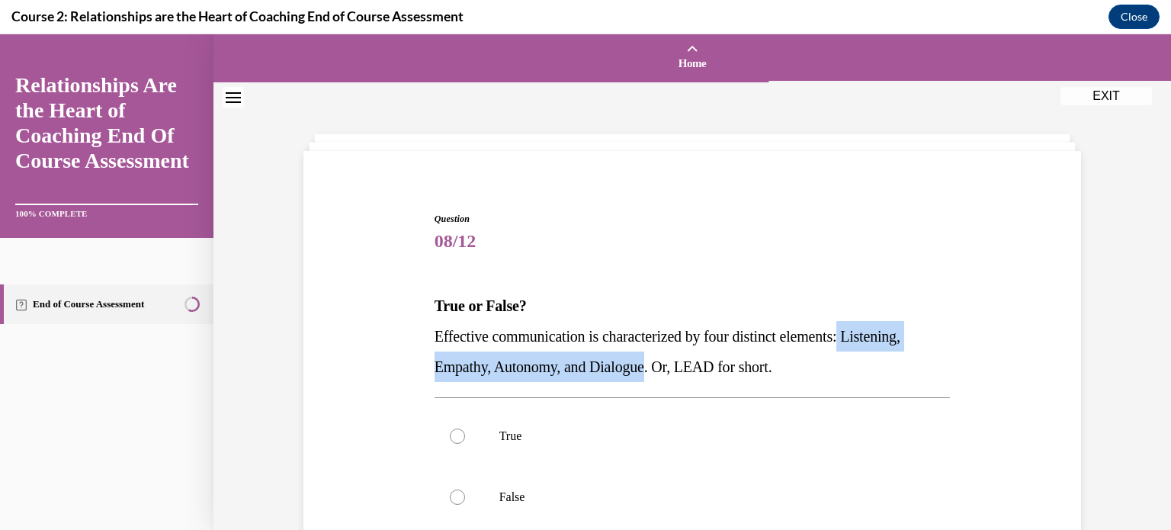
drag, startPoint x: 866, startPoint y: 330, endPoint x: 653, endPoint y: 370, distance: 216.5
click at [653, 370] on span "Effective communication is characterized by four distinct elements: Listening, …" at bounding box center [668, 351] width 466 height 47
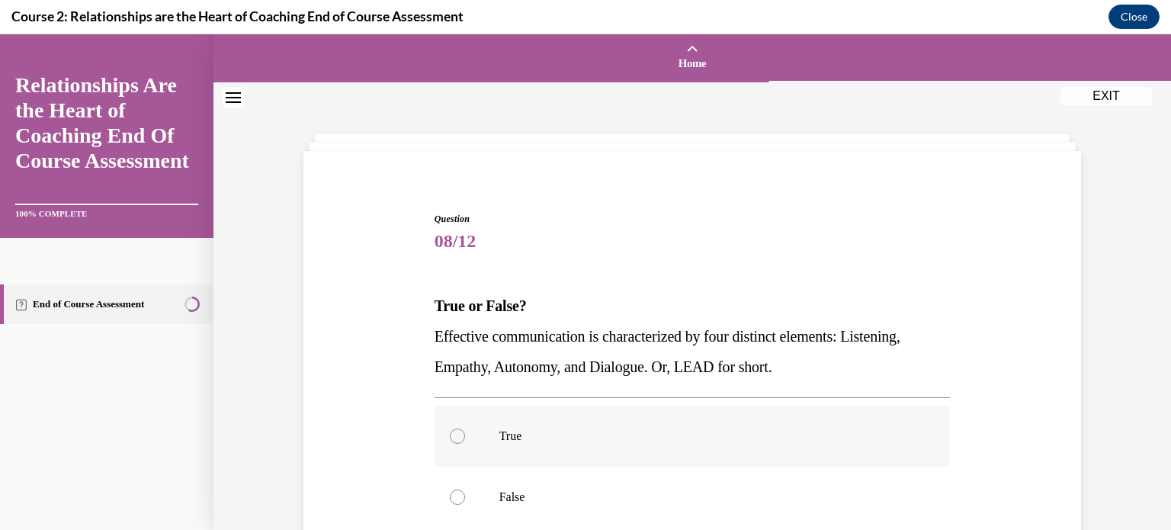
click at [451, 438] on div at bounding box center [457, 435] width 15 height 15
click at [451, 438] on input "True" at bounding box center [457, 435] width 15 height 15
radio input "true"
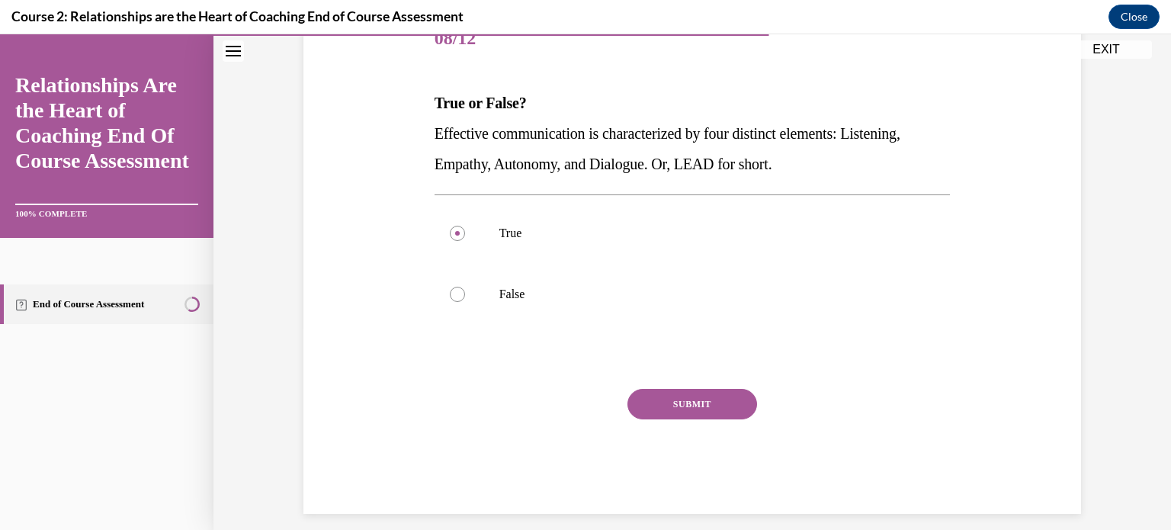
click at [695, 403] on button "SUBMIT" at bounding box center [692, 404] width 130 height 30
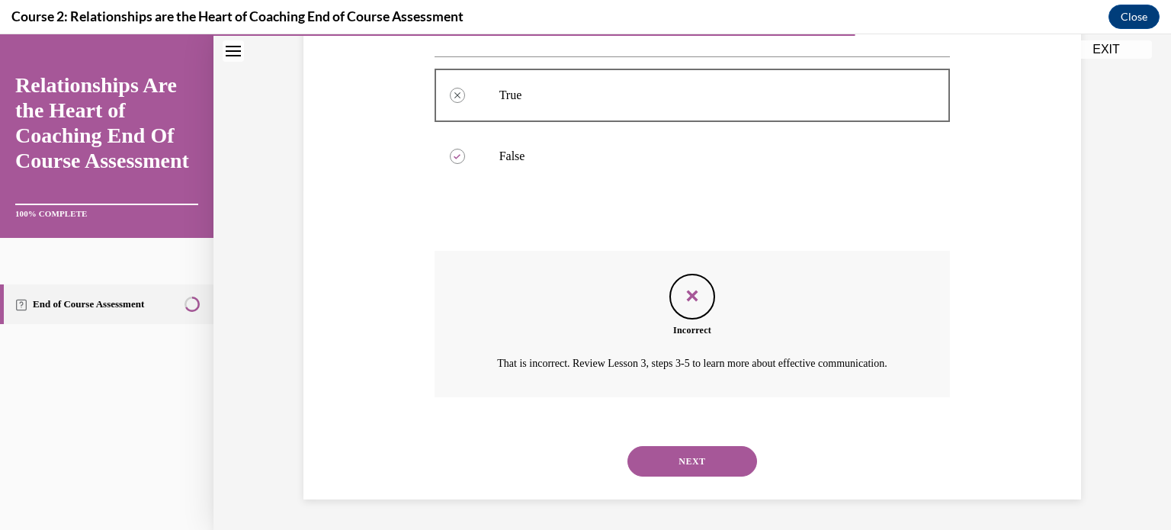
scroll to position [358, 0]
click at [706, 460] on button "NEXT" at bounding box center [692, 461] width 130 height 30
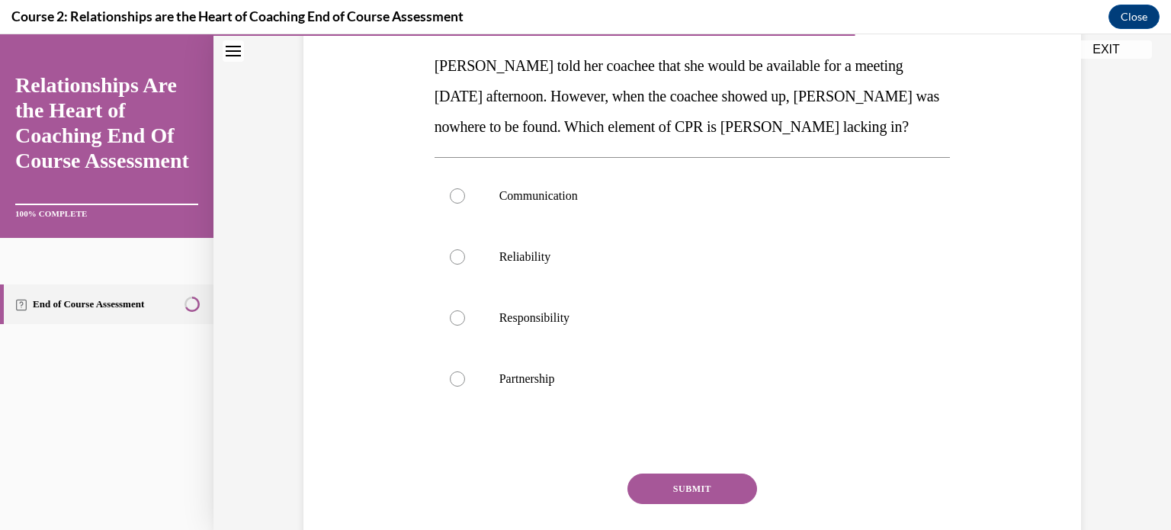
scroll to position [305, 0]
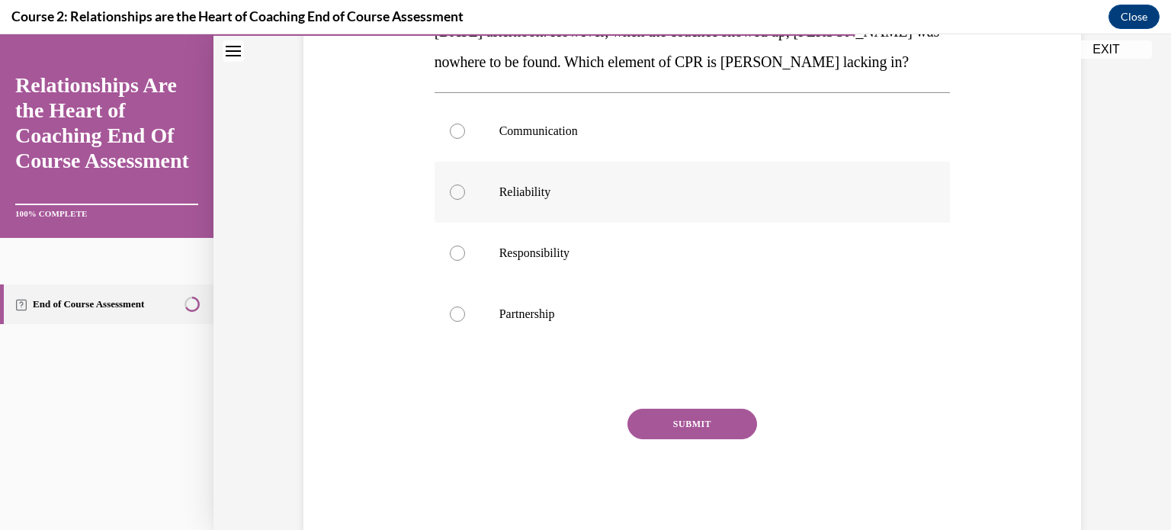
click at [454, 197] on div at bounding box center [457, 191] width 15 height 15
click at [454, 197] on input "Reliability" at bounding box center [457, 191] width 15 height 15
radio input "true"
click at [723, 419] on button "SUBMIT" at bounding box center [692, 424] width 130 height 30
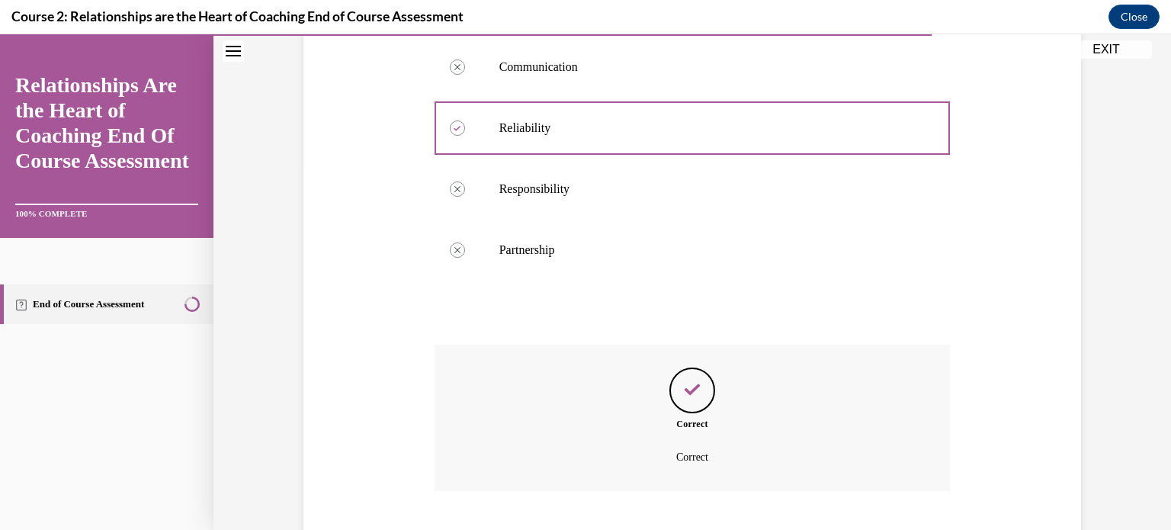
scroll to position [462, 0]
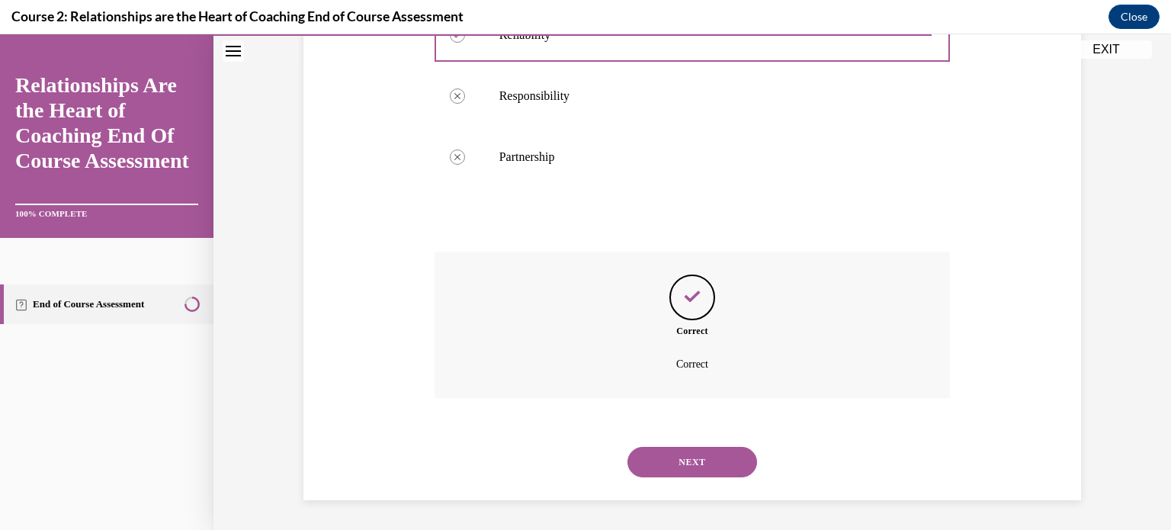
click at [714, 469] on button "NEXT" at bounding box center [692, 462] width 130 height 30
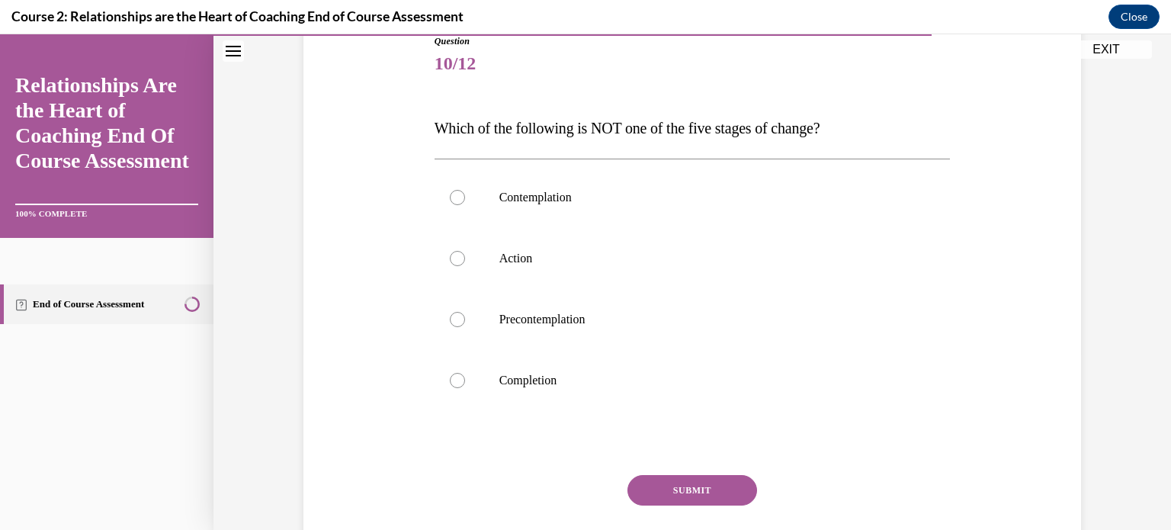
scroll to position [203, 0]
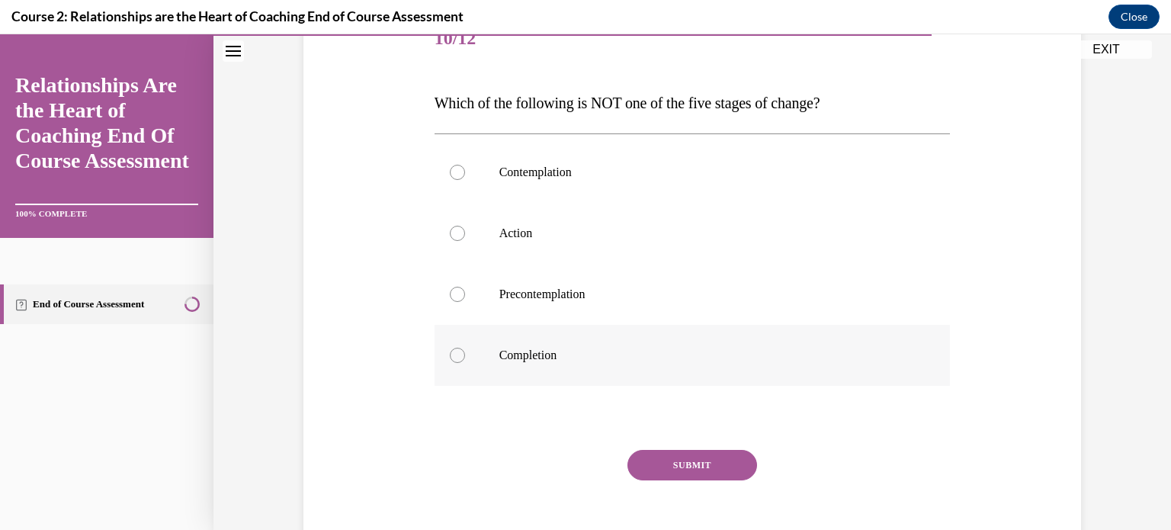
click at [457, 357] on div at bounding box center [457, 355] width 15 height 15
click at [457, 357] on input "Completion" at bounding box center [457, 355] width 15 height 15
radio input "true"
click at [651, 458] on button "SUBMIT" at bounding box center [692, 465] width 130 height 30
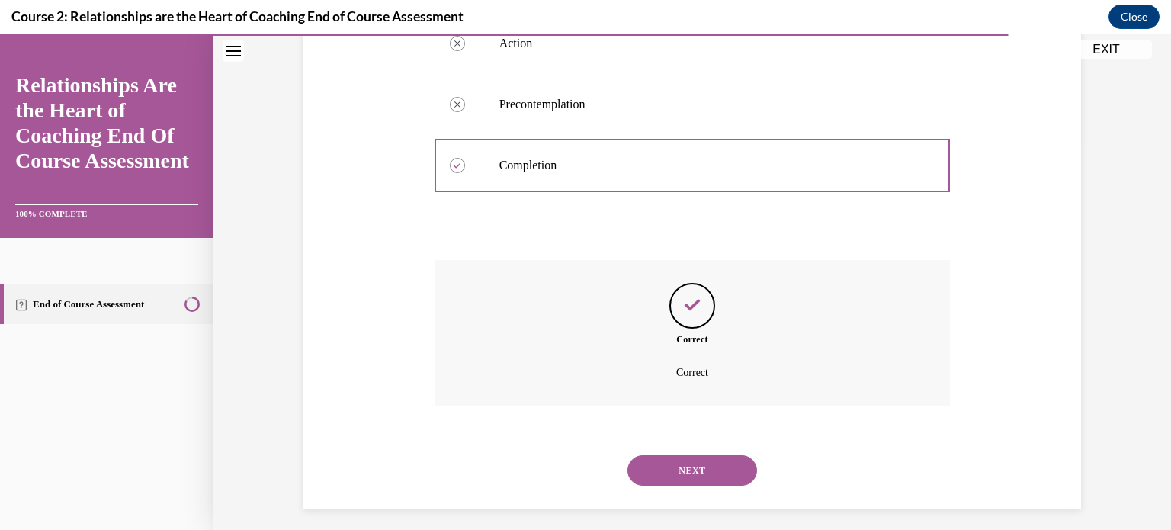
scroll to position [401, 0]
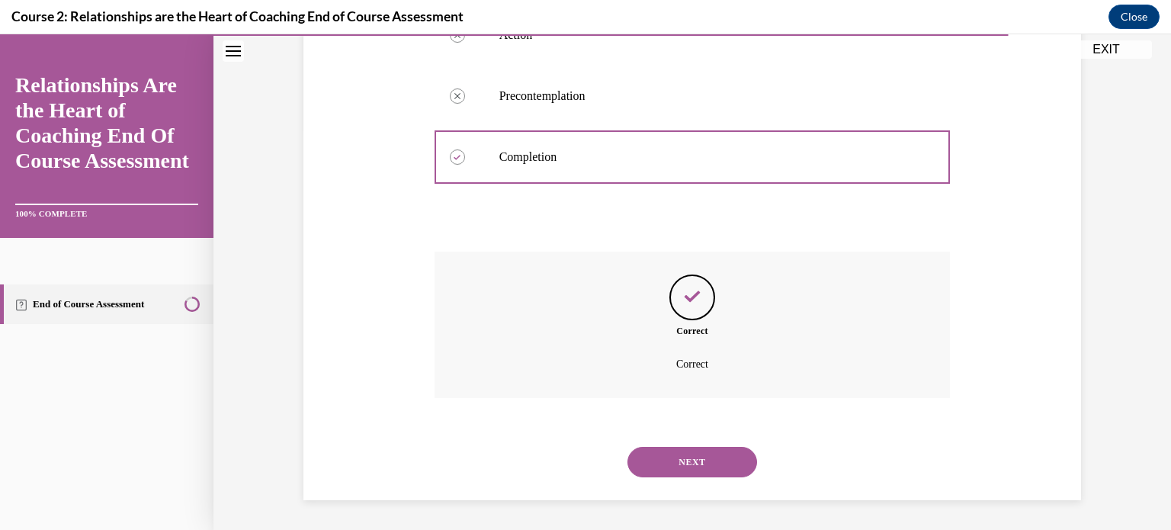
click at [659, 460] on button "NEXT" at bounding box center [692, 462] width 130 height 30
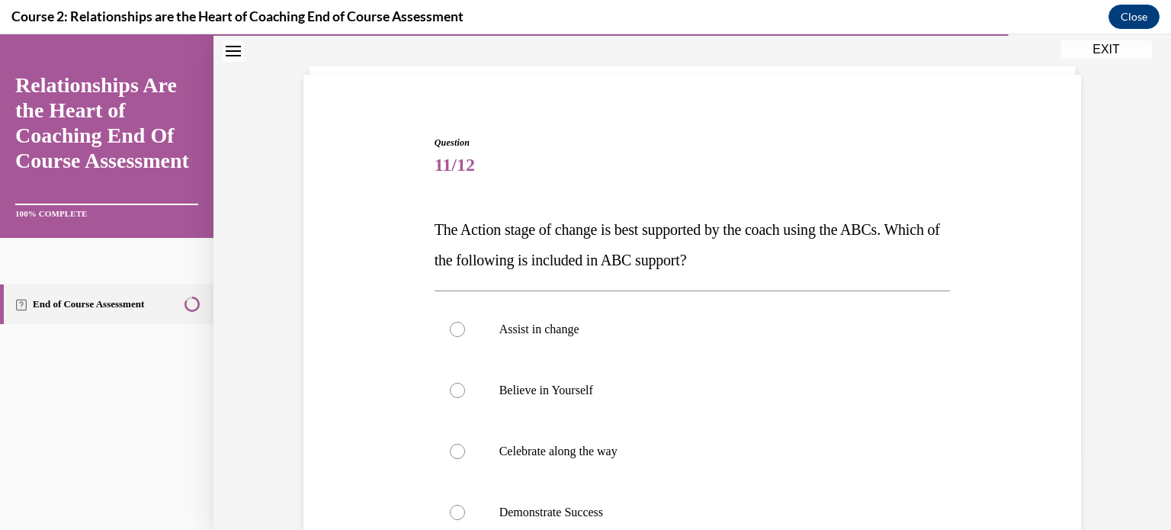
scroll to position [101, 0]
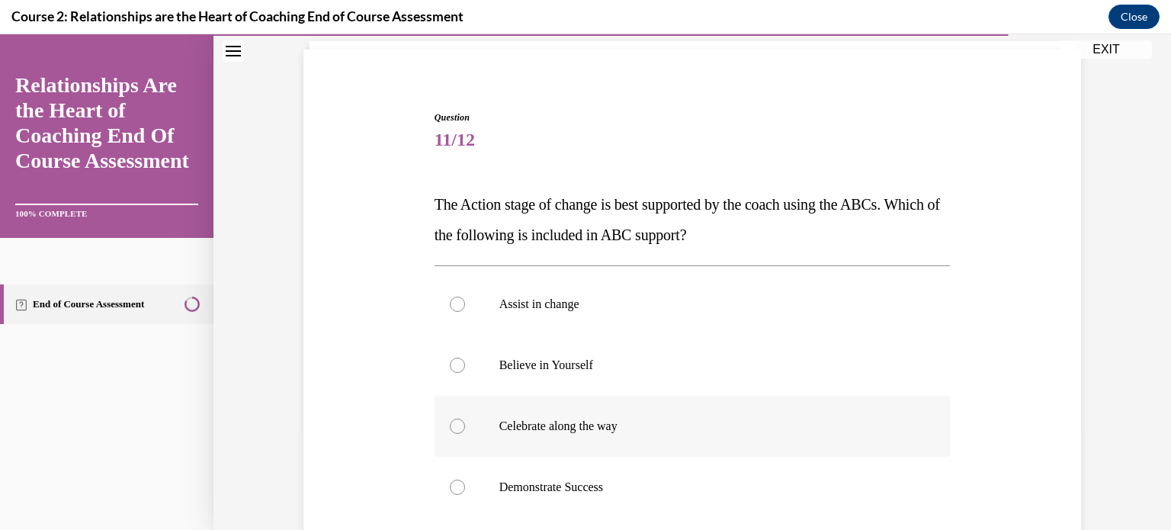
click at [450, 423] on div at bounding box center [457, 426] width 15 height 15
click at [450, 423] on input "Celebrate along the way" at bounding box center [457, 426] width 15 height 15
radio input "true"
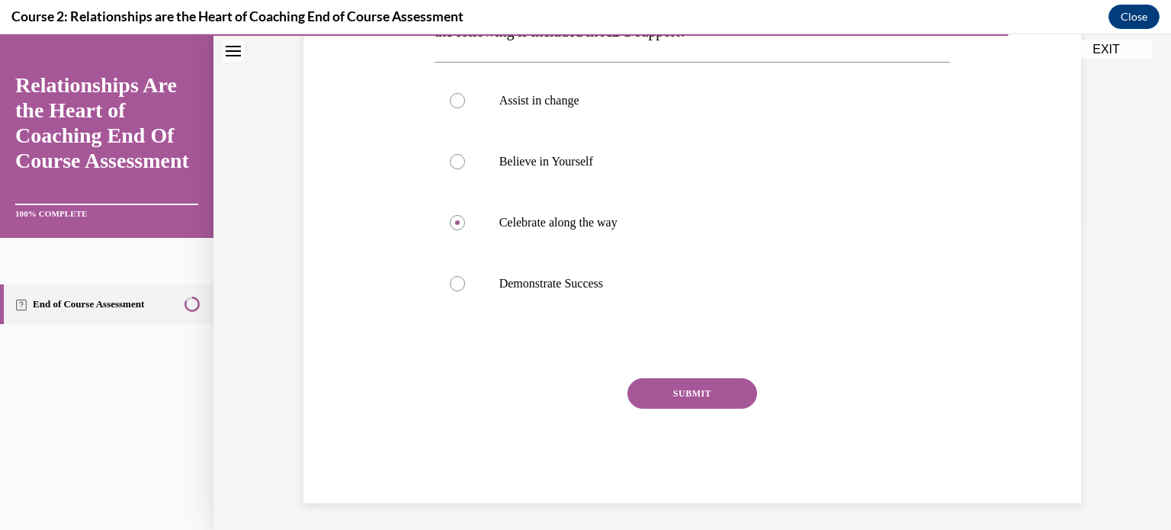
click at [698, 388] on button "SUBMIT" at bounding box center [692, 393] width 130 height 30
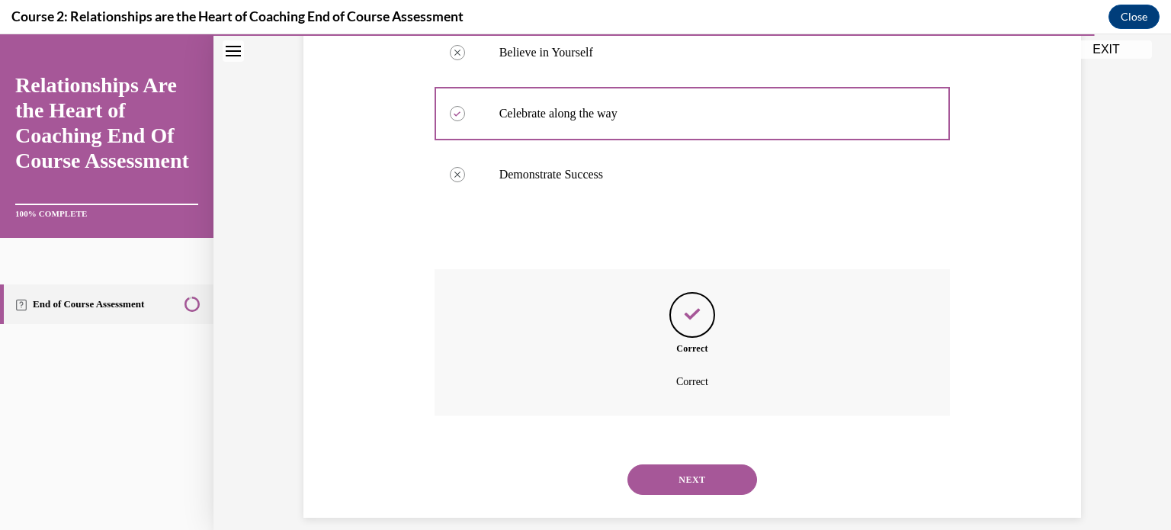
scroll to position [431, 0]
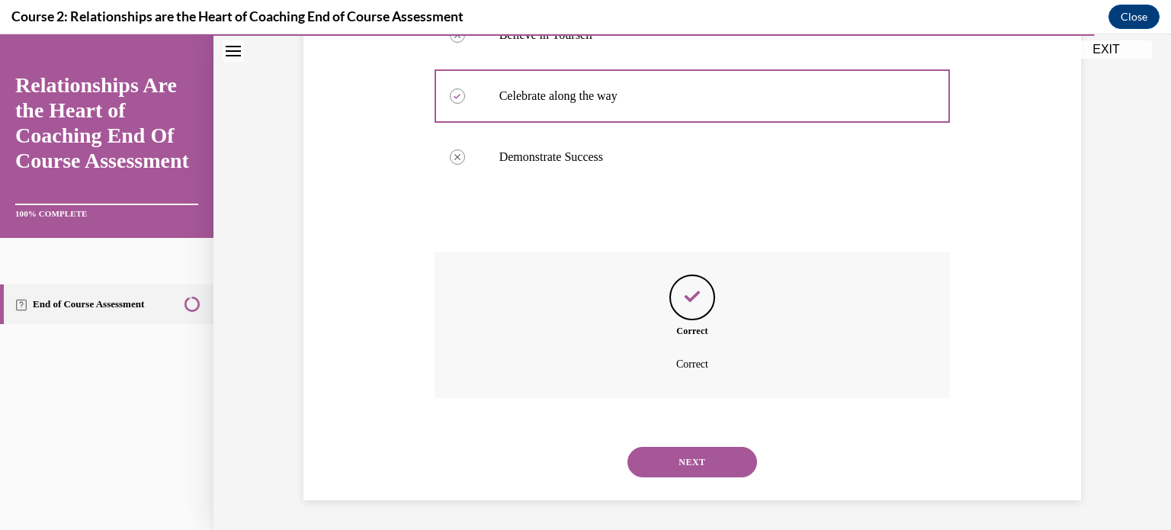
click at [698, 445] on div "NEXT" at bounding box center [693, 461] width 516 height 61
click at [696, 454] on button "NEXT" at bounding box center [692, 462] width 130 height 30
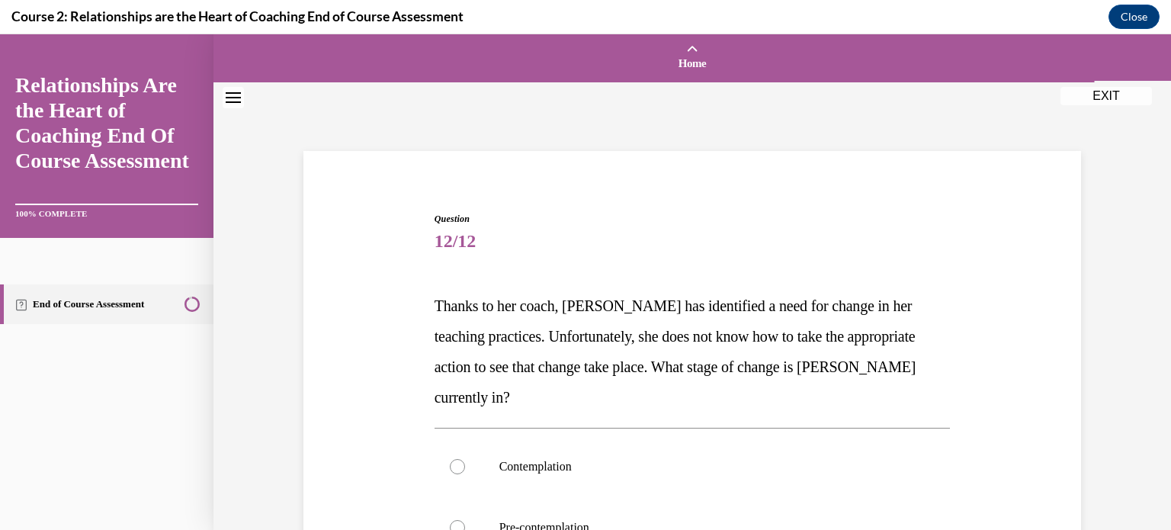
scroll to position [101, 0]
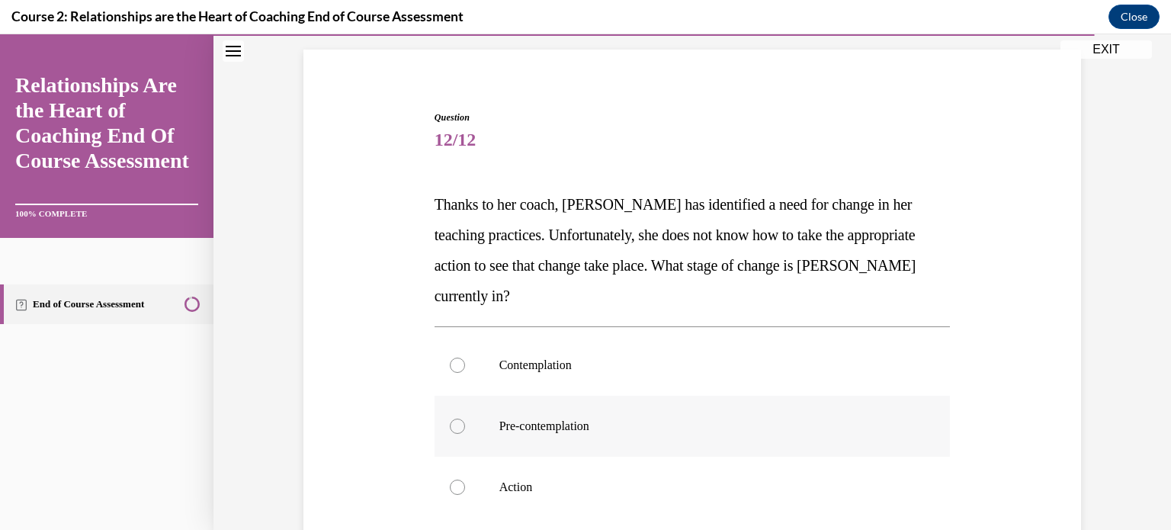
click at [458, 425] on label "Pre-contemplation" at bounding box center [693, 426] width 516 height 61
click at [458, 425] on input "Pre-contemplation" at bounding box center [457, 426] width 15 height 15
radio input "true"
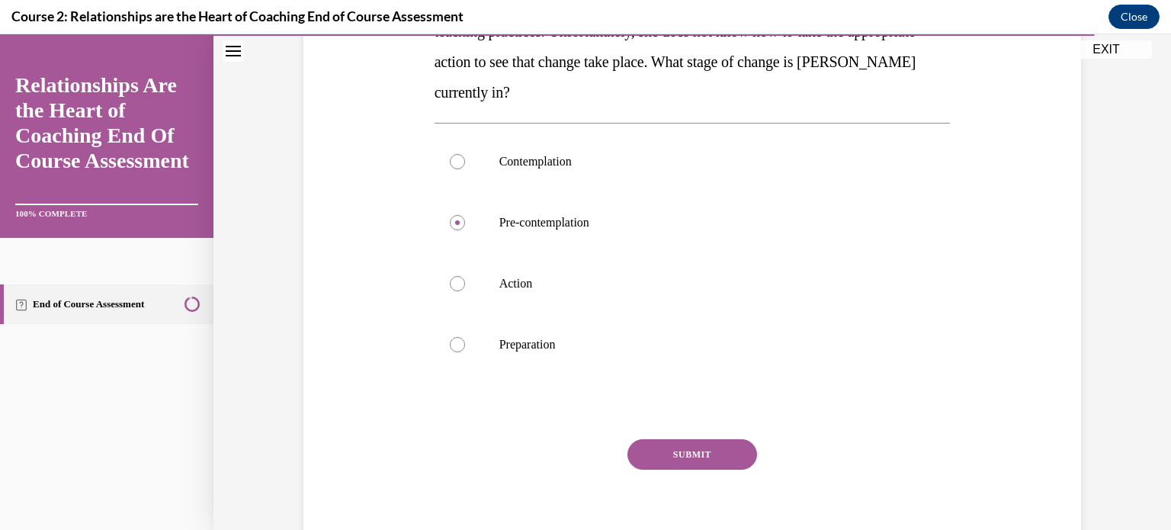
click at [704, 443] on button "SUBMIT" at bounding box center [692, 454] width 130 height 30
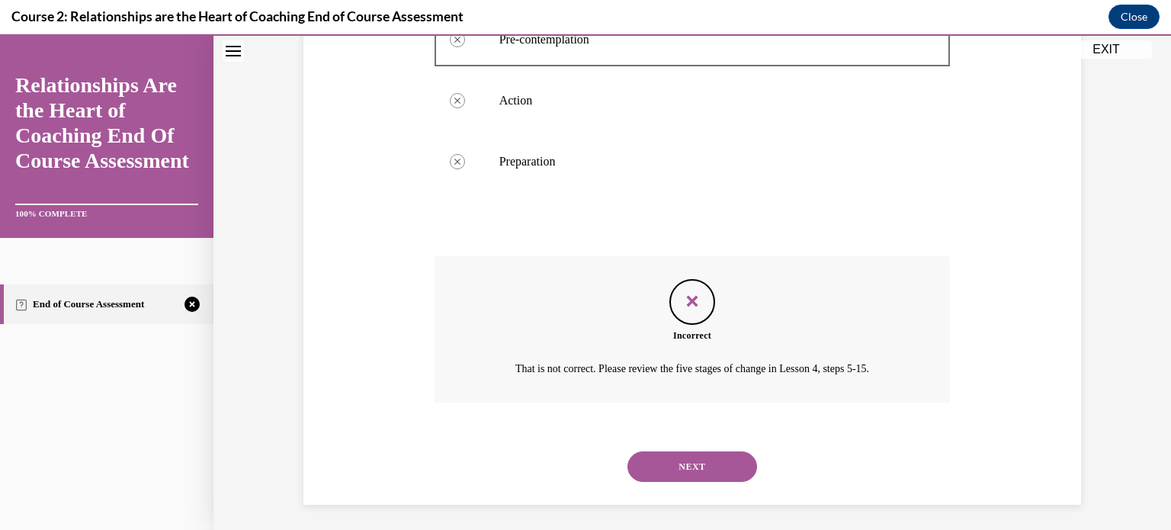
scroll to position [492, 0]
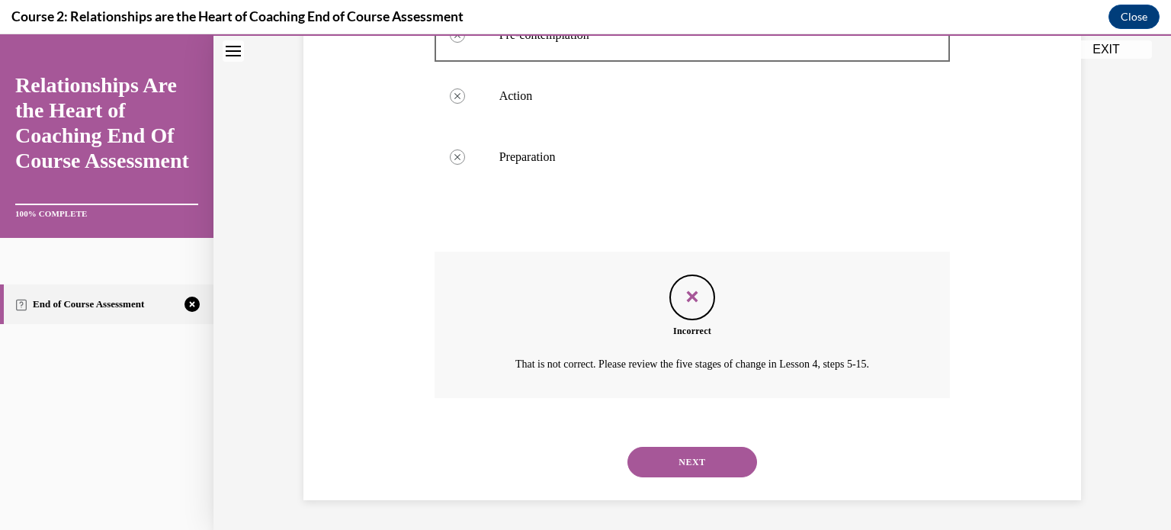
click at [669, 457] on button "NEXT" at bounding box center [692, 462] width 130 height 30
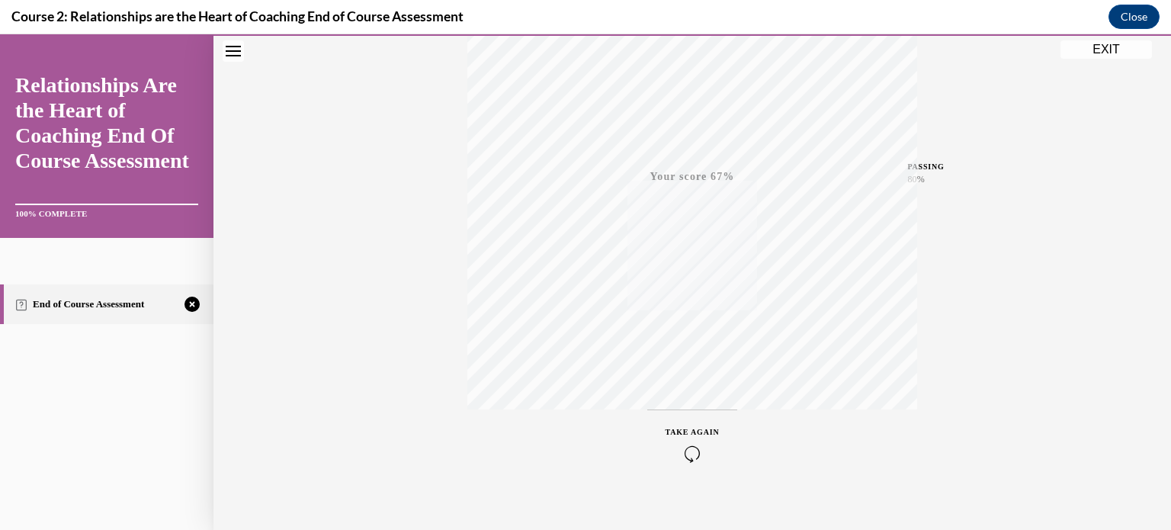
scroll to position [285, 0]
click at [688, 429] on icon "button" at bounding box center [693, 437] width 54 height 17
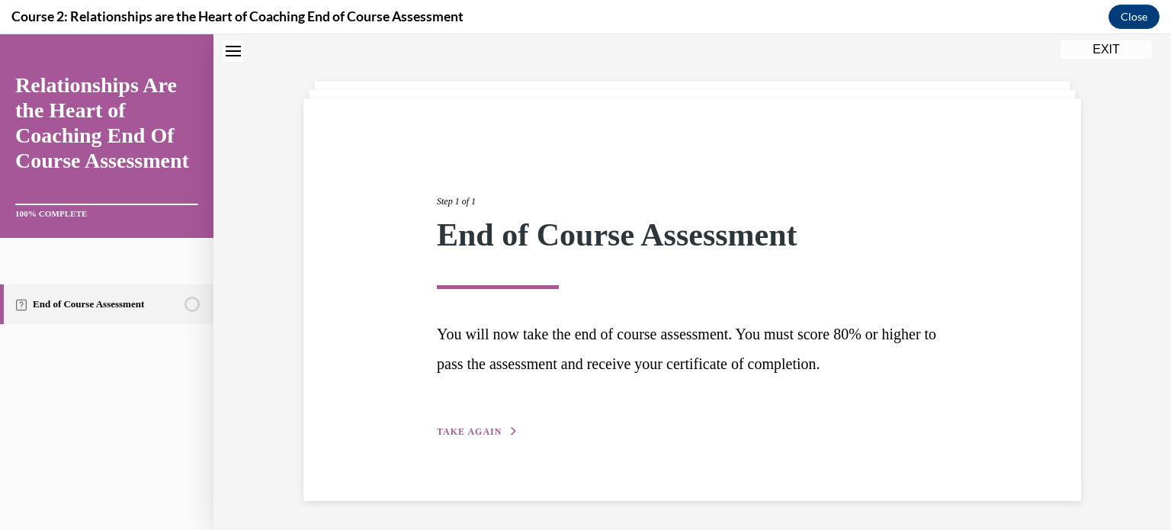
click at [446, 435] on button "TAKE AGAIN" at bounding box center [478, 432] width 82 height 14
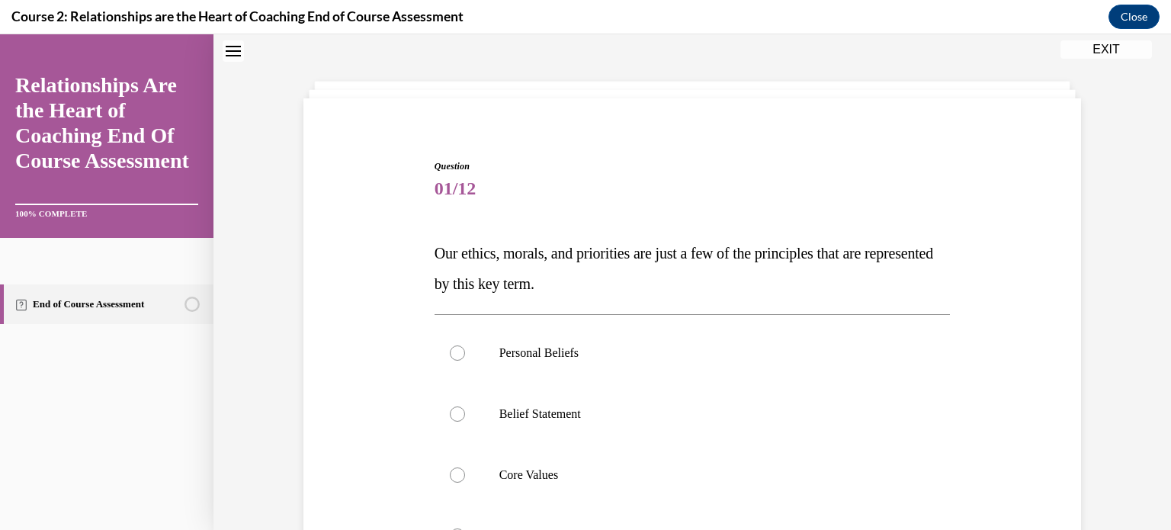
scroll to position [155, 0]
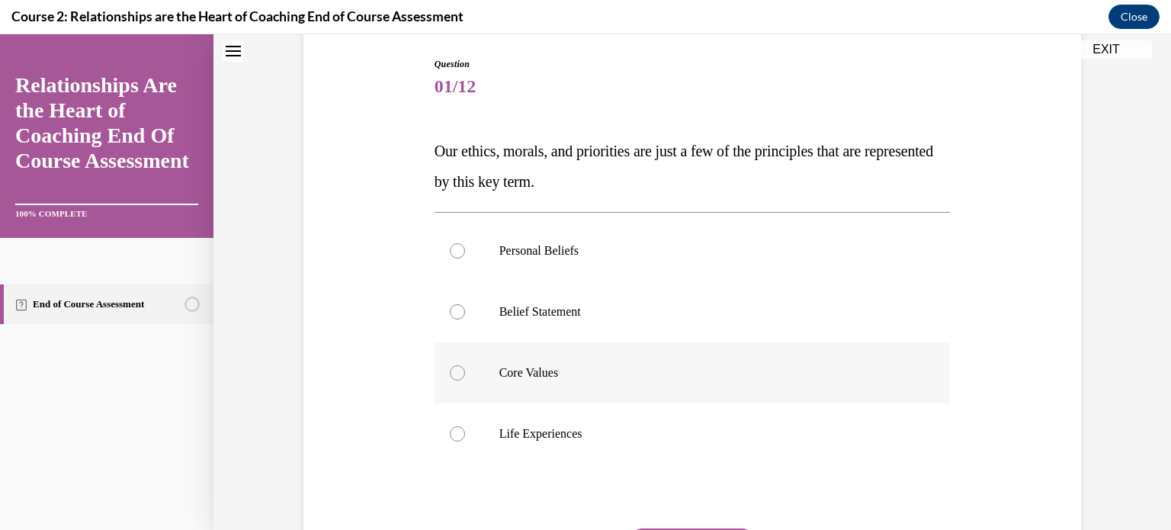
click at [454, 374] on div at bounding box center [457, 372] width 15 height 15
click at [454, 374] on input "Core Values" at bounding box center [457, 372] width 15 height 15
radio input "true"
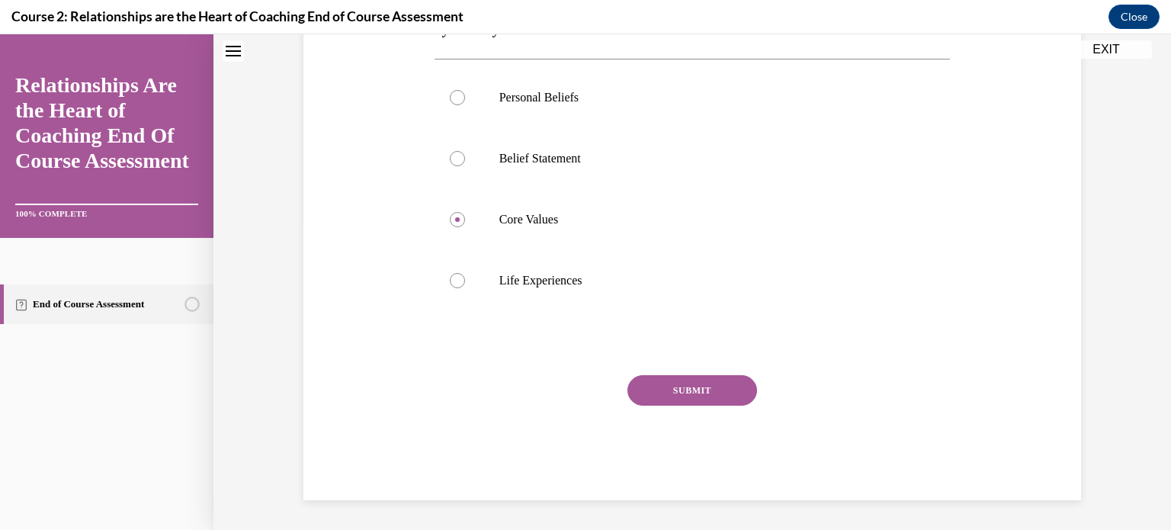
click at [716, 386] on button "SUBMIT" at bounding box center [692, 390] width 130 height 30
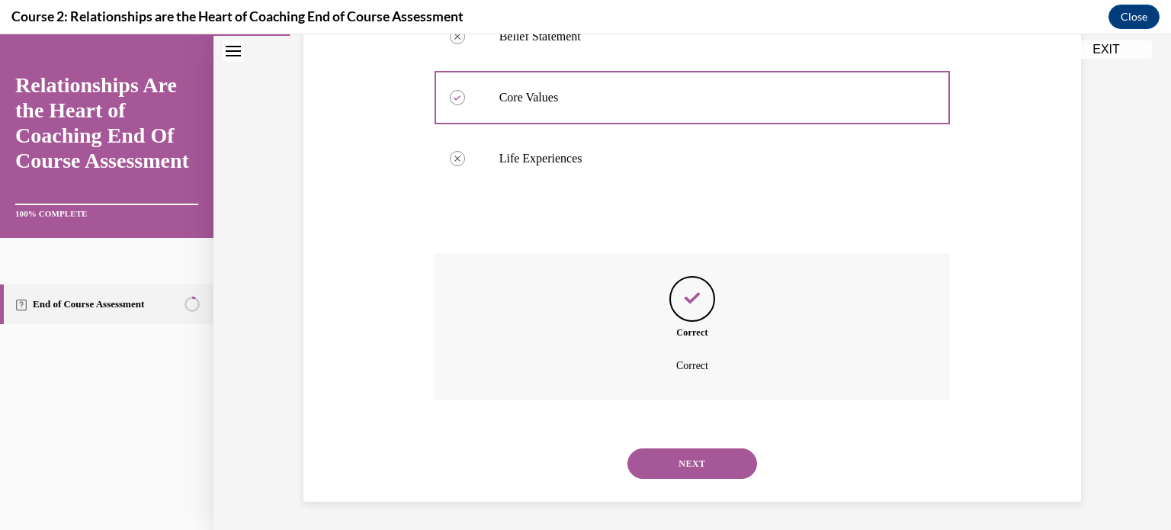
scroll to position [431, 0]
click at [701, 465] on button "NEXT" at bounding box center [692, 462] width 130 height 30
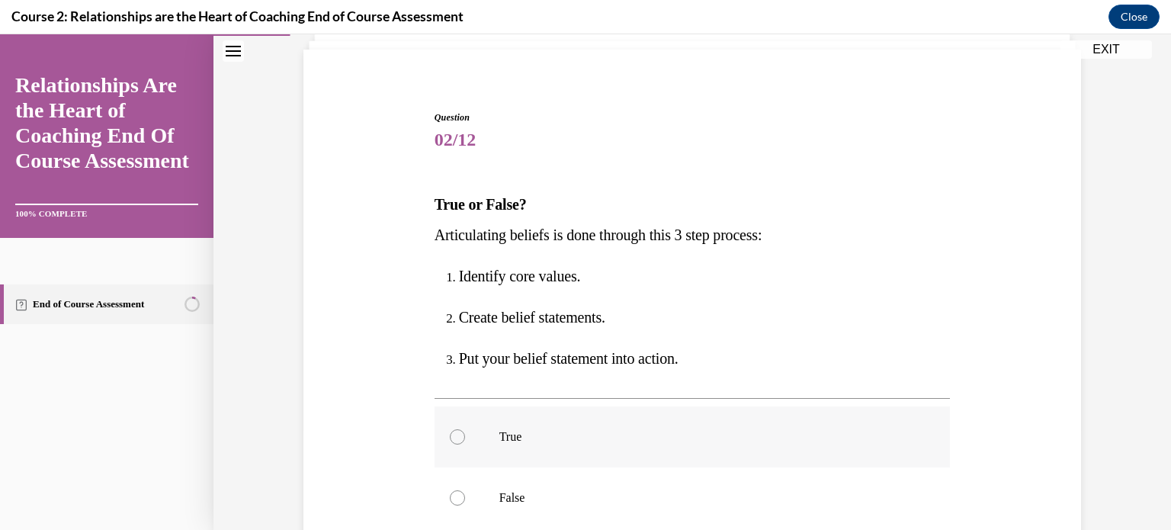
scroll to position [203, 0]
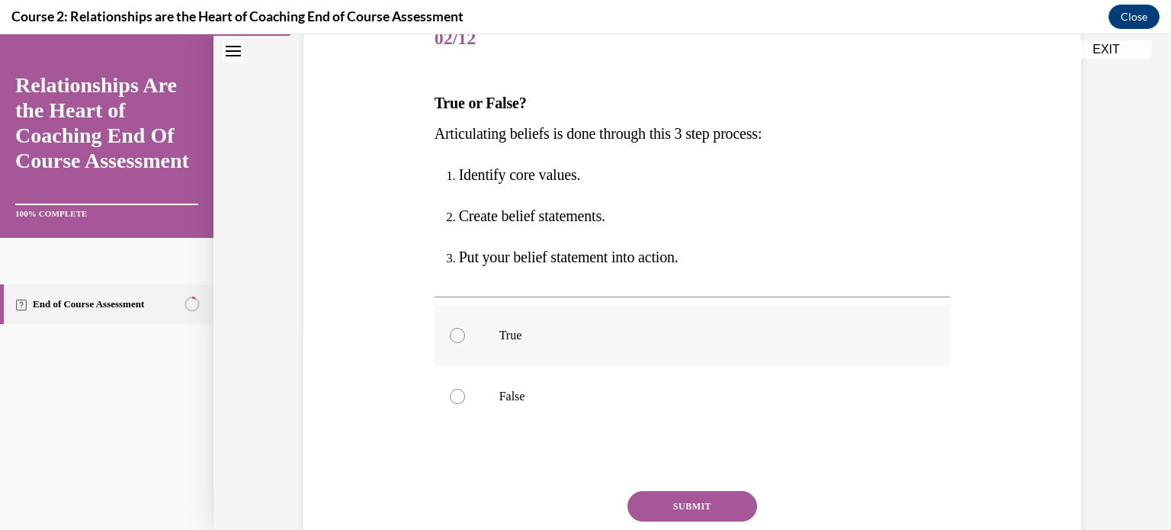
click at [453, 326] on label "True" at bounding box center [693, 335] width 516 height 61
click at [453, 328] on input "True" at bounding box center [457, 335] width 15 height 15
radio input "true"
click at [690, 506] on button "SUBMIT" at bounding box center [692, 506] width 130 height 30
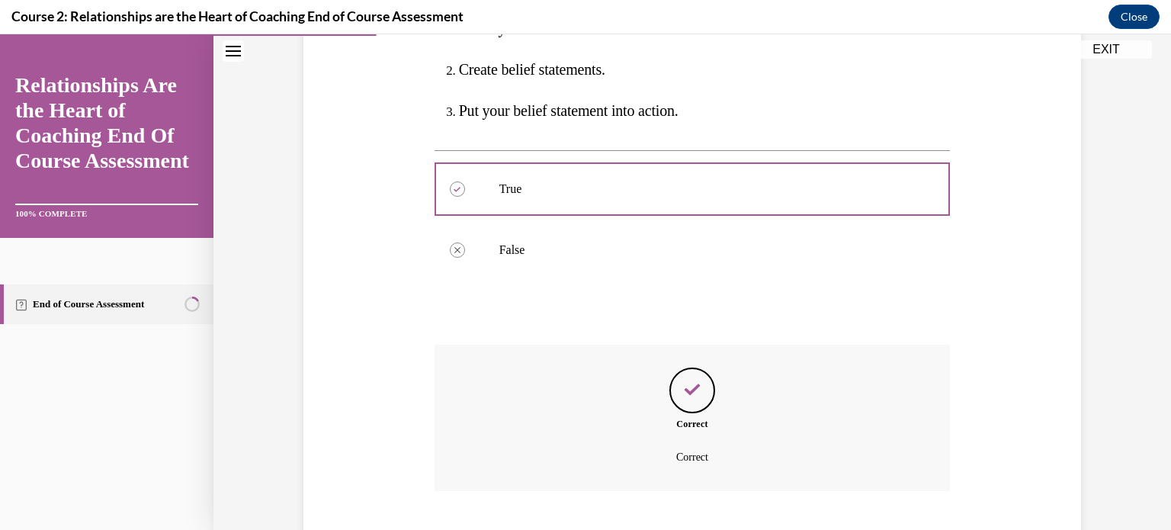
scroll to position [442, 0]
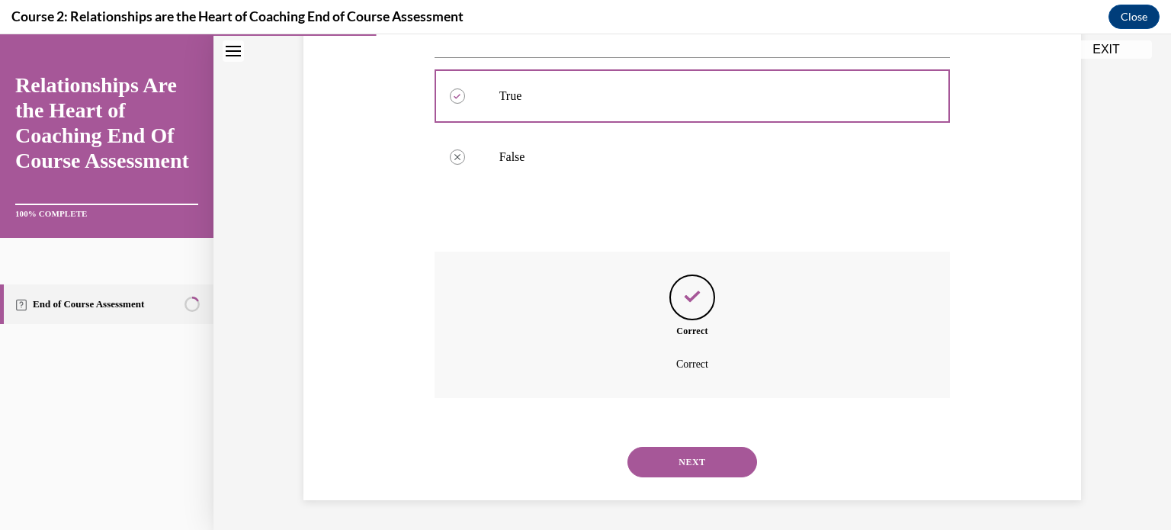
click at [687, 462] on button "NEXT" at bounding box center [692, 462] width 130 height 30
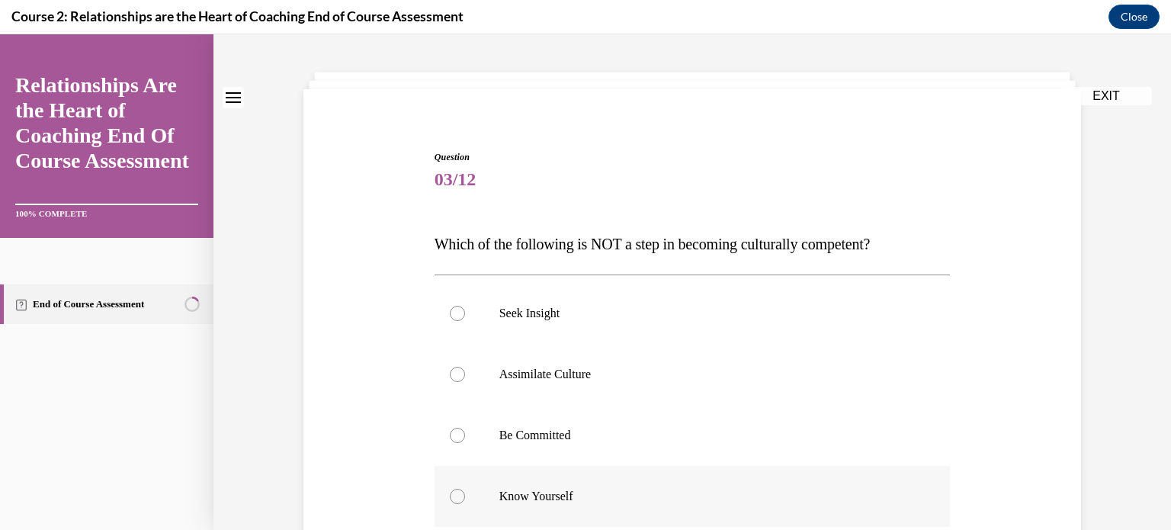
scroll to position [101, 0]
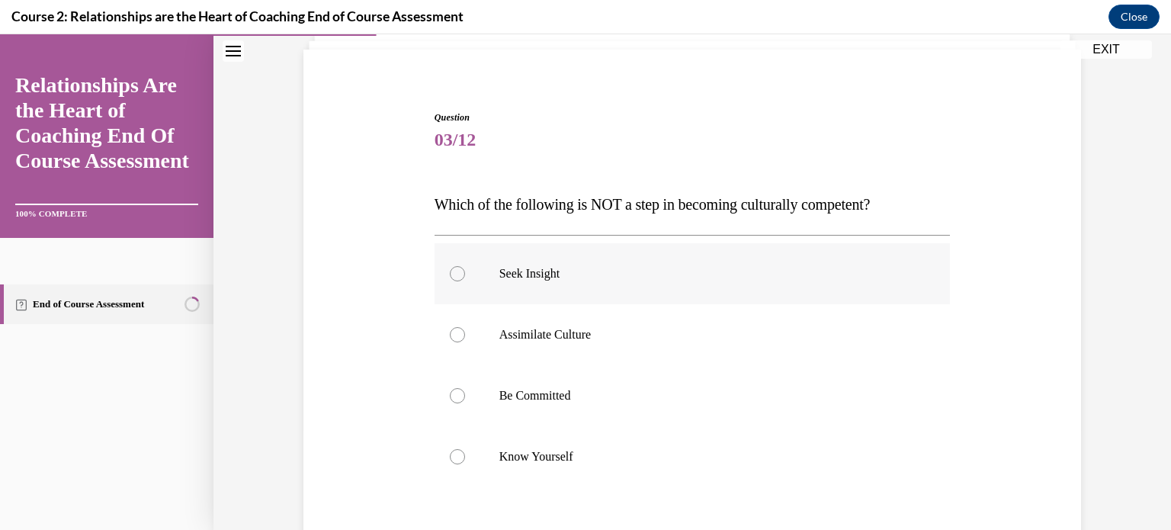
click at [454, 273] on div at bounding box center [457, 273] width 15 height 15
click at [454, 273] on input "Seek Insight" at bounding box center [457, 273] width 15 height 15
radio input "true"
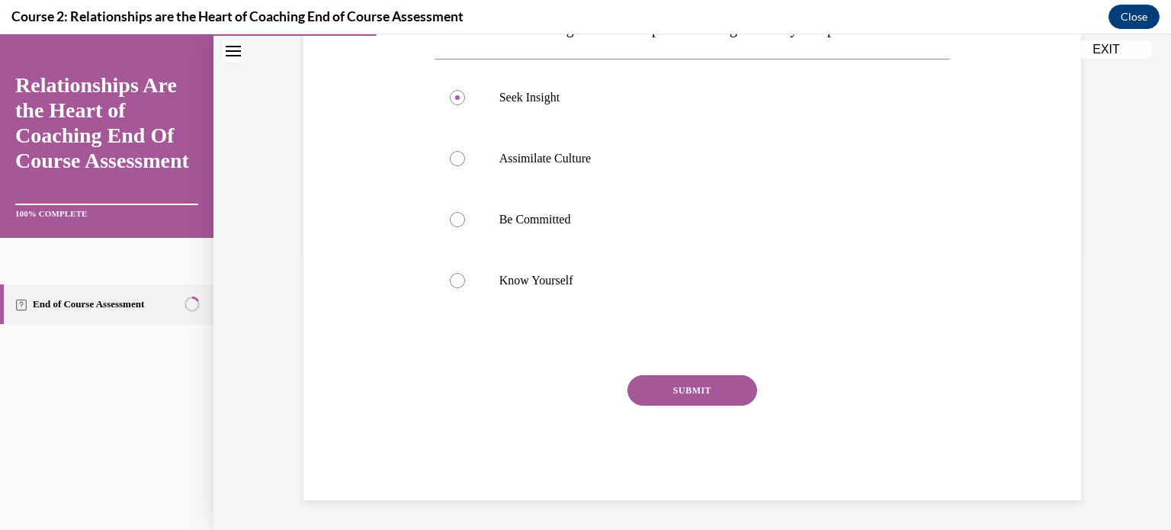
click at [673, 375] on button "SUBMIT" at bounding box center [692, 390] width 130 height 30
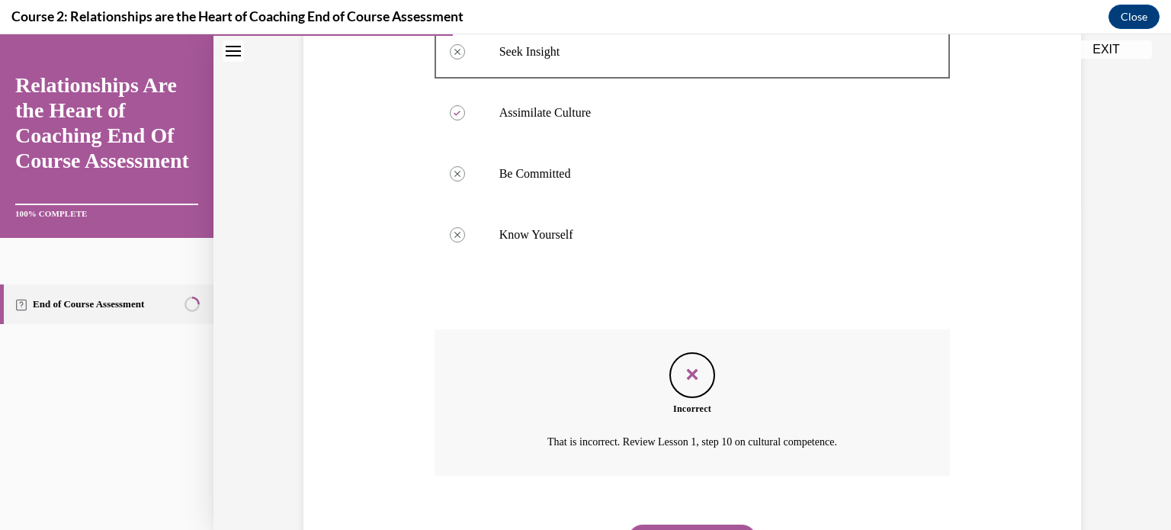
scroll to position [401, 0]
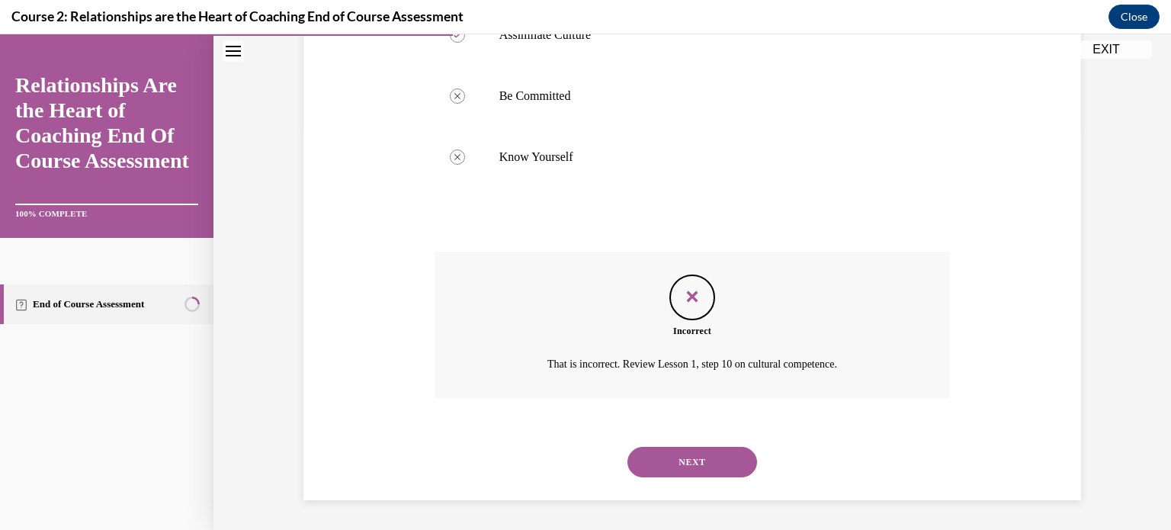
click at [680, 450] on button "NEXT" at bounding box center [692, 462] width 130 height 30
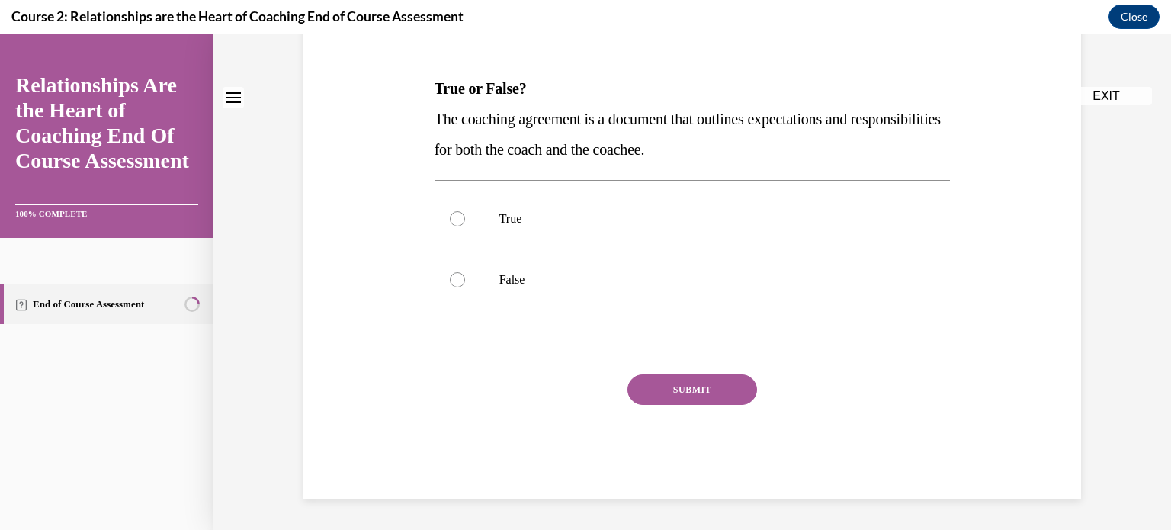
scroll to position [0, 0]
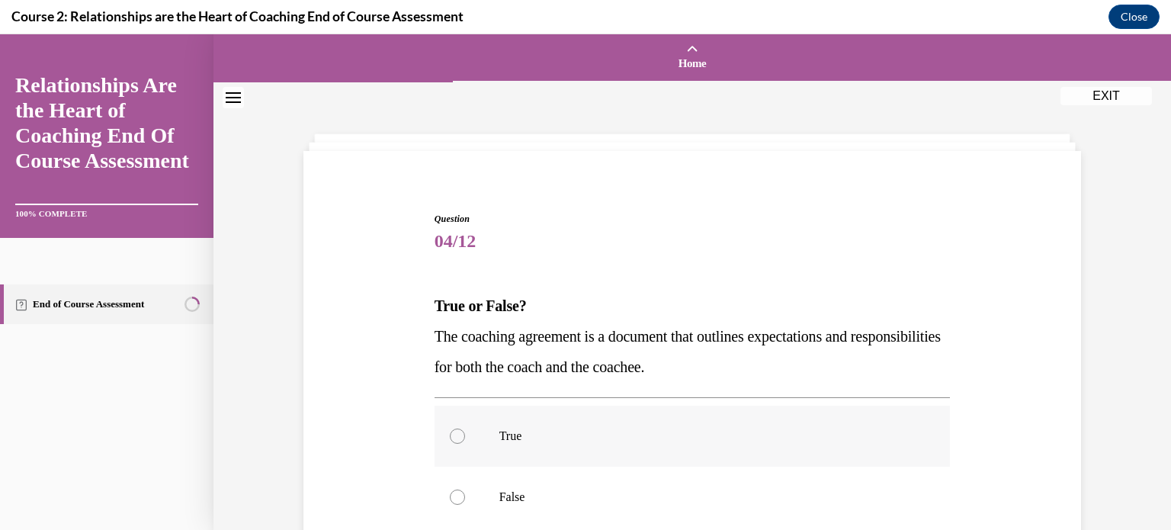
click at [458, 435] on div at bounding box center [457, 435] width 15 height 15
click at [458, 435] on input "True" at bounding box center [457, 435] width 15 height 15
radio input "true"
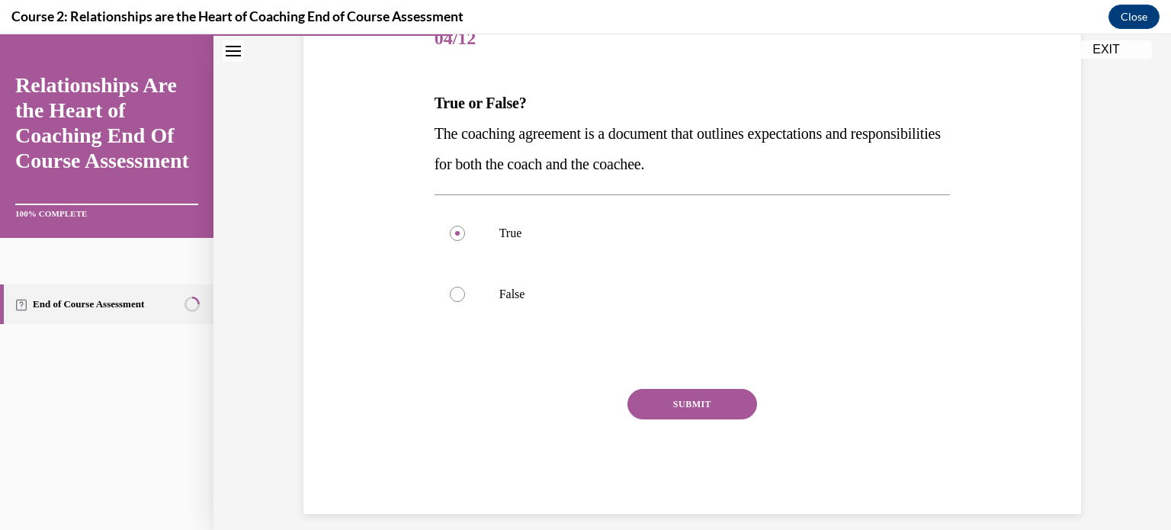
click at [674, 400] on button "SUBMIT" at bounding box center [692, 404] width 130 height 30
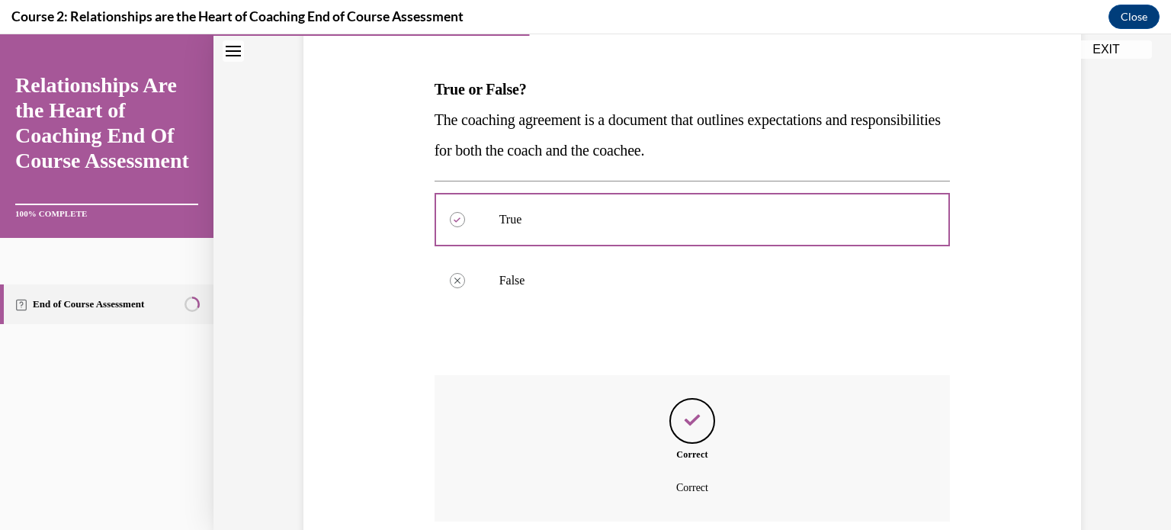
scroll to position [340, 0]
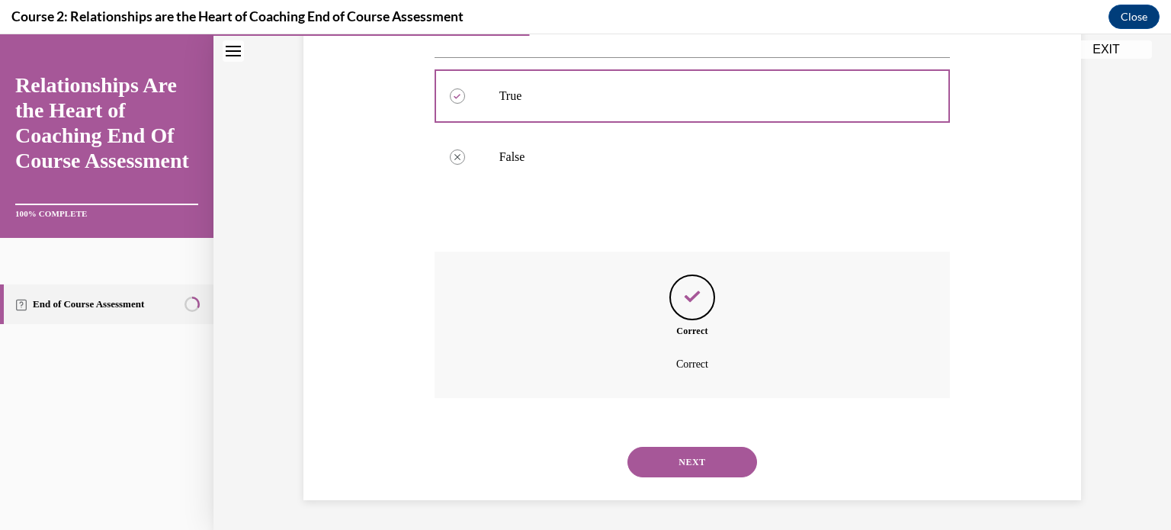
click at [676, 457] on button "NEXT" at bounding box center [692, 462] width 130 height 30
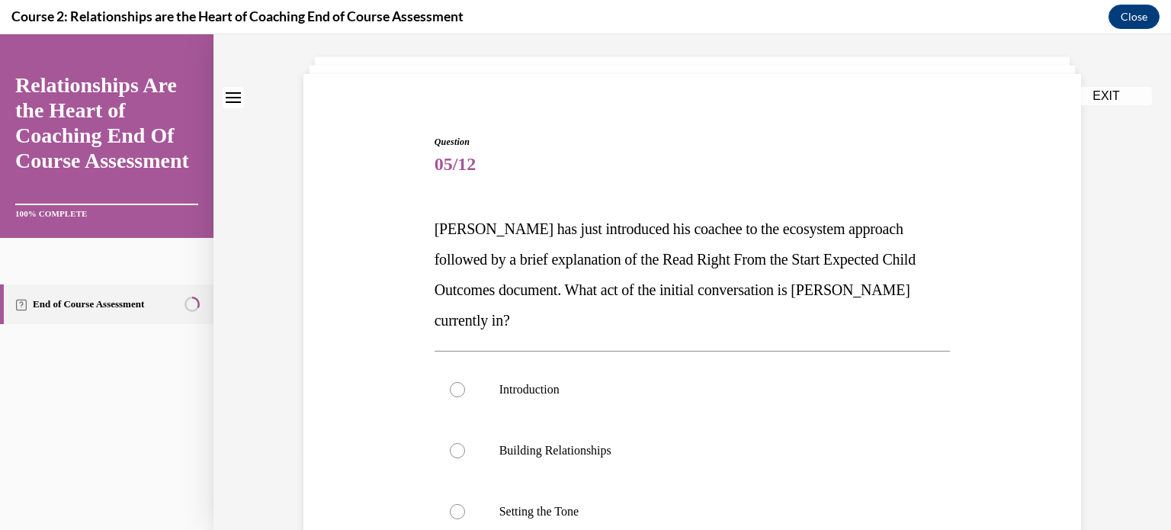
scroll to position [101, 0]
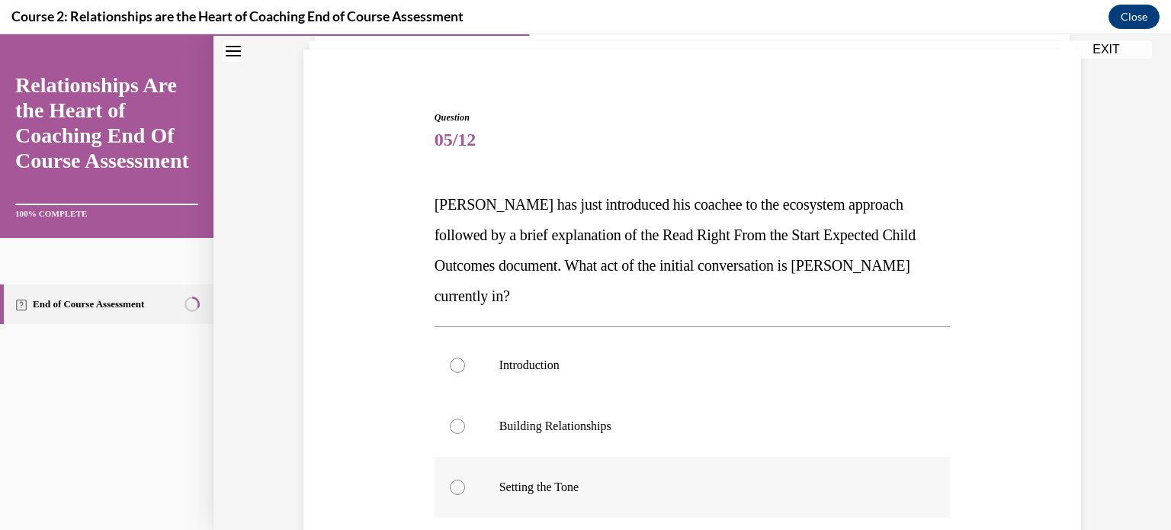
click at [444, 457] on label "Setting the Tone" at bounding box center [693, 487] width 516 height 61
click at [450, 479] on input "Setting the Tone" at bounding box center [457, 486] width 15 height 15
radio input "true"
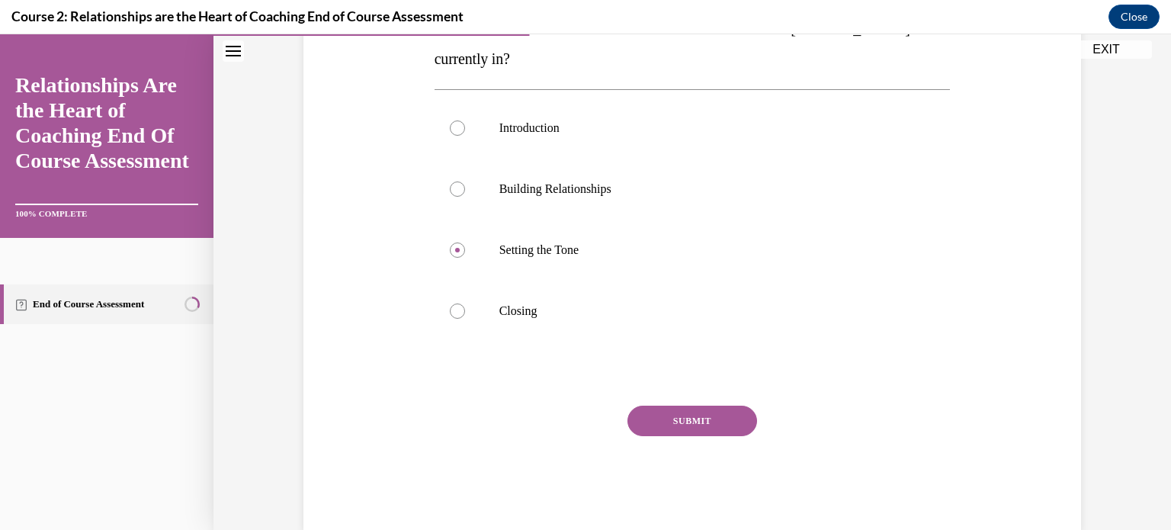
click at [710, 406] on button "SUBMIT" at bounding box center [692, 421] width 130 height 30
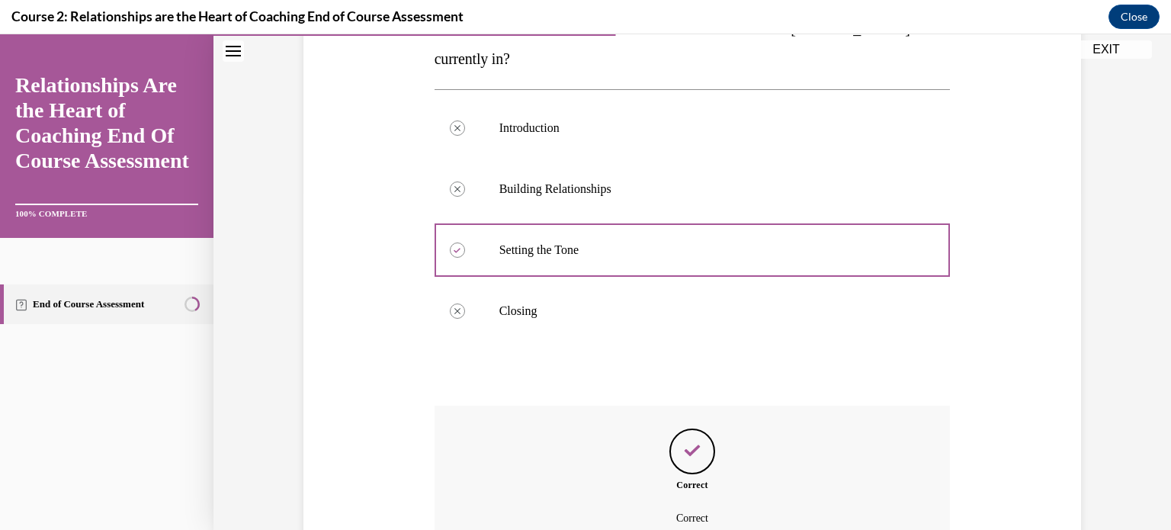
scroll to position [462, 0]
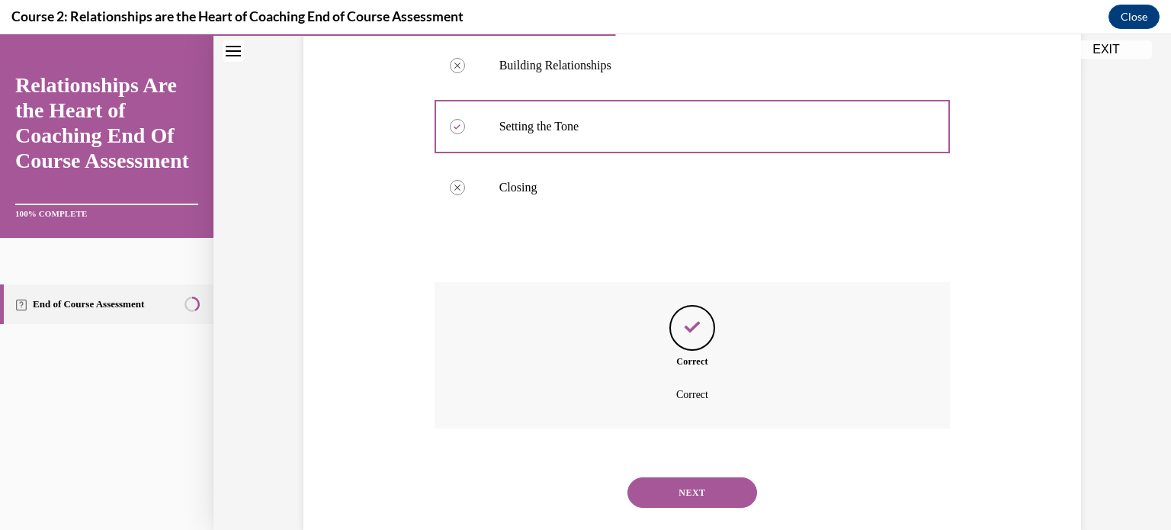
click at [698, 477] on button "NEXT" at bounding box center [692, 492] width 130 height 30
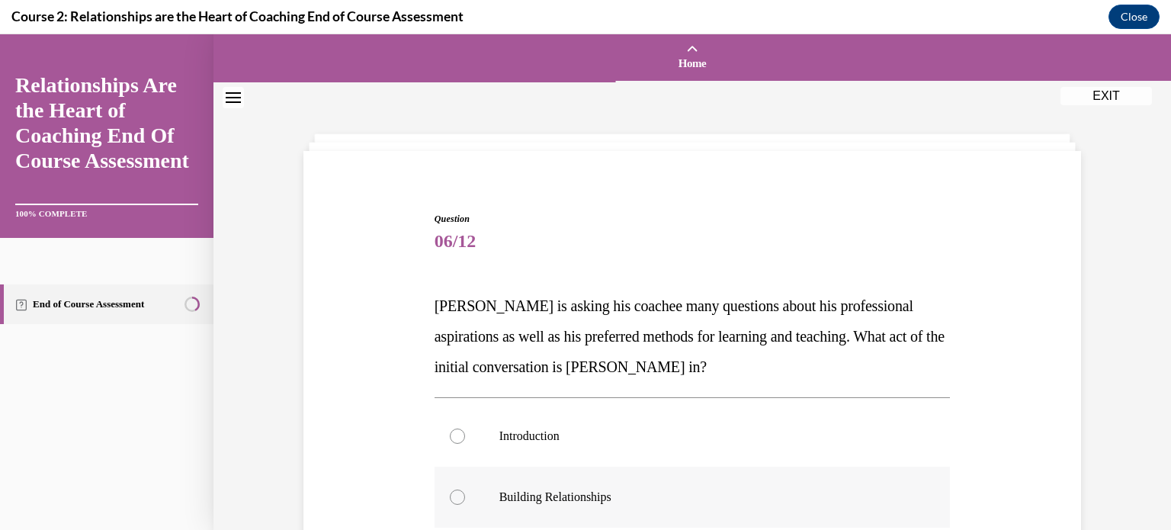
scroll to position [101, 0]
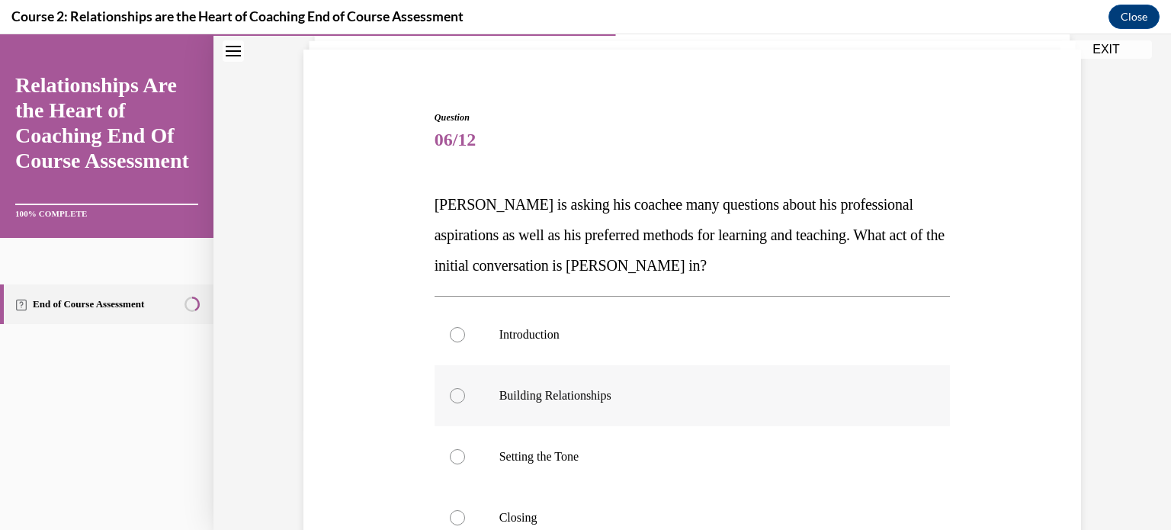
click at [460, 393] on label "Building Relationships" at bounding box center [693, 395] width 516 height 61
click at [460, 393] on input "Building Relationships" at bounding box center [457, 395] width 15 height 15
radio input "true"
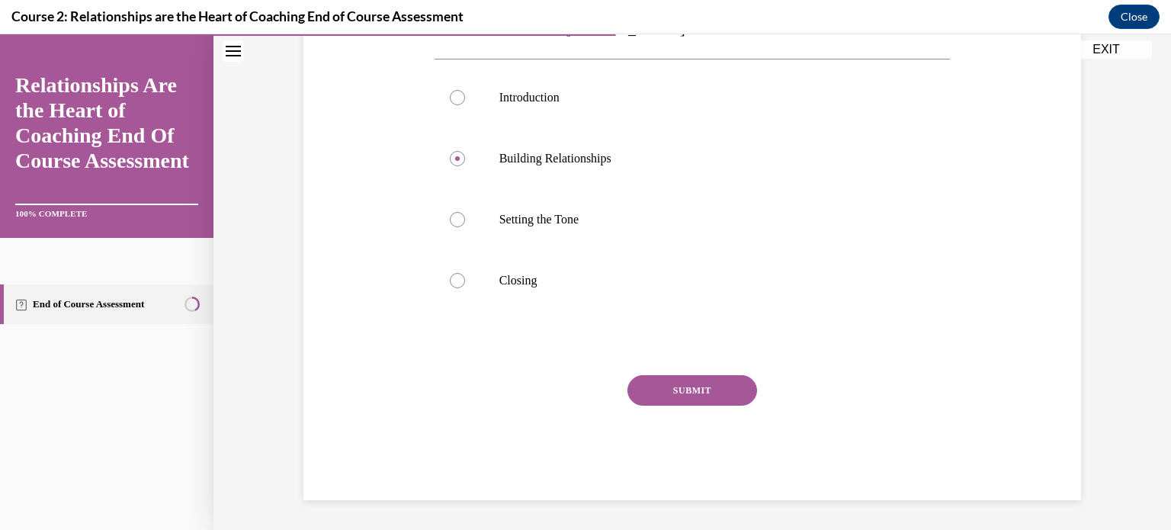
click at [678, 383] on button "SUBMIT" at bounding box center [692, 390] width 130 height 30
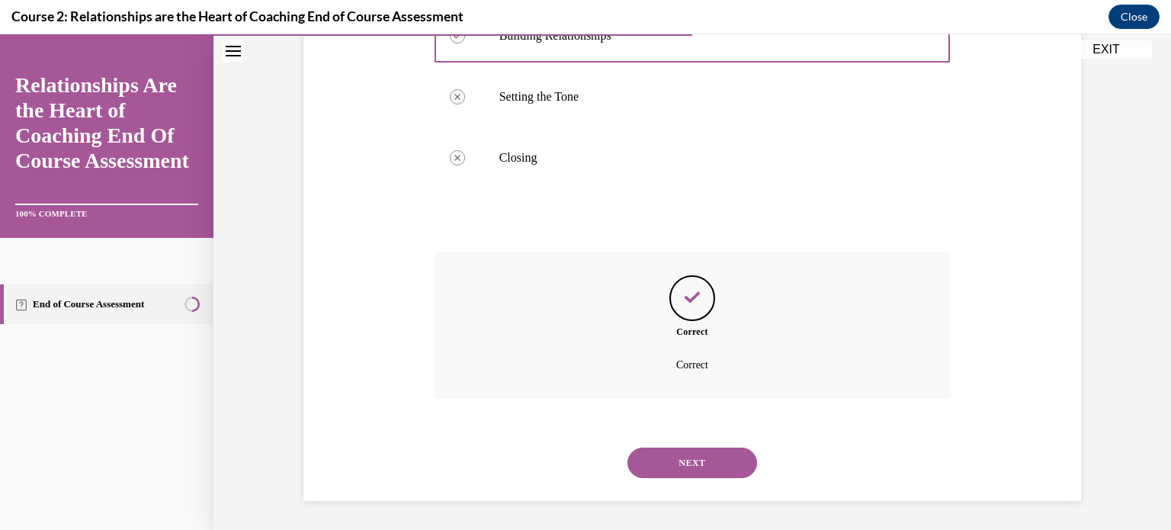
scroll to position [462, 0]
click at [673, 454] on button "NEXT" at bounding box center [692, 462] width 130 height 30
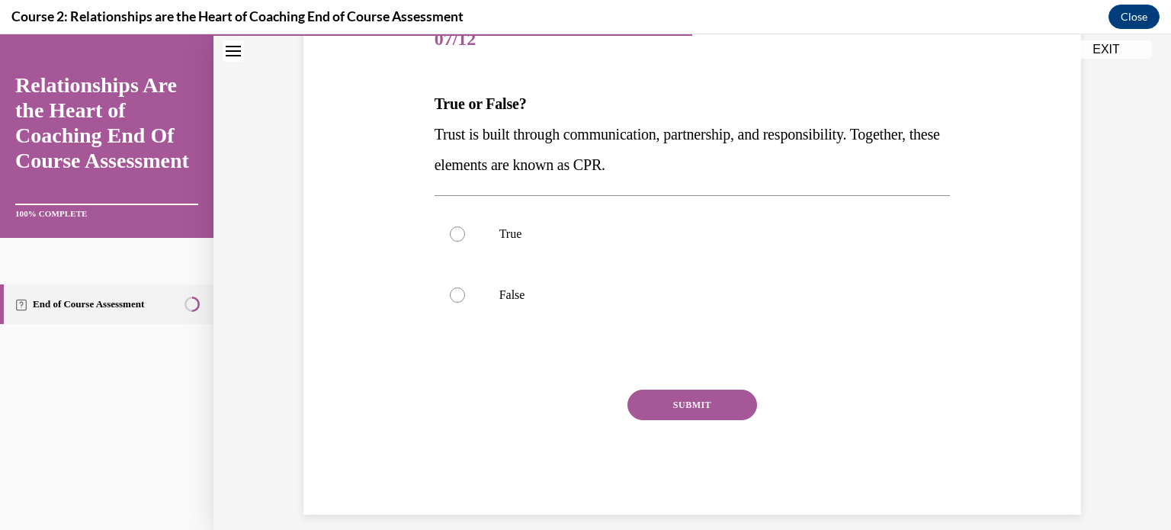
scroll to position [203, 0]
click at [450, 292] on div at bounding box center [457, 294] width 15 height 15
click at [450, 292] on input "False" at bounding box center [457, 294] width 15 height 15
radio input "true"
click at [680, 400] on button "SUBMIT" at bounding box center [692, 404] width 130 height 30
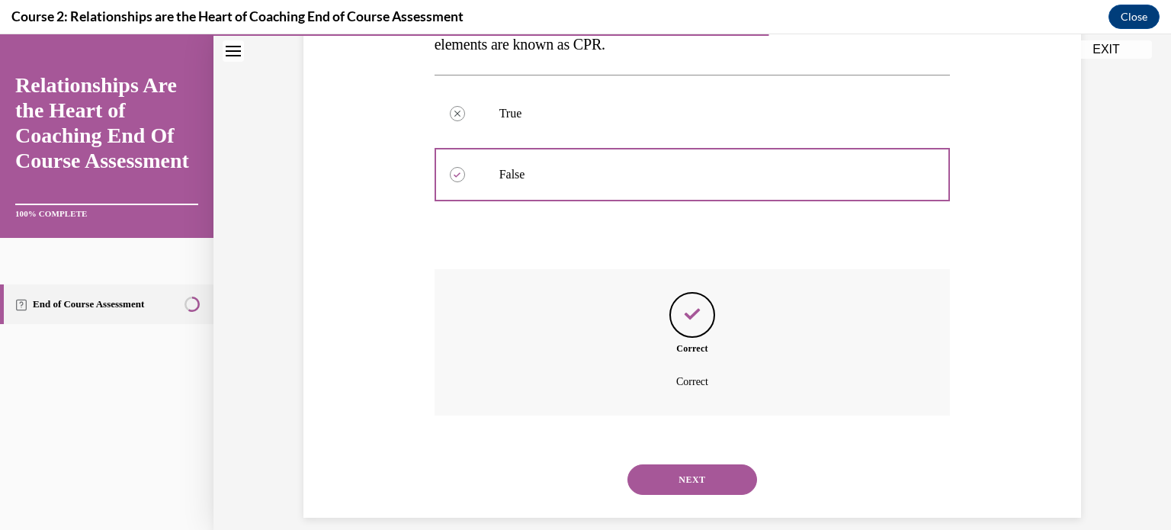
scroll to position [340, 0]
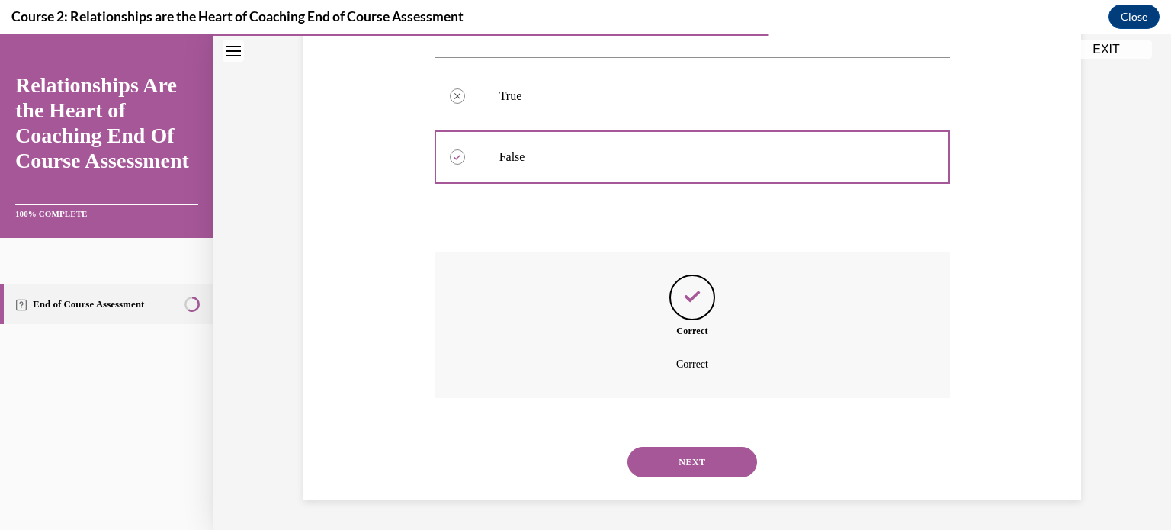
click at [683, 460] on button "NEXT" at bounding box center [692, 462] width 130 height 30
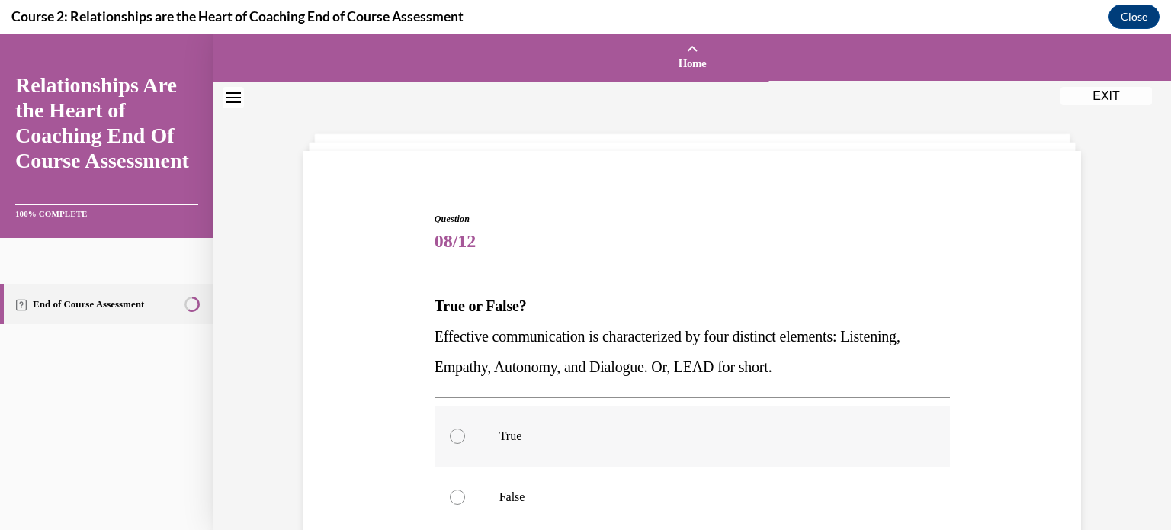
click at [456, 435] on div at bounding box center [457, 435] width 15 height 15
click at [456, 435] on input "True" at bounding box center [457, 435] width 15 height 15
radio input "true"
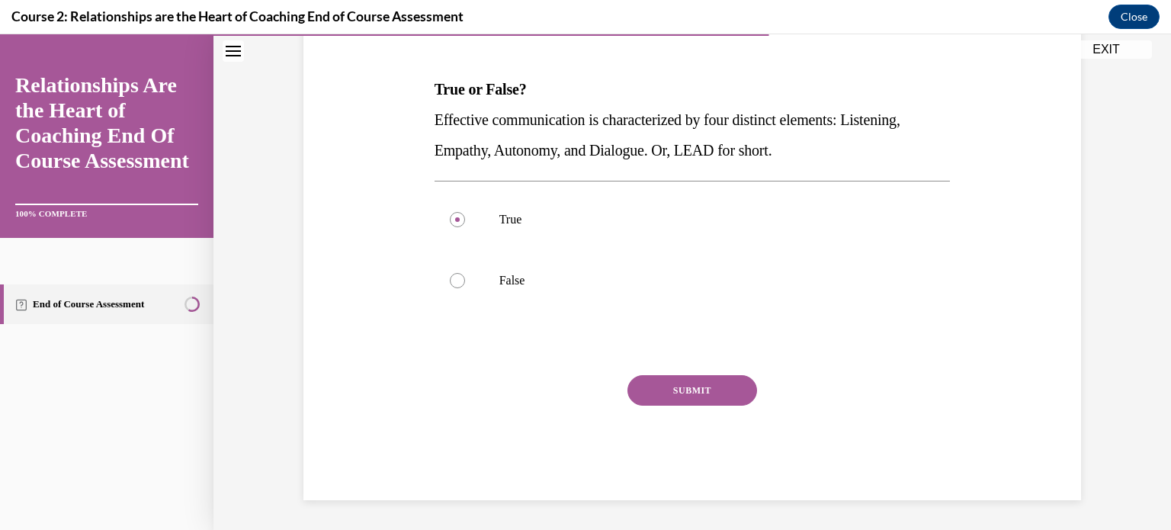
click at [710, 387] on button "SUBMIT" at bounding box center [692, 390] width 130 height 30
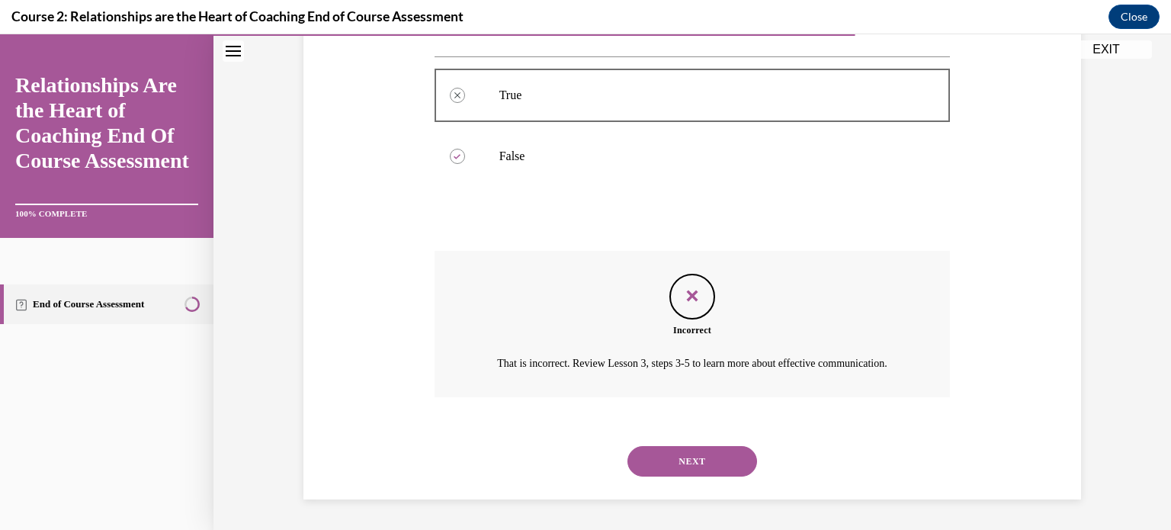
scroll to position [358, 0]
click at [699, 451] on button "NEXT" at bounding box center [692, 461] width 130 height 30
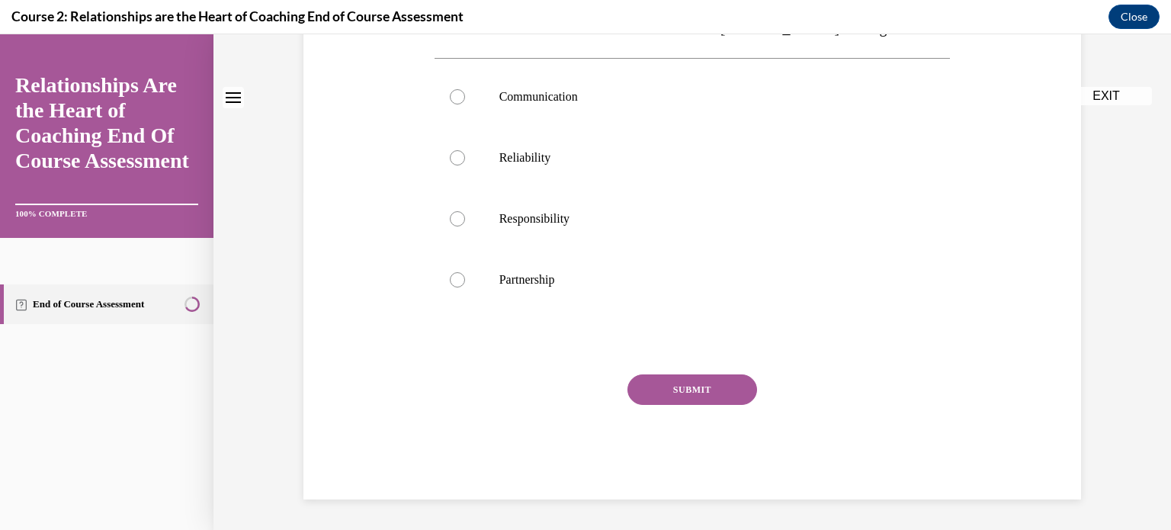
scroll to position [0, 0]
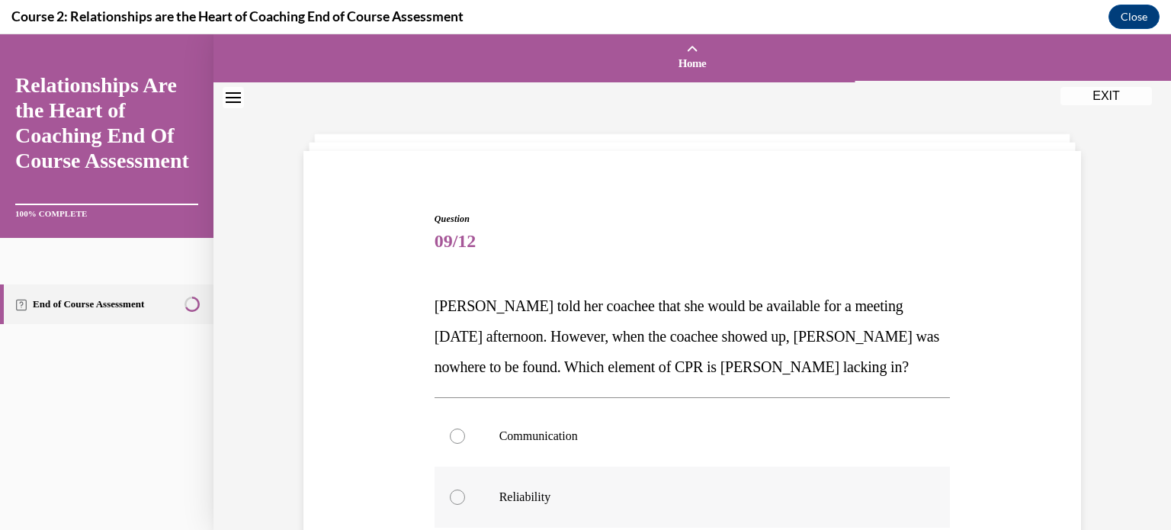
drag, startPoint x: 459, startPoint y: 496, endPoint x: 467, endPoint y: 479, distance: 19.4
click at [459, 495] on label "Reliability" at bounding box center [693, 497] width 516 height 61
click at [459, 495] on input "Reliability" at bounding box center [457, 496] width 15 height 15
radio input "true"
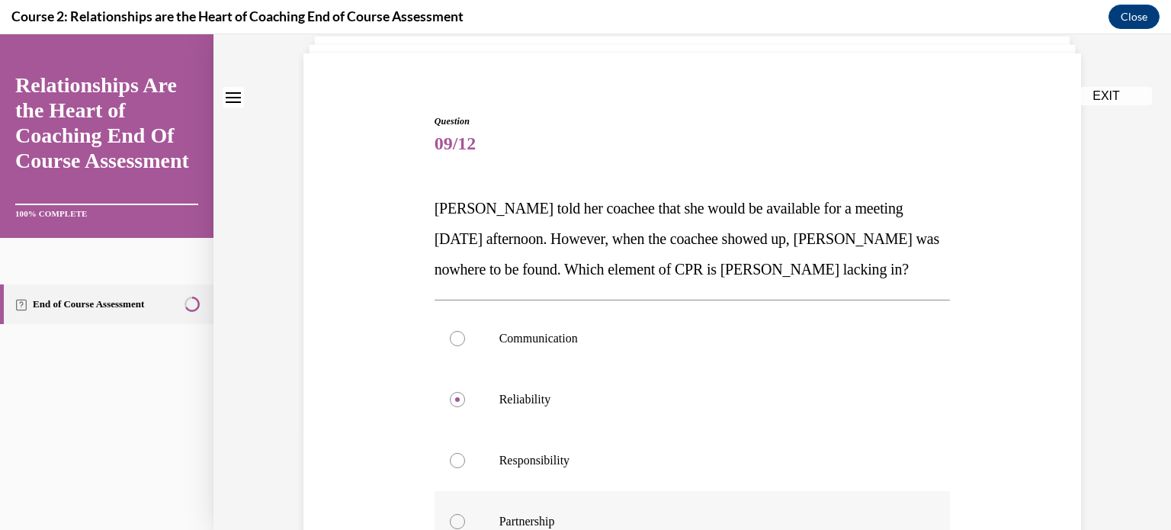
scroll to position [203, 0]
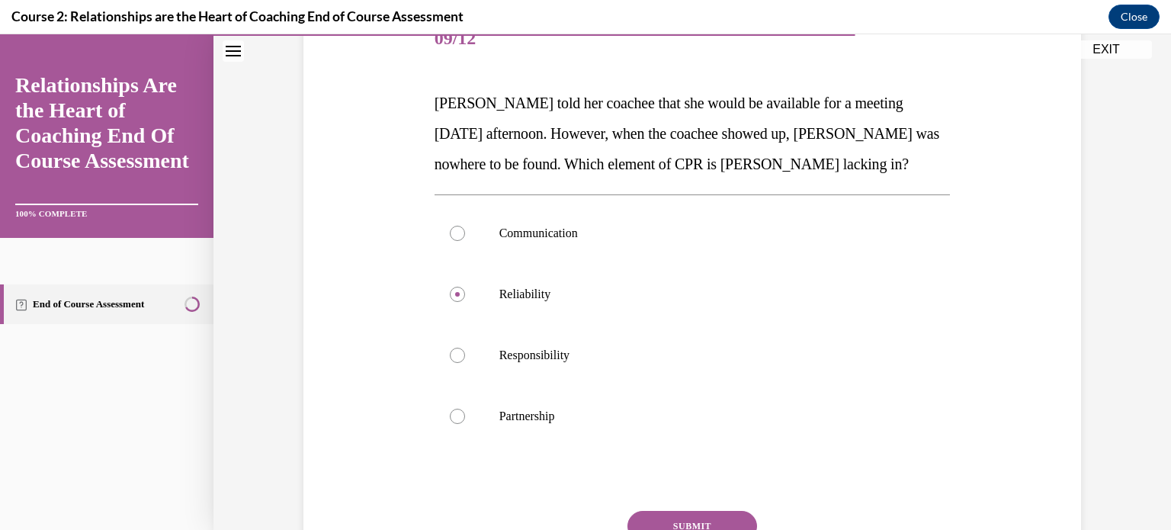
click at [682, 518] on button "SUBMIT" at bounding box center [692, 526] width 130 height 30
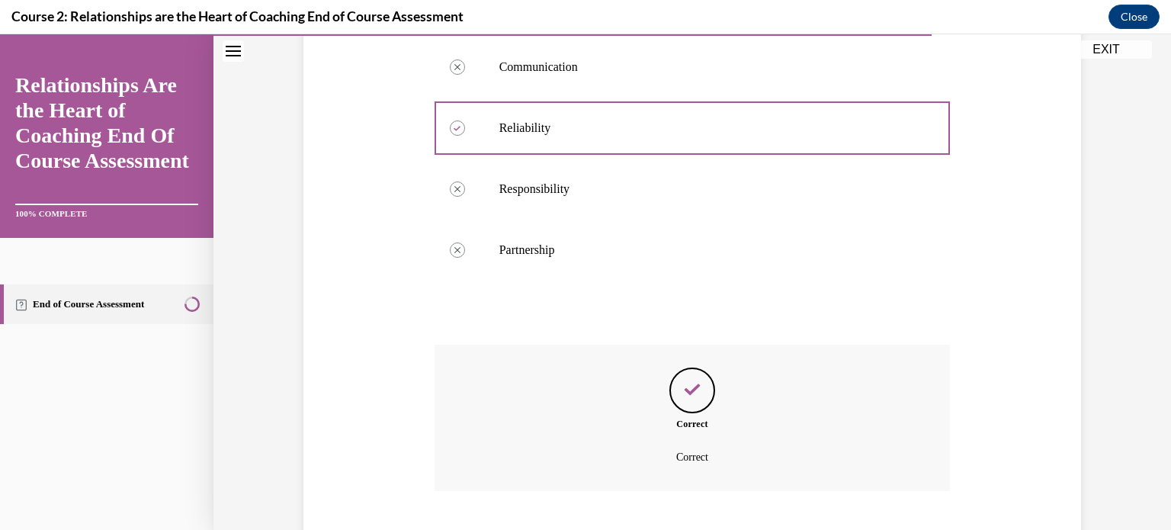
scroll to position [462, 0]
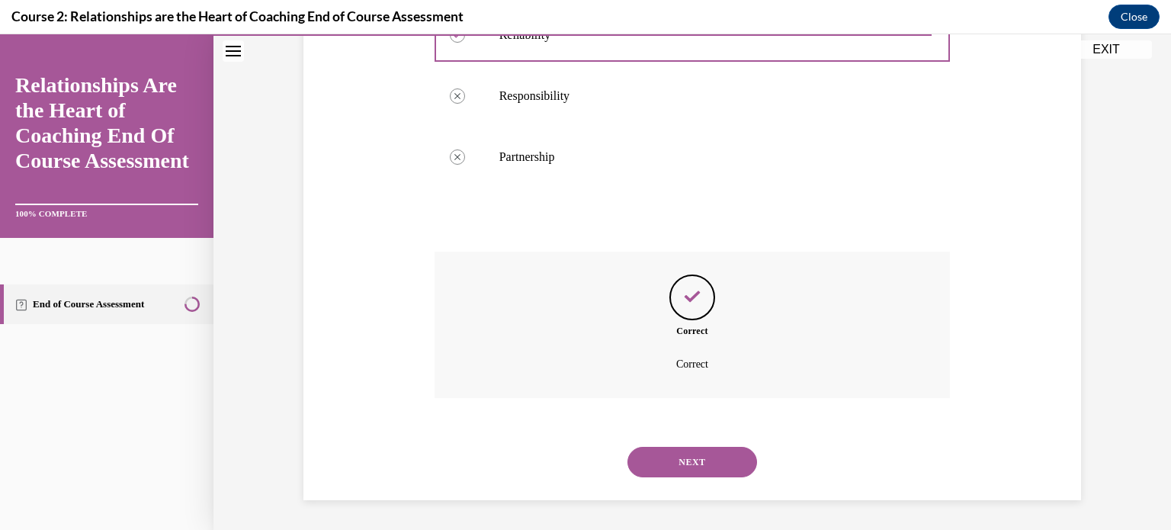
click at [686, 451] on button "NEXT" at bounding box center [692, 462] width 130 height 30
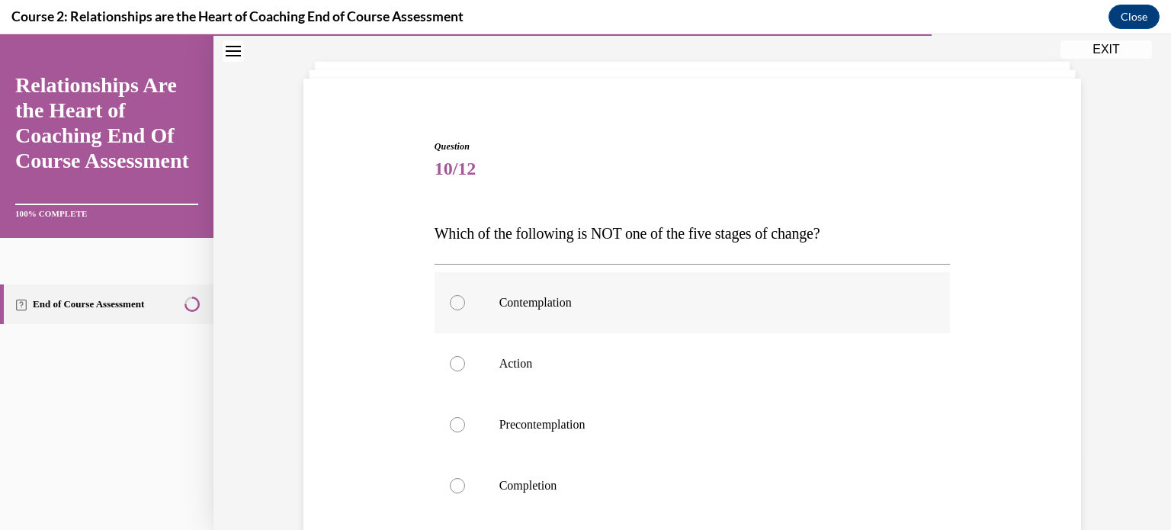
scroll to position [101, 0]
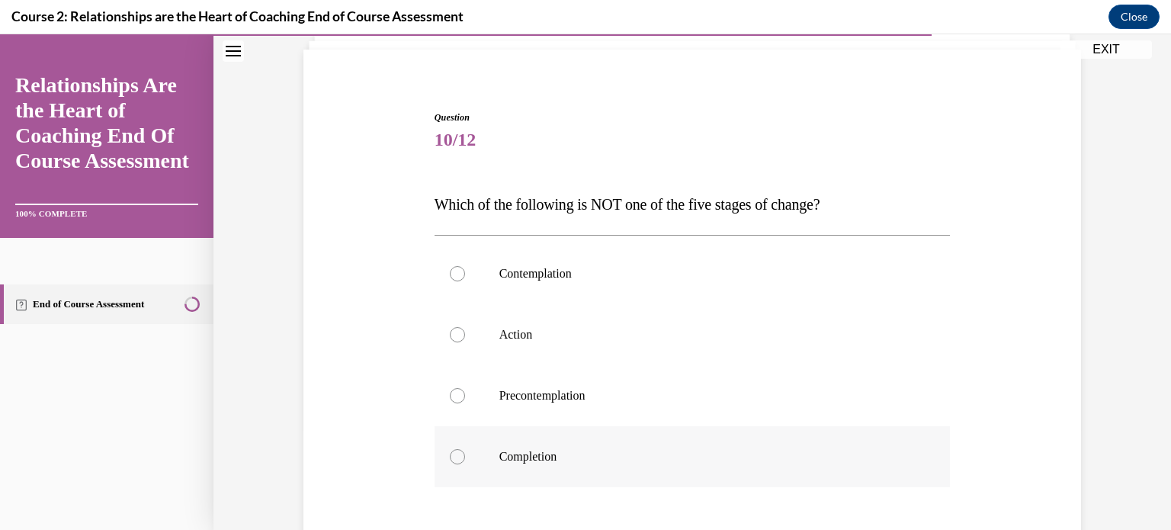
click at [450, 451] on div at bounding box center [457, 456] width 15 height 15
click at [450, 451] on input "Completion" at bounding box center [457, 456] width 15 height 15
radio input "true"
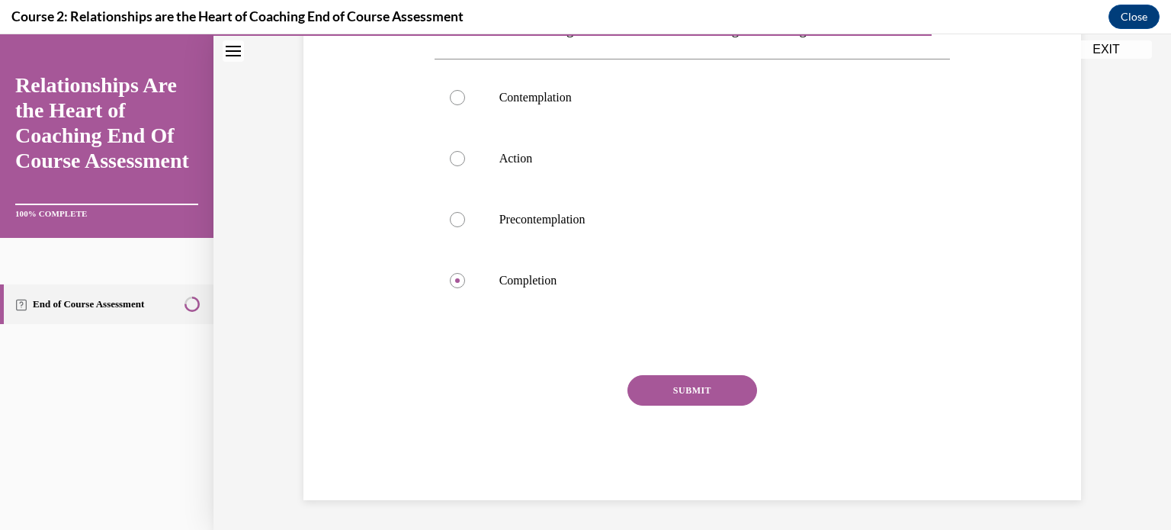
click at [714, 382] on button "SUBMIT" at bounding box center [692, 390] width 130 height 30
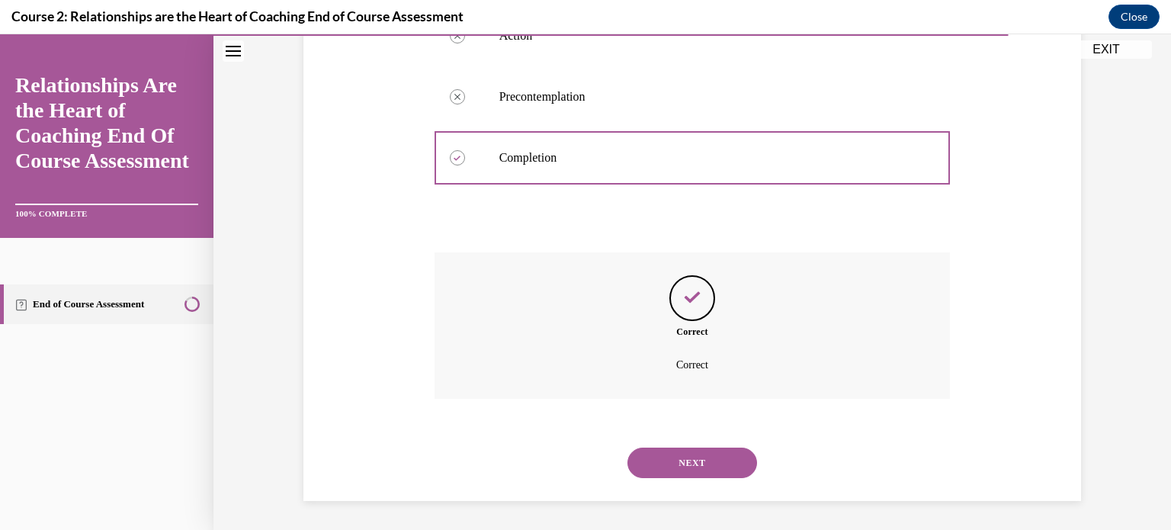
scroll to position [401, 0]
click at [698, 462] on button "NEXT" at bounding box center [692, 462] width 130 height 30
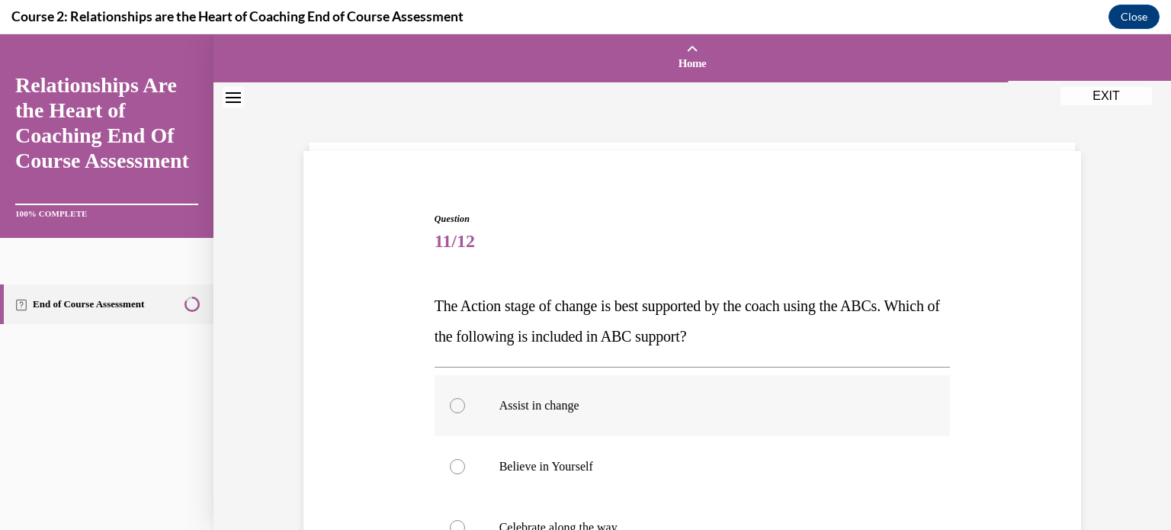
scroll to position [101, 0]
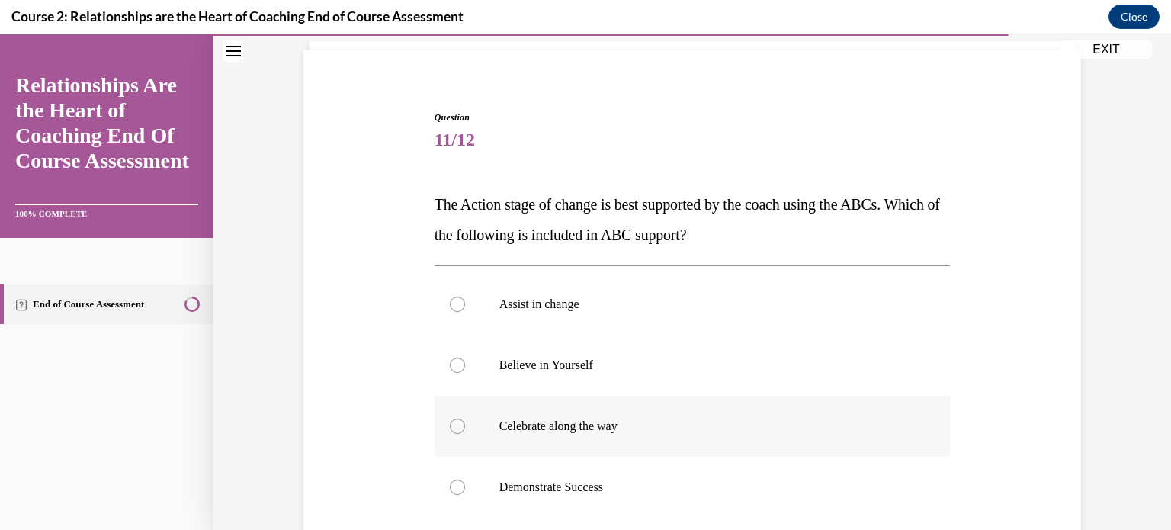
click at [451, 424] on div at bounding box center [457, 426] width 15 height 15
click at [451, 424] on input "Celebrate along the way" at bounding box center [457, 426] width 15 height 15
radio input "true"
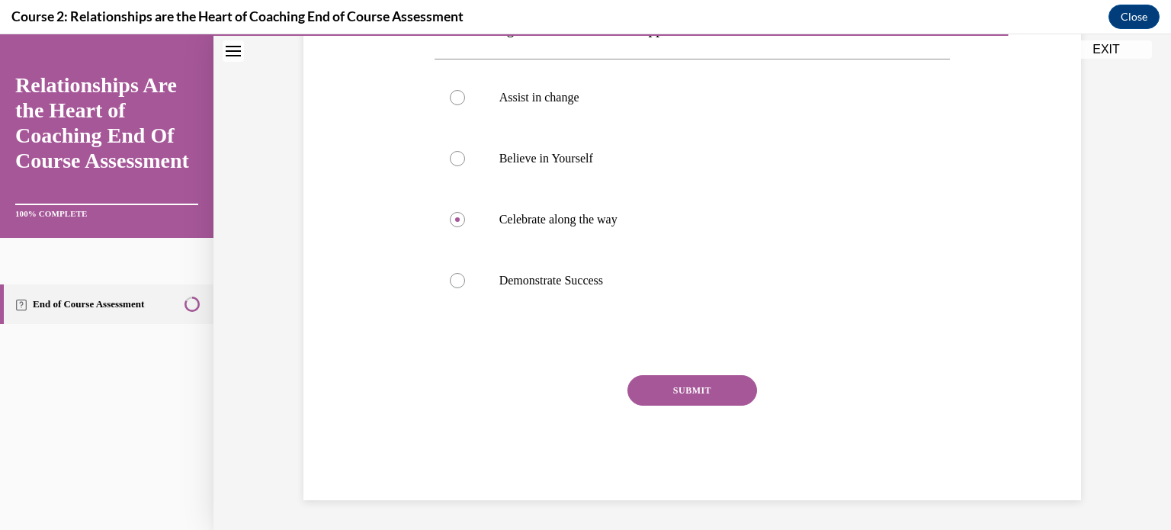
click at [693, 383] on button "SUBMIT" at bounding box center [692, 390] width 130 height 30
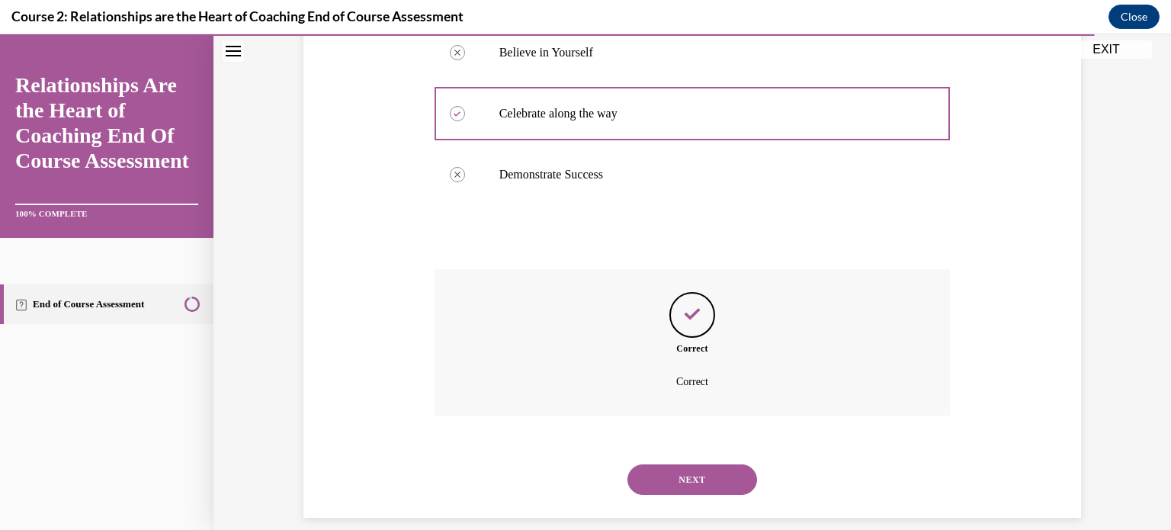
scroll to position [431, 0]
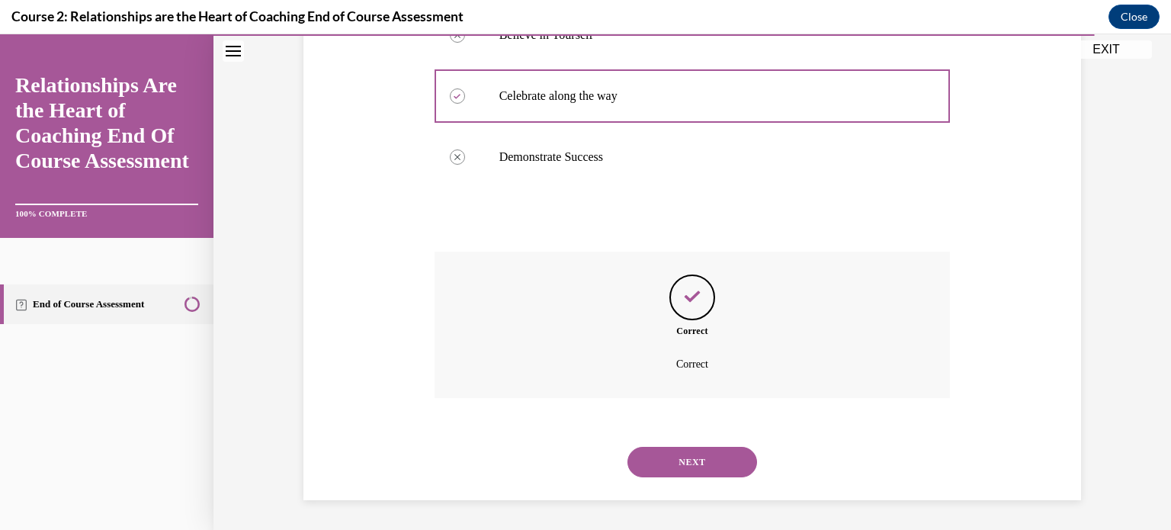
click at [680, 459] on button "NEXT" at bounding box center [692, 462] width 130 height 30
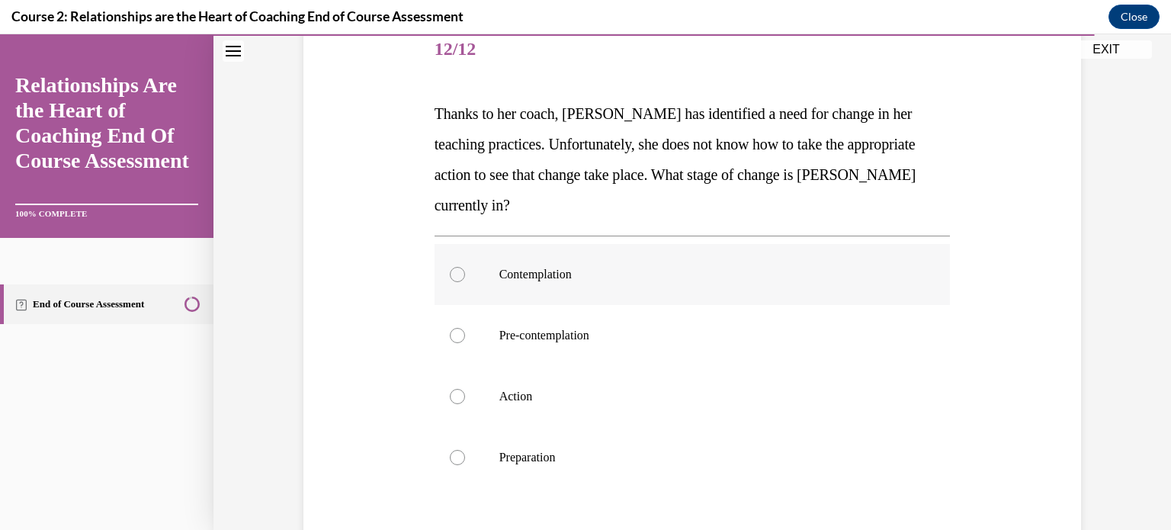
scroll to position [203, 0]
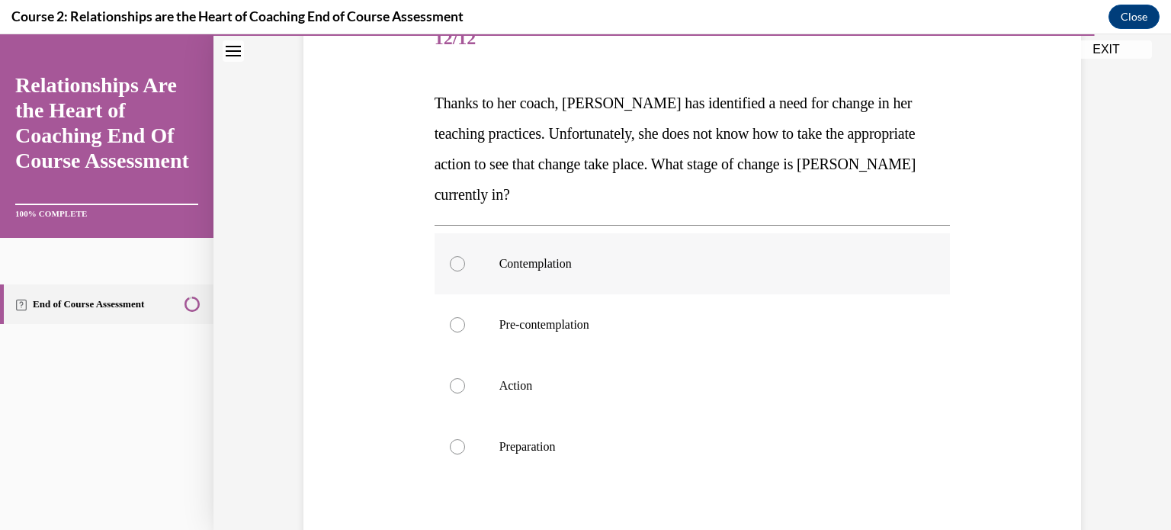
click at [454, 259] on div at bounding box center [457, 263] width 15 height 15
click at [454, 259] on input "Contemplation" at bounding box center [457, 263] width 15 height 15
radio input "true"
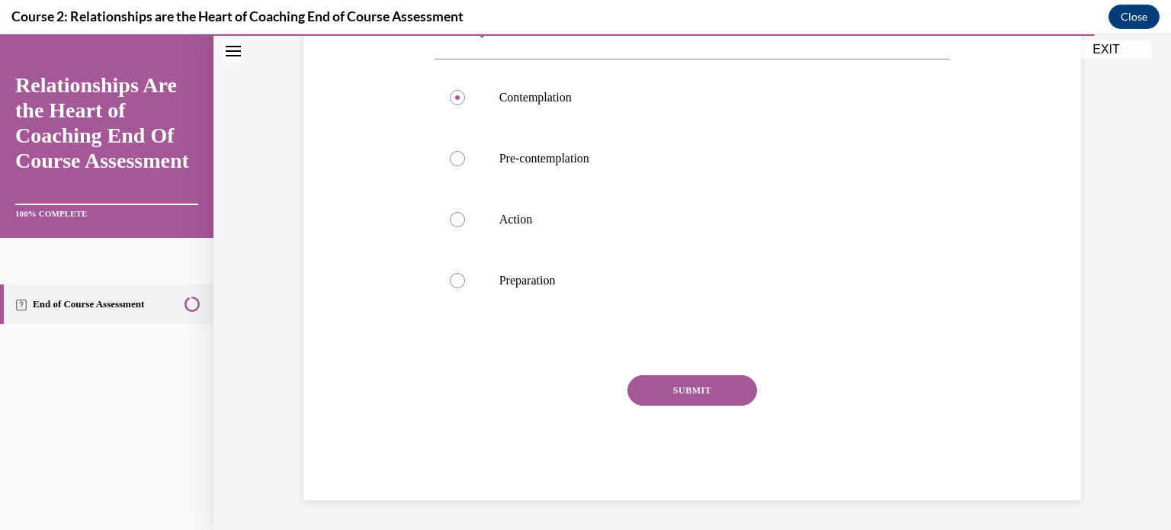
click at [707, 390] on button "SUBMIT" at bounding box center [692, 390] width 130 height 30
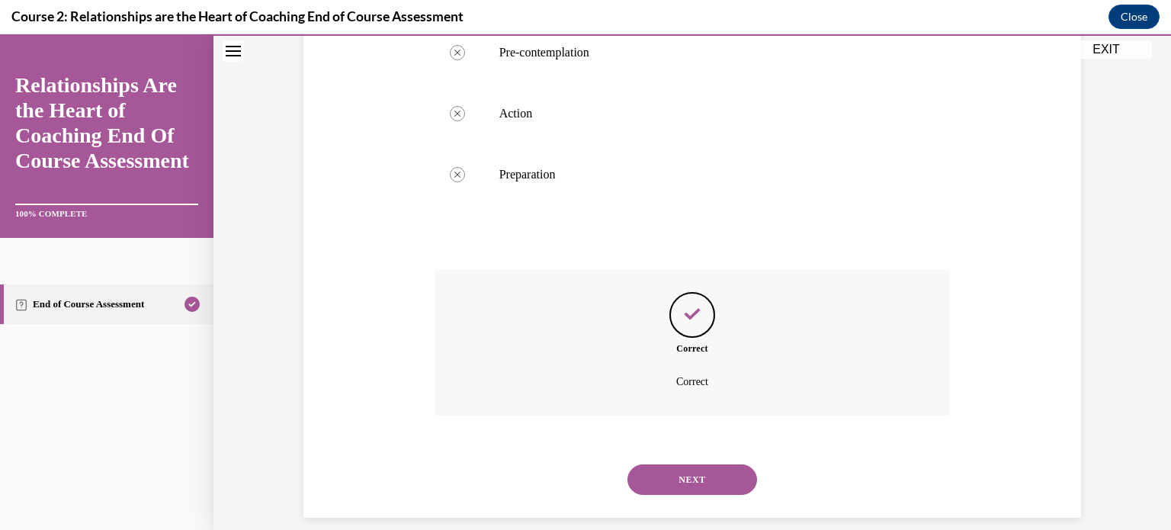
scroll to position [492, 0]
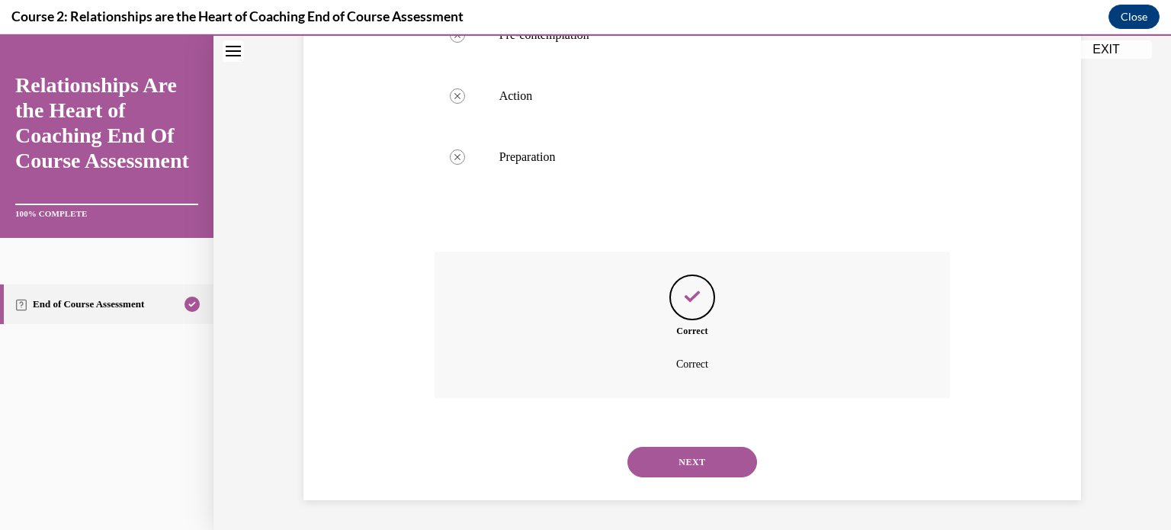
click at [685, 457] on button "NEXT" at bounding box center [692, 462] width 130 height 30
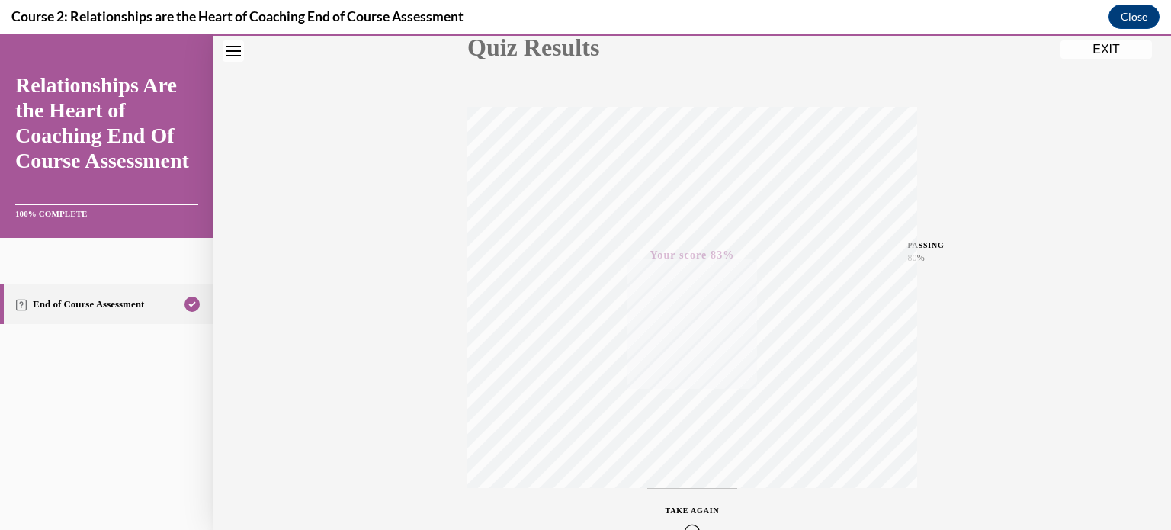
scroll to position [0, 0]
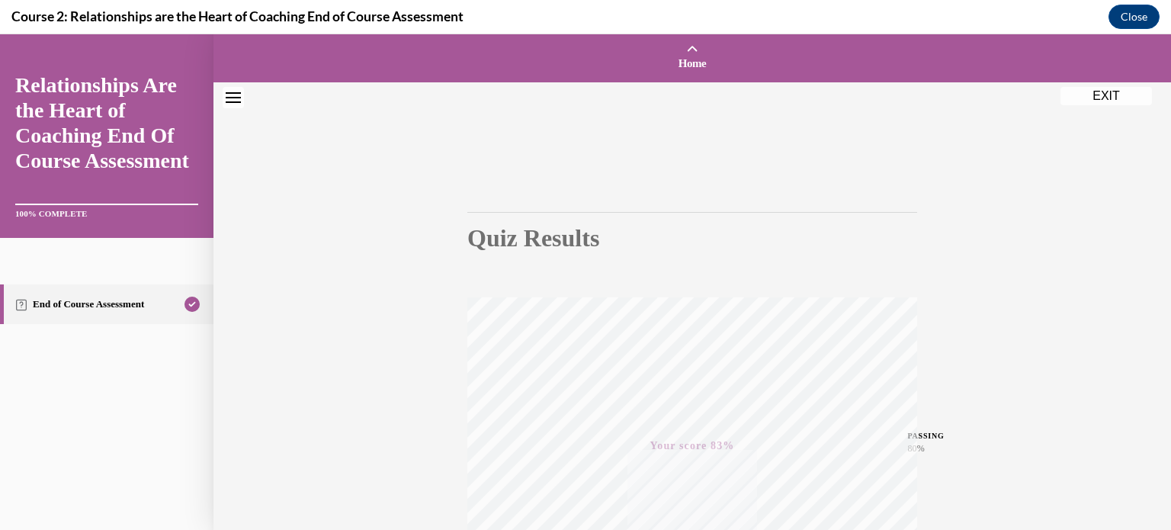
click at [1100, 97] on button "EXIT" at bounding box center [1105, 96] width 91 height 18
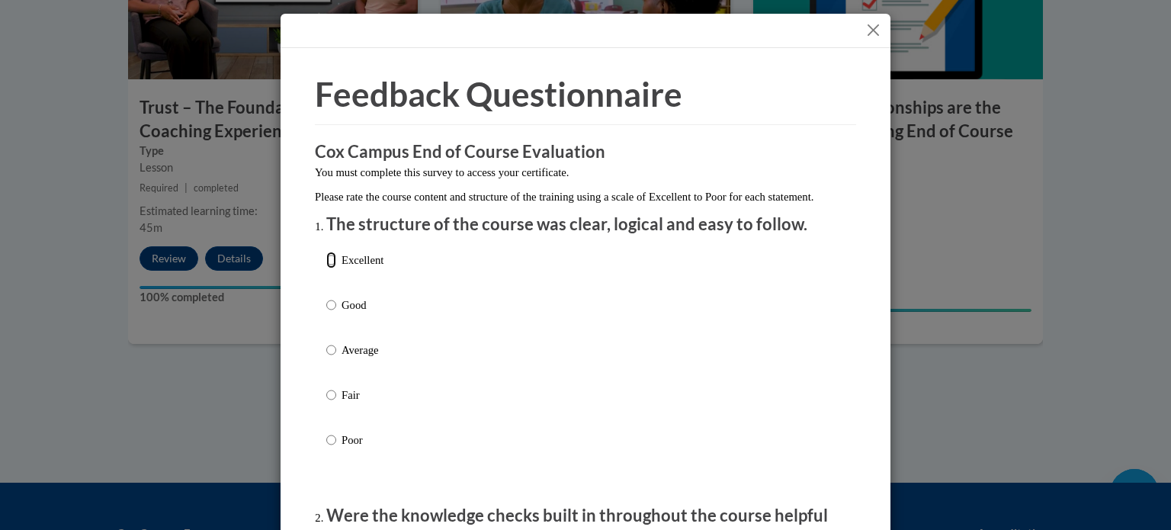
click at [329, 268] on input "Excellent" at bounding box center [331, 260] width 10 height 17
radio input "true"
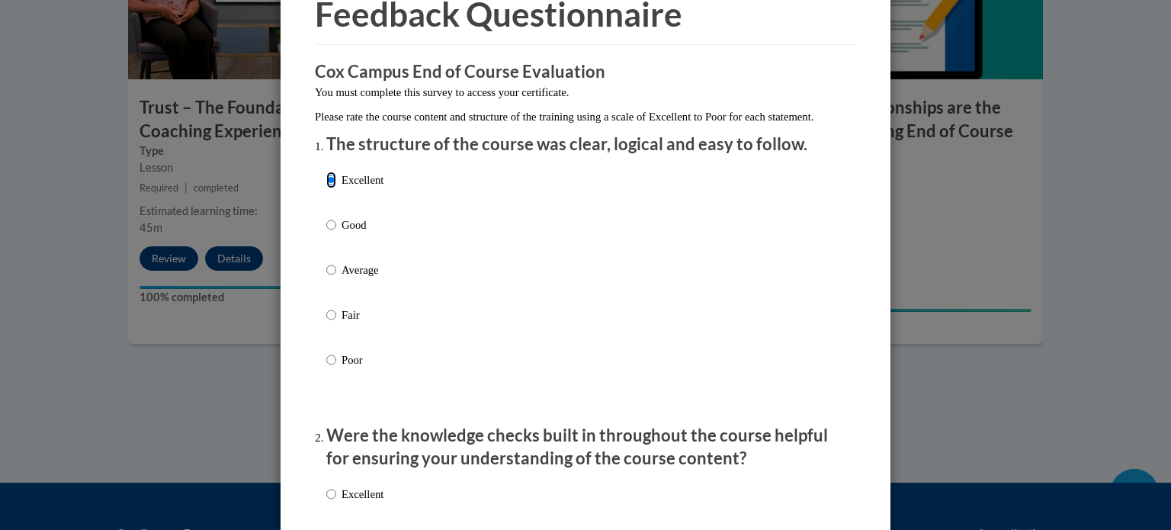
scroll to position [305, 0]
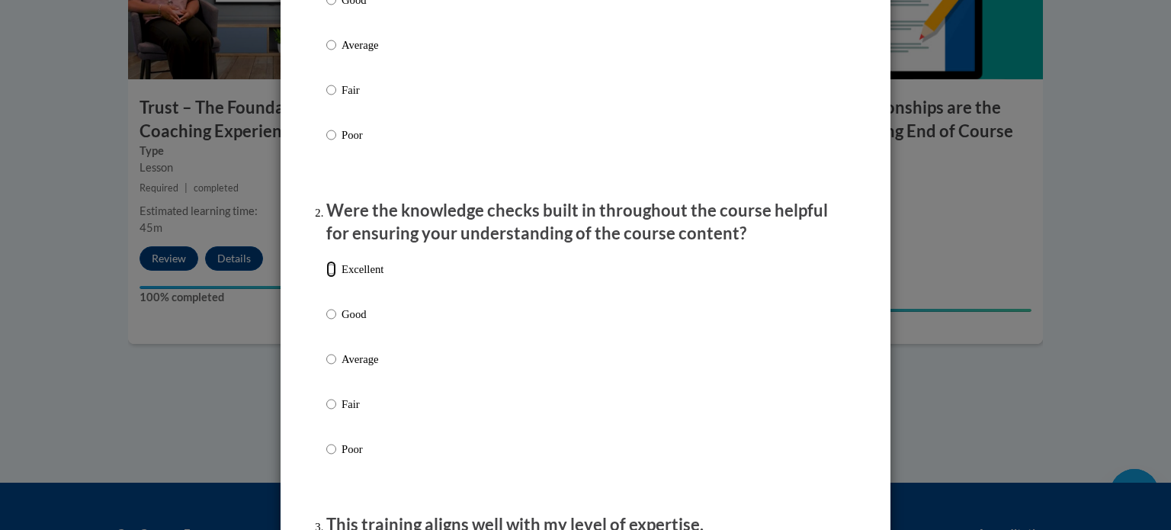
click at [326, 277] on input "Excellent" at bounding box center [331, 269] width 10 height 17
radio input "true"
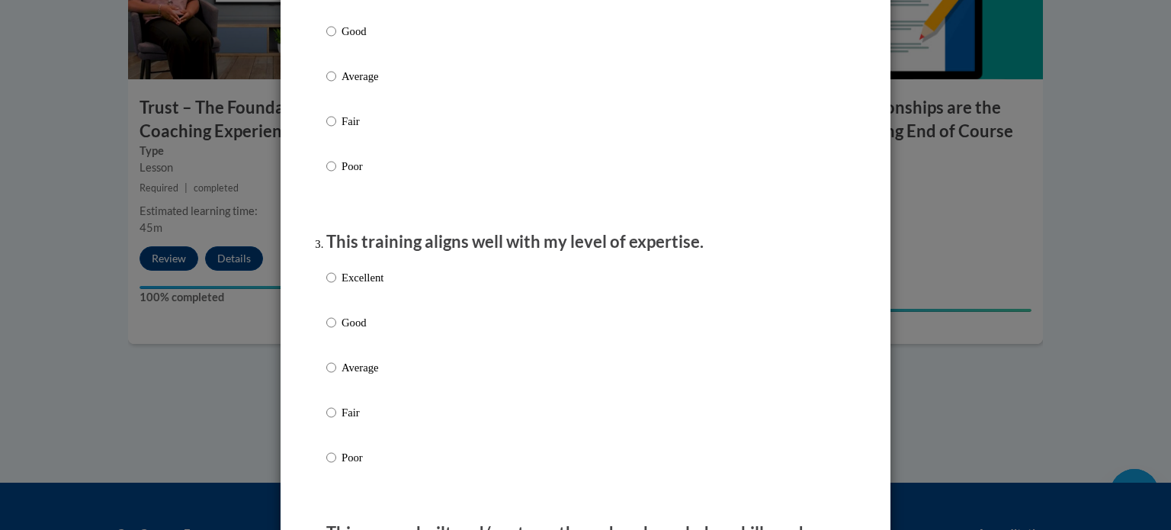
scroll to position [610, 0]
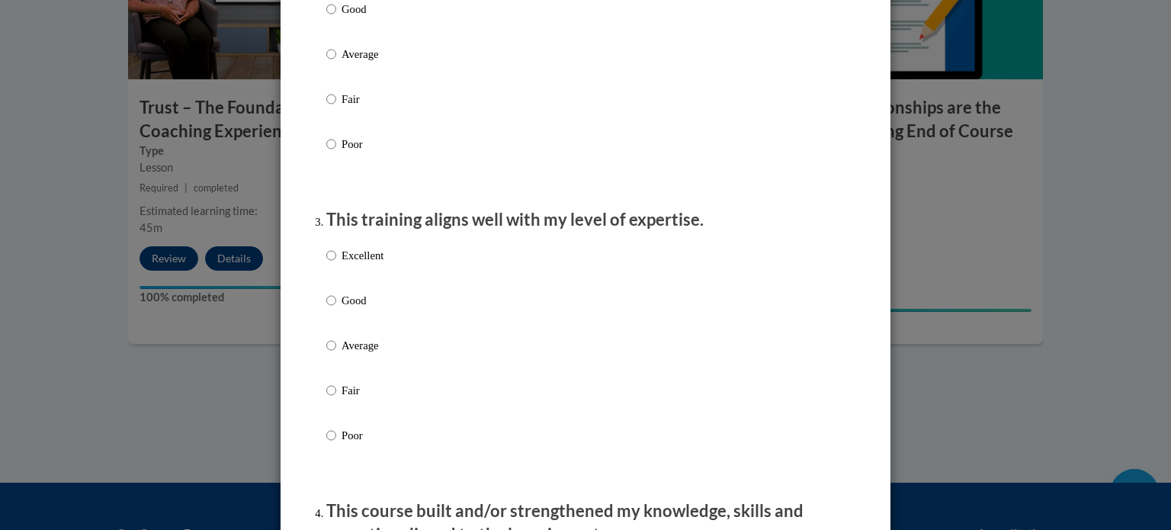
click at [326, 281] on label "Excellent" at bounding box center [354, 267] width 57 height 41
click at [326, 264] on input "Excellent" at bounding box center [331, 255] width 10 height 17
radio input "true"
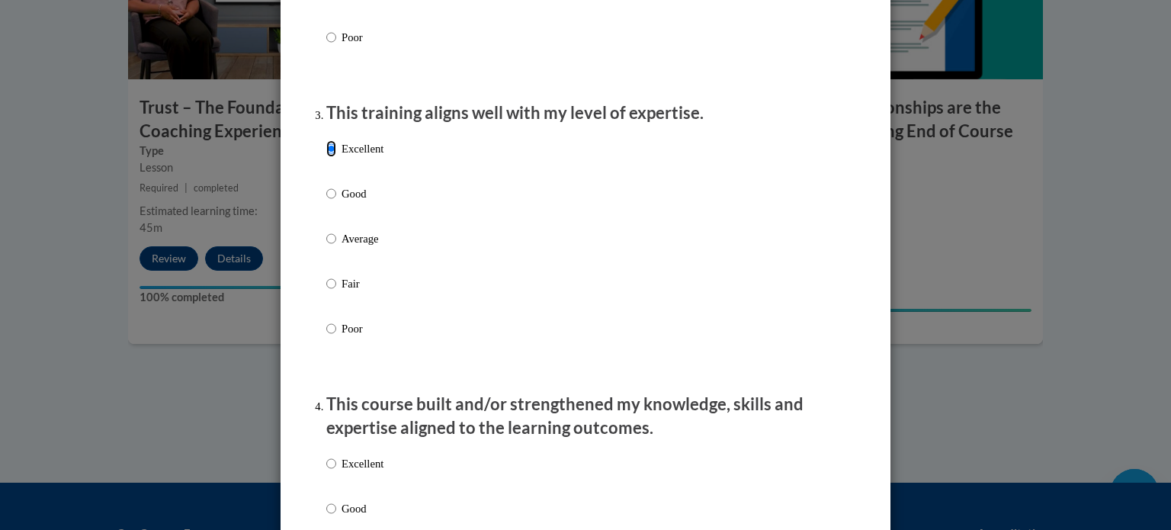
scroll to position [915, 0]
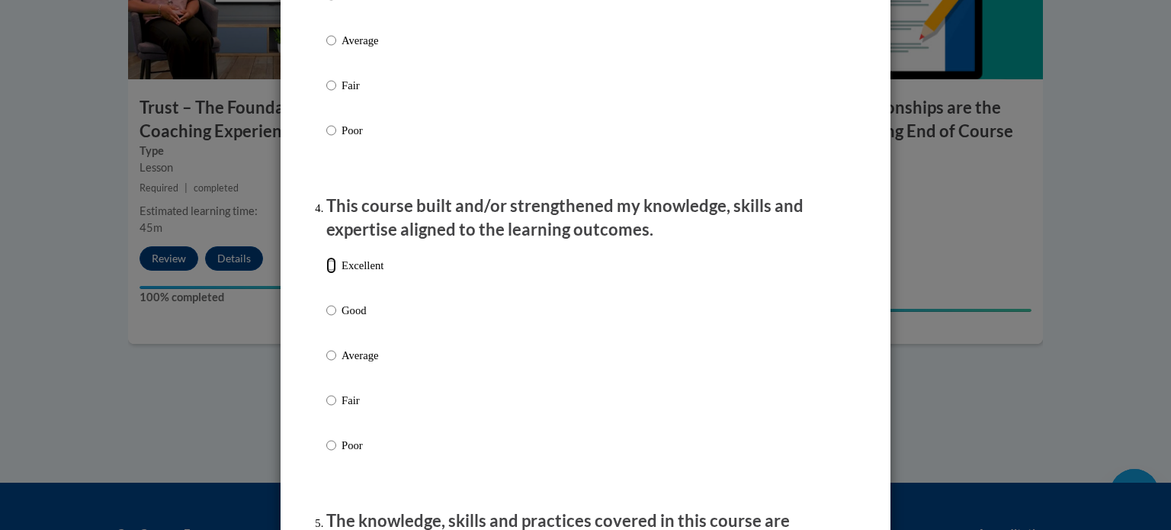
click at [326, 274] on input "Excellent" at bounding box center [331, 265] width 10 height 17
radio input "true"
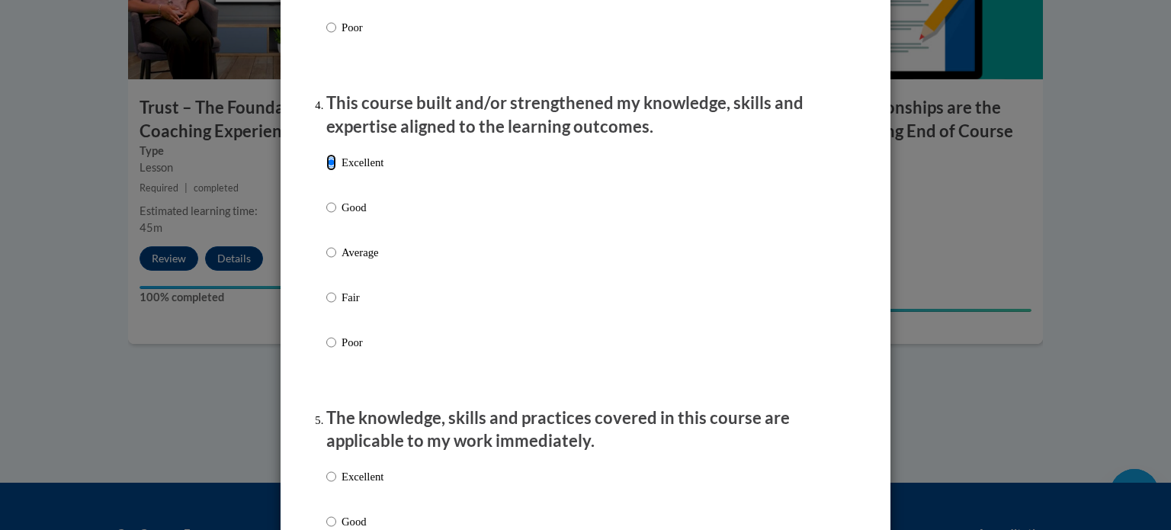
scroll to position [1321, 0]
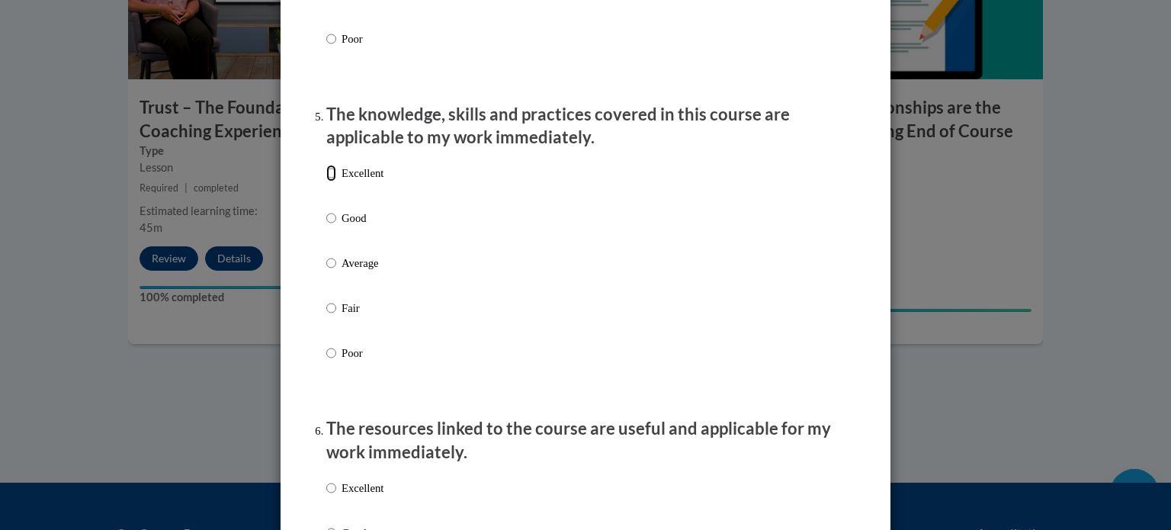
click at [328, 181] on input "Excellent" at bounding box center [331, 173] width 10 height 17
radio input "true"
drag, startPoint x: 322, startPoint y: 505, endPoint x: 332, endPoint y: 487, distance: 20.5
click at [326, 496] on input "Excellent" at bounding box center [331, 487] width 10 height 17
radio input "true"
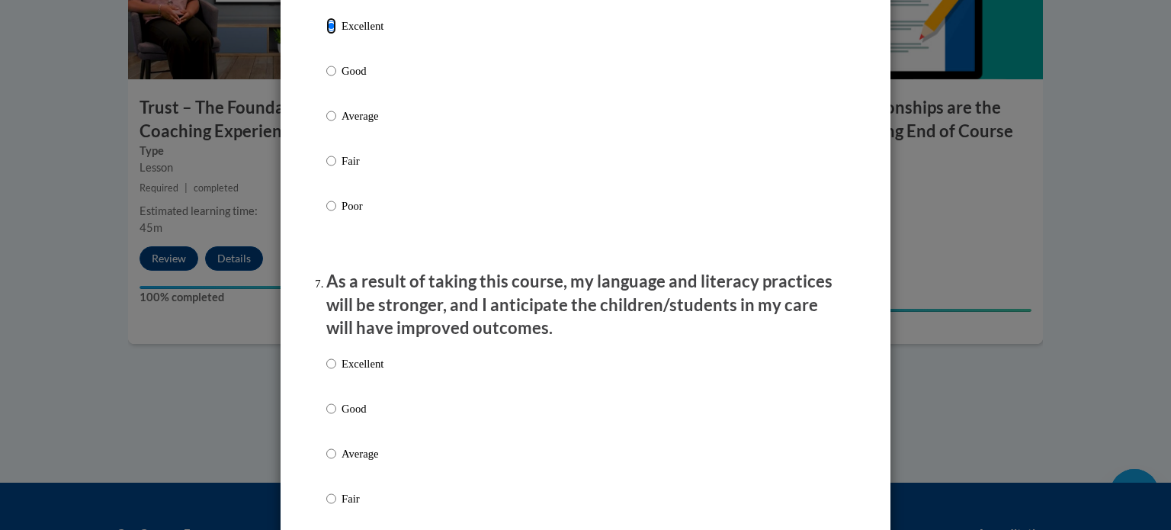
scroll to position [1931, 0]
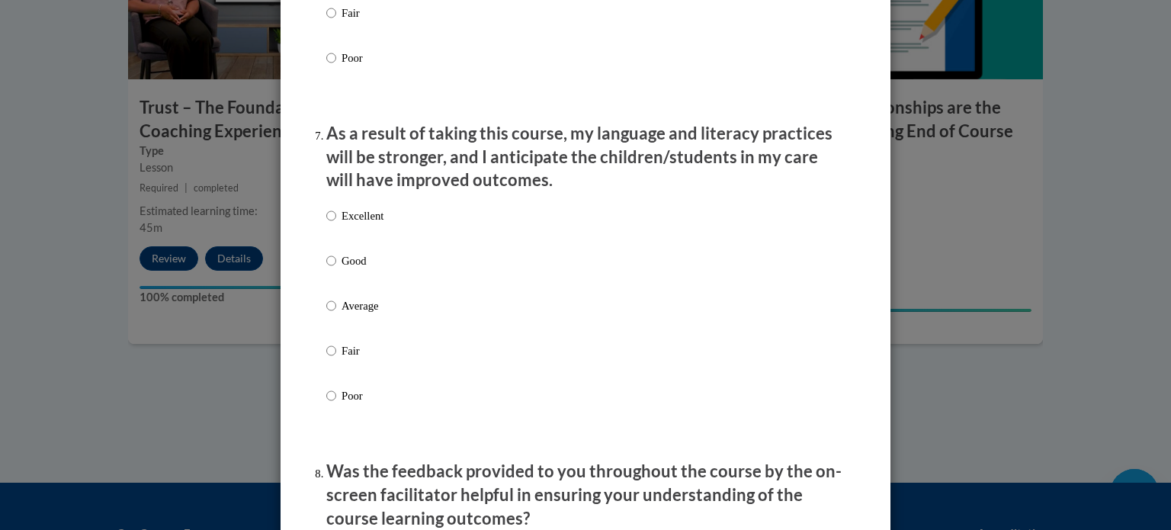
click at [331, 234] on label "Excellent" at bounding box center [354, 227] width 57 height 41
click at [331, 224] on input "Excellent" at bounding box center [331, 215] width 10 height 17
radio input "true"
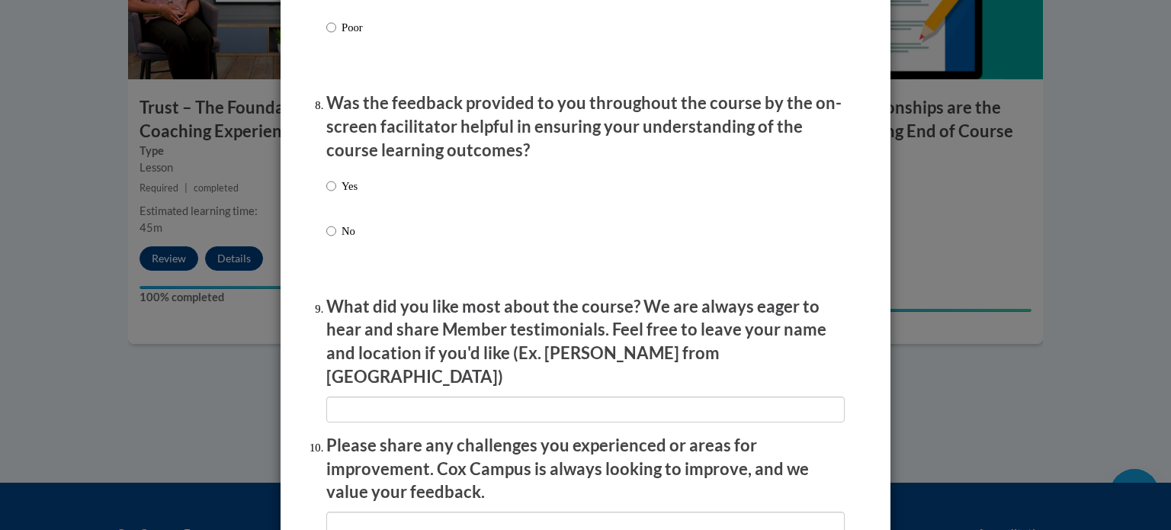
scroll to position [2337, 0]
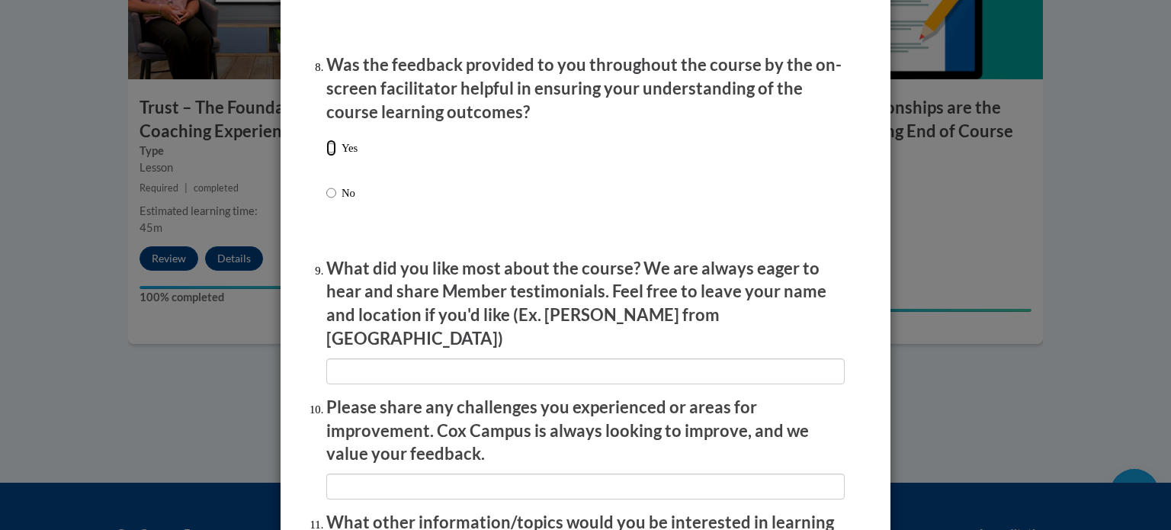
click at [326, 156] on input "Yes" at bounding box center [331, 148] width 10 height 17
radio input "true"
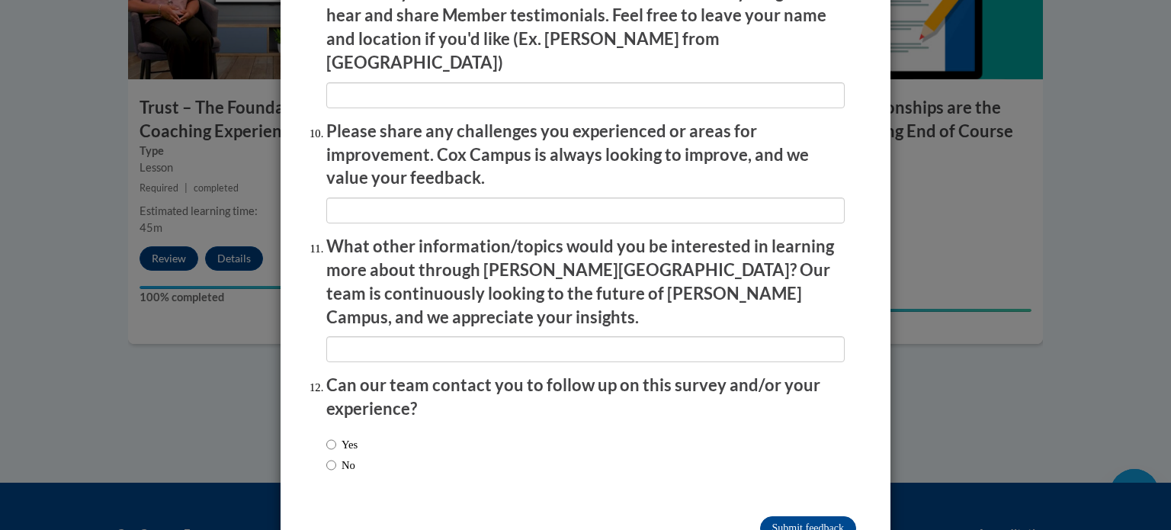
scroll to position [2644, 0]
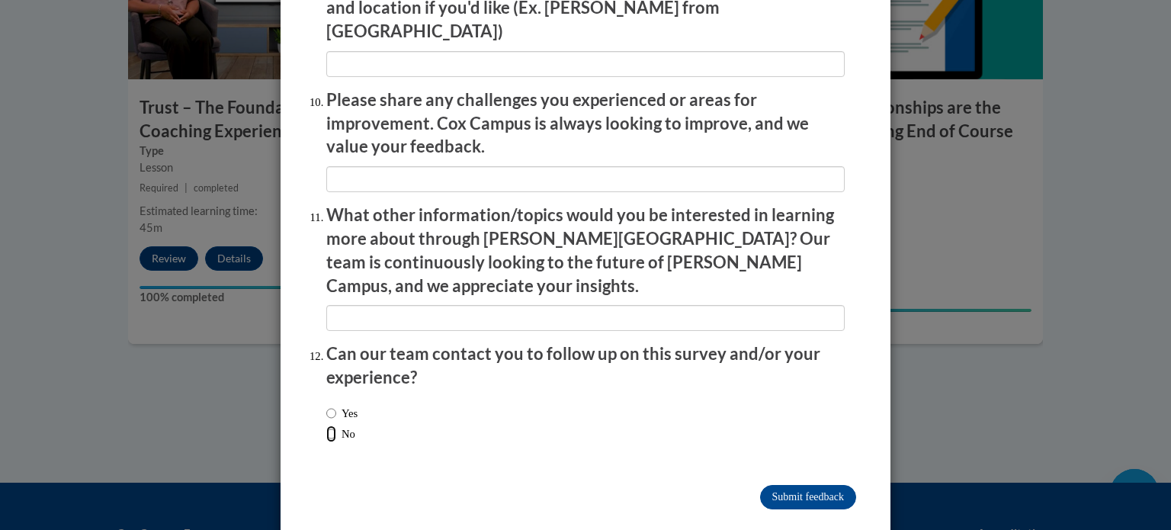
click at [326, 425] on input "No" at bounding box center [331, 433] width 10 height 17
radio input "true"
click at [823, 485] on input "Submit feedback" at bounding box center [808, 497] width 96 height 24
click at [784, 485] on input "Submitting" at bounding box center [808, 497] width 96 height 24
